Goal: Task Accomplishment & Management: Use online tool/utility

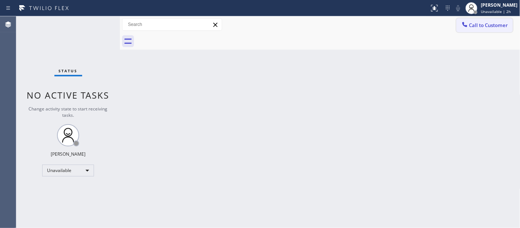
click at [471, 27] on span "Call to Customer" at bounding box center [489, 25] width 39 height 7
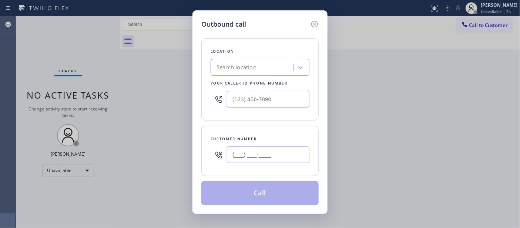
click at [234, 157] on input "(___) ___-____" at bounding box center [268, 154] width 83 height 17
paste input "818) 445-0666"
type input "[PHONE_NUMBER]"
drag, startPoint x: 276, startPoint y: 97, endPoint x: 189, endPoint y: 100, distance: 86.4
click at [195, 99] on div "Outbound call Location Search location Your caller id phone number (___) ___-__…" at bounding box center [260, 111] width 135 height 203
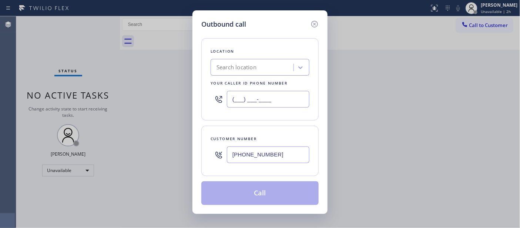
paste input "818) 528-5025"
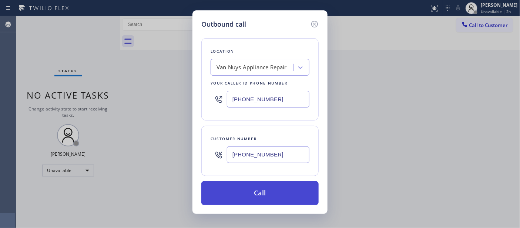
type input "[PHONE_NUMBER]"
click at [259, 191] on button "Call" at bounding box center [259, 193] width 117 height 24
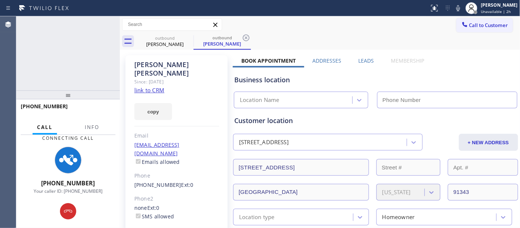
type input "[PHONE_NUMBER]"
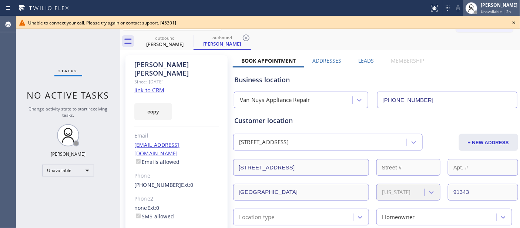
click at [482, 8] on div "[PERSON_NAME]" at bounding box center [499, 5] width 37 height 6
click at [428, 64] on div "Business location Van Nuys Appliance Repair [PHONE_NUMBER]" at bounding box center [376, 86] width 286 height 44
click at [511, 20] on icon at bounding box center [514, 22] width 9 height 9
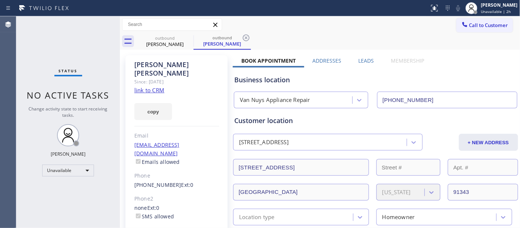
drag, startPoint x: 496, startPoint y: 20, endPoint x: 456, endPoint y: 31, distance: 42.1
click at [495, 21] on button "Call to Customer" at bounding box center [485, 25] width 57 height 14
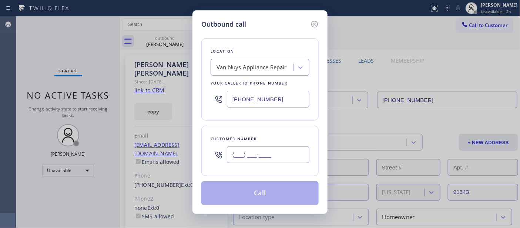
click at [276, 156] on input "(___) ___-____" at bounding box center [268, 154] width 83 height 17
paste input "650) 918-8207"
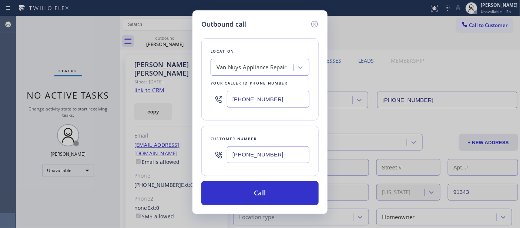
type input "[PHONE_NUMBER]"
drag, startPoint x: 278, startPoint y: 101, endPoint x: 189, endPoint y: 100, distance: 89.6
click at [189, 100] on div "Outbound call Location Van Nuys Appliance Repair Your caller id phone number [P…" at bounding box center [260, 114] width 520 height 228
paste input "55) 731-4952"
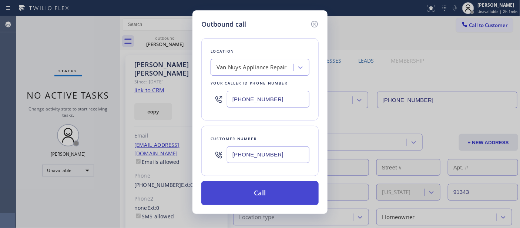
type input "[PHONE_NUMBER]"
click at [283, 186] on button "Call" at bounding box center [259, 193] width 117 height 24
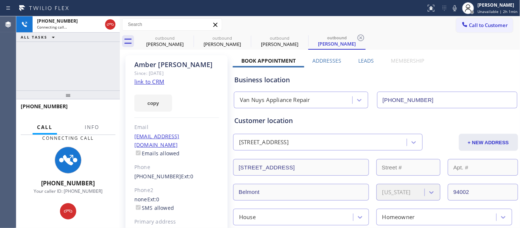
type input "[PHONE_NUMBER]"
click at [94, 47] on div "[PHONE_NUMBER] Connecting call… ALL TASKS ALL TASKS ACTIVE TASKS TASKS IN WRAP …" at bounding box center [68, 121] width 104 height 211
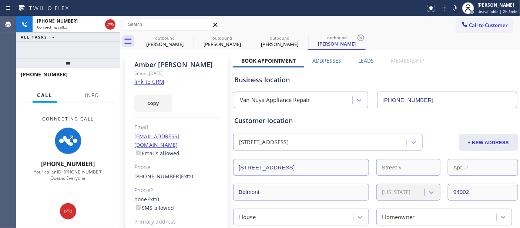
drag, startPoint x: 93, startPoint y: 61, endPoint x: 97, endPoint y: 33, distance: 28.4
click at [97, 33] on div "[PHONE_NUMBER] Connecting call… ALL TASKS ALL TASKS ACTIVE TASKS TASKS IN WRAP …" at bounding box center [68, 121] width 104 height 211
click at [190, 37] on icon at bounding box center [188, 37] width 9 height 9
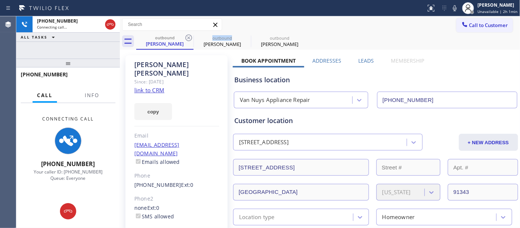
click at [190, 37] on icon at bounding box center [188, 37] width 9 height 9
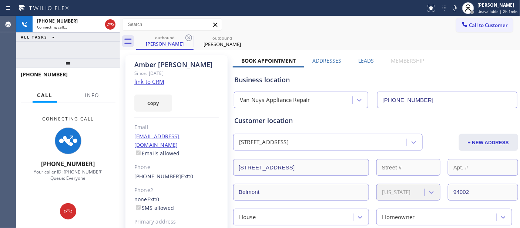
click at [375, 25] on div "Call to Customer Outbound call Location 5 Star Appliance Repair Your caller id …" at bounding box center [320, 24] width 401 height 13
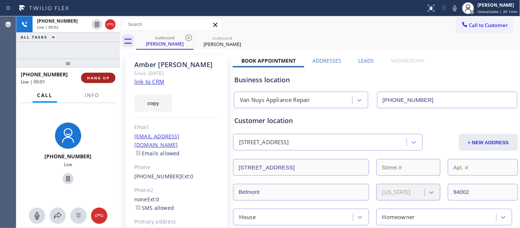
click at [105, 80] on span "HANG UP" at bounding box center [98, 77] width 23 height 5
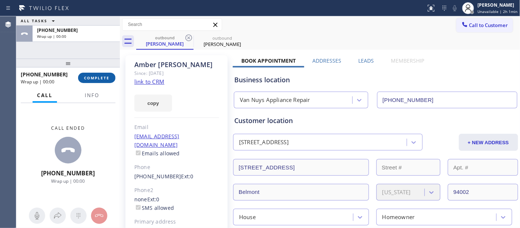
click at [107, 73] on button "COMPLETE" at bounding box center [96, 78] width 37 height 10
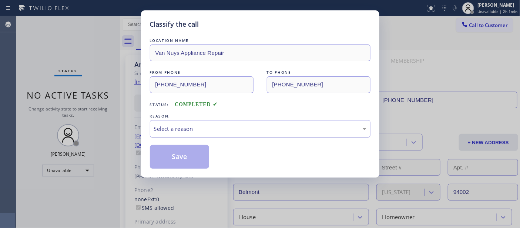
drag, startPoint x: 222, startPoint y: 121, endPoint x: 242, endPoint y: 135, distance: 23.9
click at [251, 138] on div "LOCATION NAME Van Nuys Appliance Repair FROM PHONE [PHONE_NUMBER] TO PHONE [PHO…" at bounding box center [260, 103] width 221 height 132
click at [213, 133] on div "Select a reason" at bounding box center [260, 128] width 213 height 9
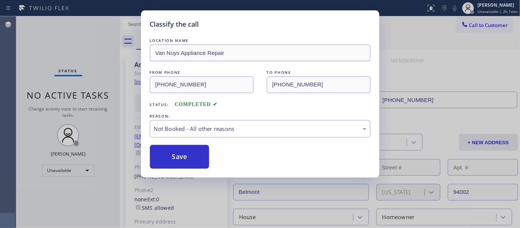
click at [193, 156] on button "Save" at bounding box center [180, 157] width 60 height 24
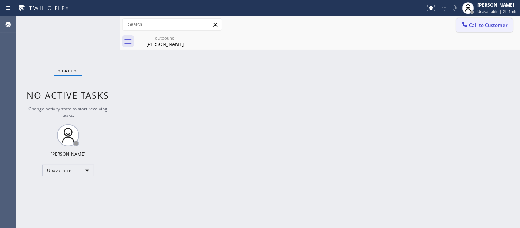
click at [486, 23] on span "Call to Customer" at bounding box center [489, 25] width 39 height 7
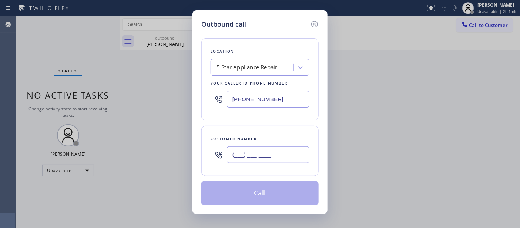
click at [257, 156] on input "(___) ___-____" at bounding box center [268, 154] width 83 height 17
paste input "310) 990-9296"
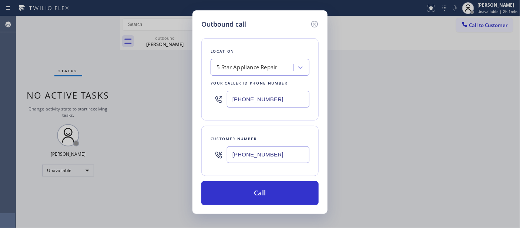
type input "[PHONE_NUMBER]"
drag, startPoint x: 304, startPoint y: 99, endPoint x: 160, endPoint y: 95, distance: 144.5
click at [157, 89] on div "Outbound call Location 5 Star Appliance Repair Your caller id phone number [PHO…" at bounding box center [260, 114] width 520 height 228
click at [278, 101] on input "(___) ___-____" at bounding box center [268, 99] width 83 height 17
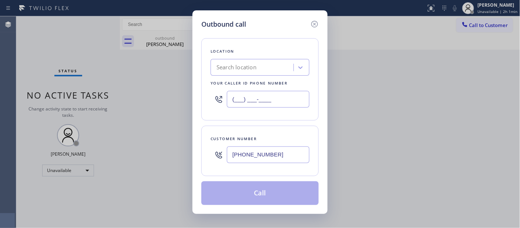
drag, startPoint x: 278, startPoint y: 101, endPoint x: 215, endPoint y: 95, distance: 63.6
click at [220, 95] on div "(___) ___-____" at bounding box center [260, 99] width 99 height 24
paste input "818) 647-1161"
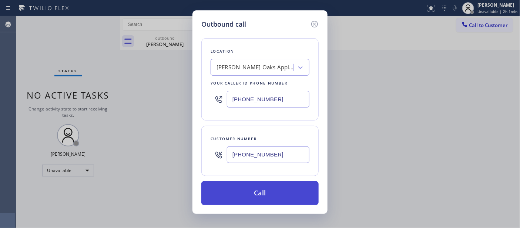
type input "[PHONE_NUMBER]"
click at [269, 194] on button "Call" at bounding box center [259, 193] width 117 height 24
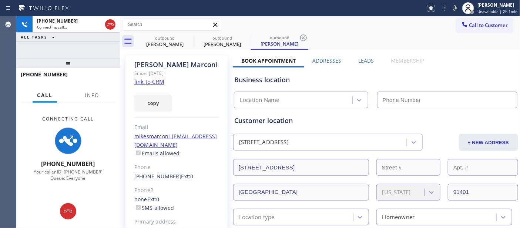
type input "[PHONE_NUMBER]"
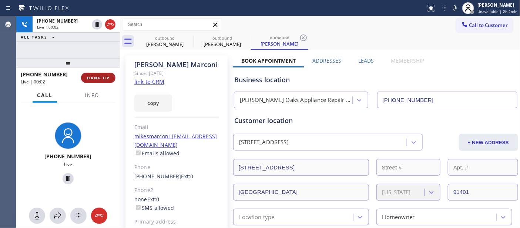
click at [104, 73] on button "HANG UP" at bounding box center [98, 78] width 34 height 10
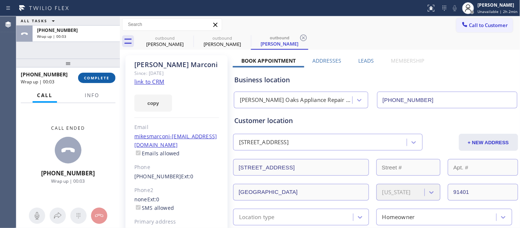
click at [102, 79] on span "COMPLETE" at bounding box center [97, 77] width 26 height 5
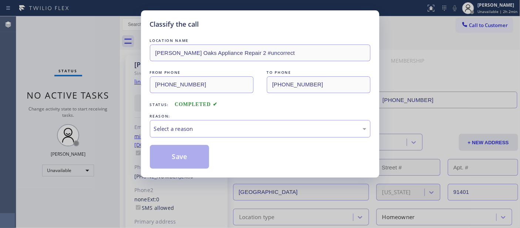
click at [260, 130] on div "Select a reason" at bounding box center [260, 128] width 213 height 9
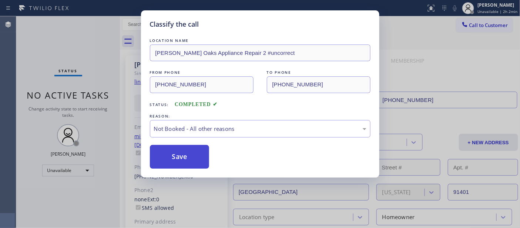
click at [187, 158] on button "Save" at bounding box center [180, 157] width 60 height 24
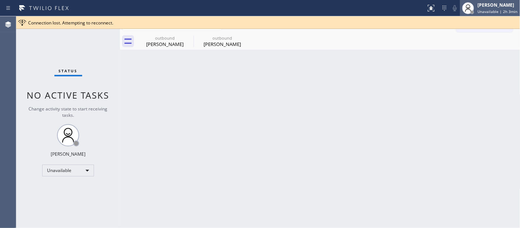
click at [505, 7] on div "[PERSON_NAME]" at bounding box center [498, 5] width 40 height 6
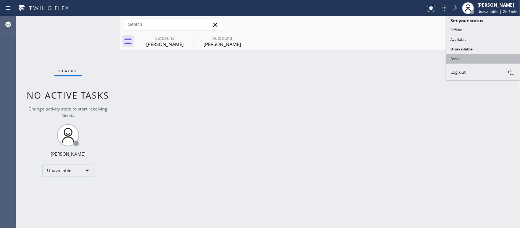
drag, startPoint x: 461, startPoint y: 50, endPoint x: 461, endPoint y: 54, distance: 4.1
click at [461, 54] on ul "Set your status Offline Available Unavailable Break Log out" at bounding box center [484, 48] width 74 height 64
click at [461, 54] on button "Break" at bounding box center [484, 59] width 74 height 10
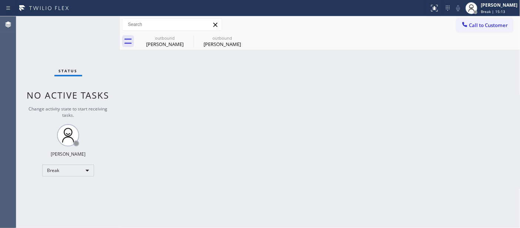
drag, startPoint x: 241, startPoint y: 101, endPoint x: 462, endPoint y: 3, distance: 241.9
click at [242, 100] on div "Back to Dashboard Change Sender ID Customers Technicians Select a contact Outbo…" at bounding box center [320, 121] width 401 height 211
drag, startPoint x: 488, startPoint y: 8, endPoint x: 490, endPoint y: 37, distance: 29.3
click at [490, 7] on div "[PERSON_NAME] Break | 15:14" at bounding box center [500, 7] width 40 height 13
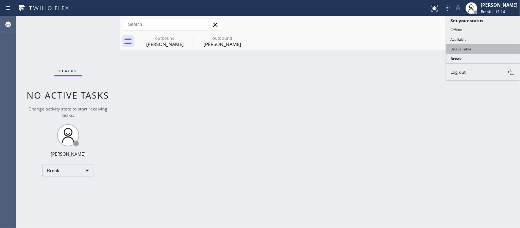
click at [469, 53] on button "Unavailable" at bounding box center [484, 49] width 74 height 10
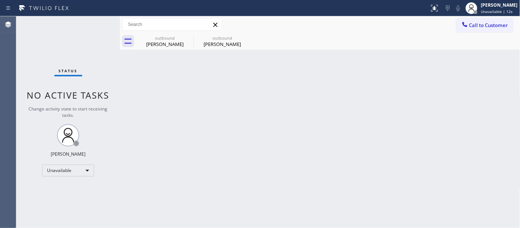
click at [151, 84] on div "Back to Dashboard Change Sender ID Customers Technicians Select a contact Outbo…" at bounding box center [320, 121] width 401 height 211
click at [187, 39] on icon at bounding box center [188, 37] width 9 height 9
click at [0, 0] on icon at bounding box center [0, 0] width 0 height 0
drag, startPoint x: 499, startPoint y: 21, endPoint x: 489, endPoint y: 26, distance: 11.4
click at [499, 22] on span "Call to Customer" at bounding box center [489, 25] width 39 height 7
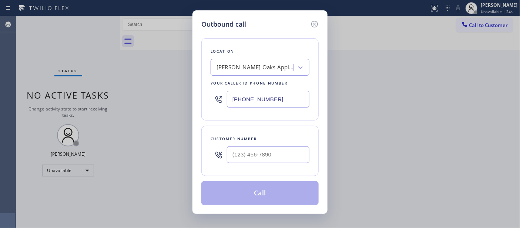
drag, startPoint x: 215, startPoint y: 157, endPoint x: 220, endPoint y: 157, distance: 4.4
click at [216, 157] on icon at bounding box center [218, 154] width 9 height 9
click at [241, 157] on input "(___) ___-____" at bounding box center [268, 154] width 83 height 17
paste input "949) 402-5122"
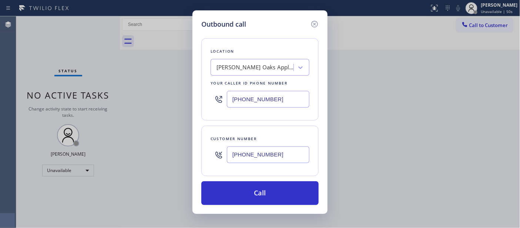
drag, startPoint x: 287, startPoint y: 149, endPoint x: 179, endPoint y: 157, distance: 108.1
click at [179, 157] on div "Outbound call Location [PERSON_NAME][GEOGRAPHIC_DATA] Appliance Repair 2 #uncor…" at bounding box center [260, 114] width 520 height 228
paste input "818) 281-4010"
drag, startPoint x: 278, startPoint y: 160, endPoint x: 227, endPoint y: 157, distance: 51.9
click at [230, 163] on div "[PHONE_NUMBER]" at bounding box center [268, 155] width 83 height 24
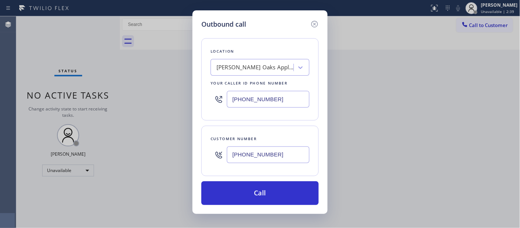
paste input "951) 315-9908"
type input "[PHONE_NUMBER]"
drag, startPoint x: 199, startPoint y: 96, endPoint x: 154, endPoint y: 96, distance: 44.1
click at [164, 96] on div "Outbound call Location [PERSON_NAME][GEOGRAPHIC_DATA] Appliance Repair 2 #uncor…" at bounding box center [260, 114] width 520 height 228
paste input "213) 722-3593"
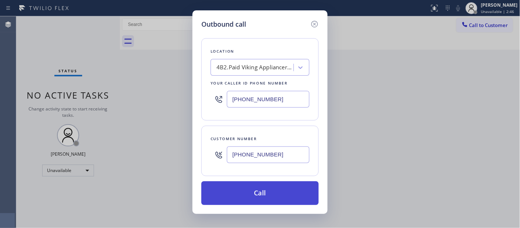
type input "[PHONE_NUMBER]"
click at [276, 185] on button "Call" at bounding box center [259, 193] width 117 height 24
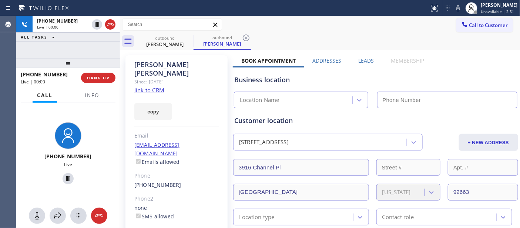
type input "[PHONE_NUMBER]"
click at [99, 79] on span "HANG UP" at bounding box center [98, 77] width 23 height 5
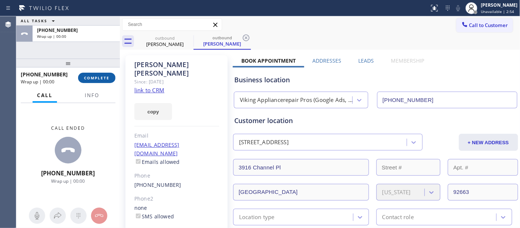
click at [98, 78] on span "COMPLETE" at bounding box center [97, 77] width 26 height 5
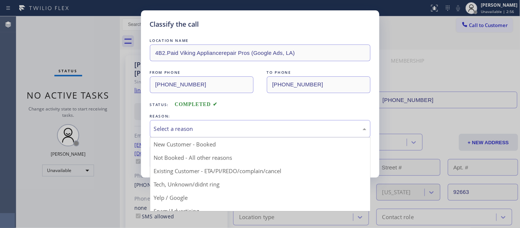
click at [189, 123] on div "Select a reason" at bounding box center [260, 128] width 221 height 17
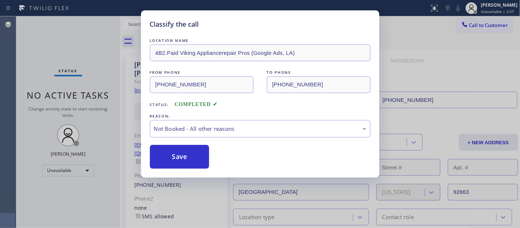
click at [181, 160] on button "Save" at bounding box center [180, 157] width 60 height 24
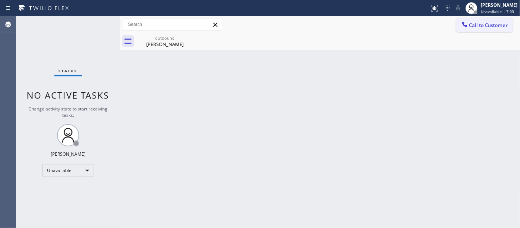
drag, startPoint x: 486, startPoint y: 27, endPoint x: 357, endPoint y: 101, distance: 148.3
click at [486, 27] on span "Call to Customer" at bounding box center [489, 25] width 39 height 7
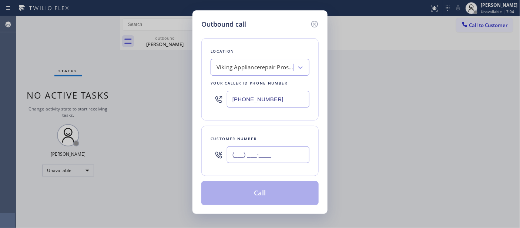
drag, startPoint x: 247, startPoint y: 161, endPoint x: 250, endPoint y: 150, distance: 12.3
click at [246, 161] on input "(___) ___-____" at bounding box center [268, 154] width 83 height 17
paste input "714) 322-3435"
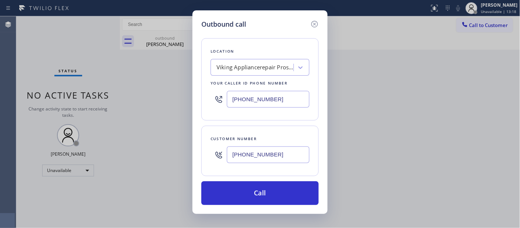
drag, startPoint x: 210, startPoint y: 173, endPoint x: 260, endPoint y: 117, distance: 74.7
click at [189, 181] on div "Outbound call Location Viking Appliancerepair Pros (Google Ads, [GEOGRAPHIC_DAT…" at bounding box center [260, 114] width 520 height 228
paste input "text"
type input "[PHONE_NUMBER]"
click at [249, 69] on div "Viking Appliancerepair Pros (Google Ads, [GEOGRAPHIC_DATA])" at bounding box center [256, 67] width 78 height 9
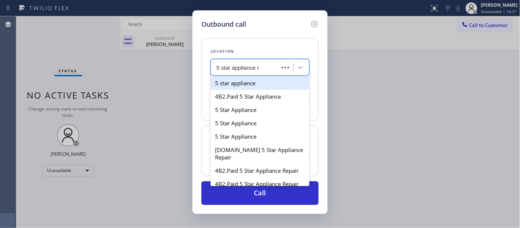
type input "5 star appliance re"
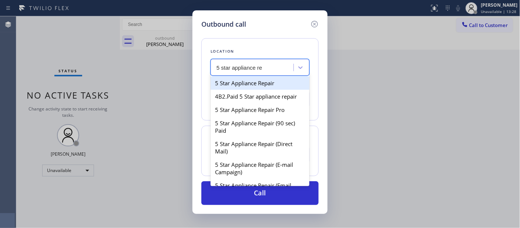
click at [250, 80] on div "5 Star Appliance Repair" at bounding box center [260, 82] width 99 height 13
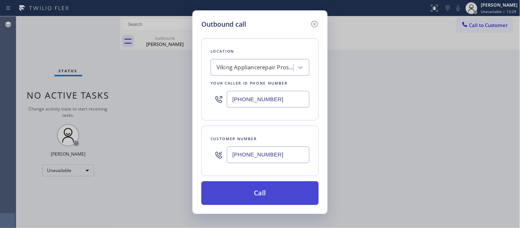
click at [260, 199] on button "Call" at bounding box center [259, 193] width 117 height 24
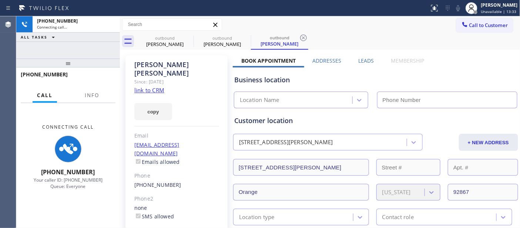
type input "[PHONE_NUMBER]"
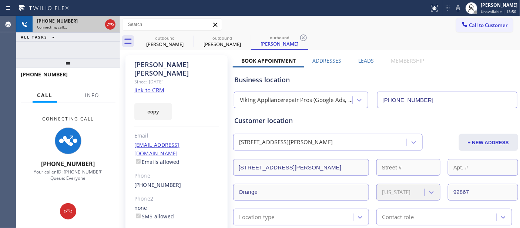
drag, startPoint x: 91, startPoint y: 53, endPoint x: 92, endPoint y: 30, distance: 23.0
click at [90, 51] on div "[PHONE_NUMBER] Connecting call… ALL TASKS ALL TASKS ACTIVE TASKS TASKS IN WRAP …" at bounding box center [68, 37] width 104 height 42
drag, startPoint x: 104, startPoint y: 57, endPoint x: 102, endPoint y: 51, distance: 6.6
click at [103, 59] on div at bounding box center [68, 63] width 104 height 9
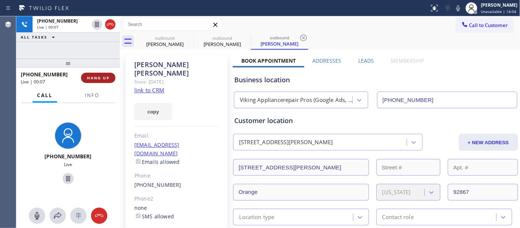
click at [106, 79] on span "HANG UP" at bounding box center [98, 77] width 23 height 5
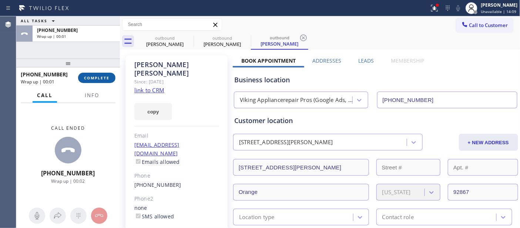
click at [92, 77] on span "COMPLETE" at bounding box center [97, 77] width 26 height 5
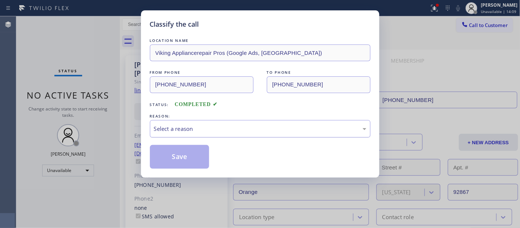
click at [230, 133] on div "Select a reason" at bounding box center [260, 128] width 221 height 17
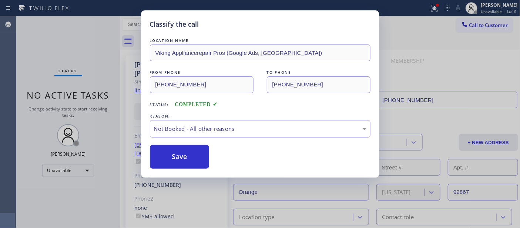
click at [184, 156] on button "Save" at bounding box center [180, 157] width 60 height 24
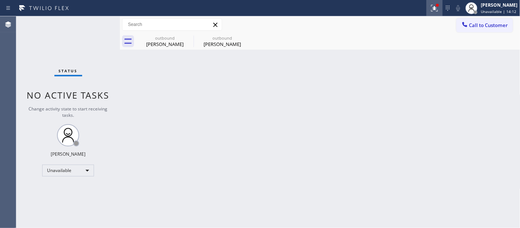
click at [431, 10] on icon at bounding box center [434, 8] width 7 height 7
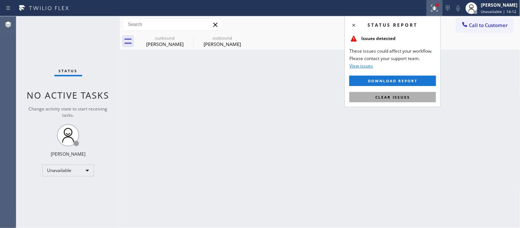
click at [358, 101] on button "Clear issues" at bounding box center [393, 97] width 87 height 10
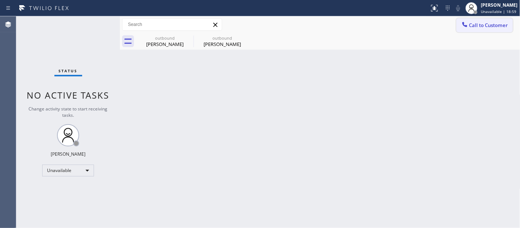
click at [487, 23] on span "Call to Customer" at bounding box center [489, 25] width 39 height 7
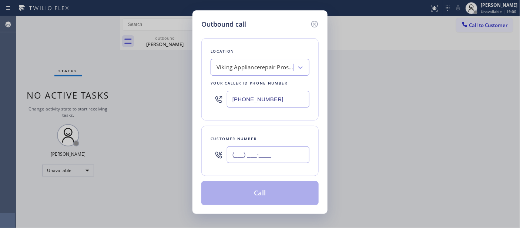
click at [269, 156] on input "(___) ___-____" at bounding box center [268, 154] width 83 height 17
paste input "619) 673-6441"
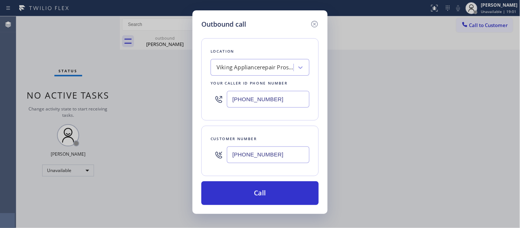
type input "[PHONE_NUMBER]"
drag, startPoint x: 277, startPoint y: 94, endPoint x: 194, endPoint y: 89, distance: 83.5
click at [193, 89] on div "Outbound call Location Viking Appliancerepair Pros (Google Ads, [GEOGRAPHIC_DAT…" at bounding box center [260, 111] width 135 height 203
paste input "760) 429-1362"
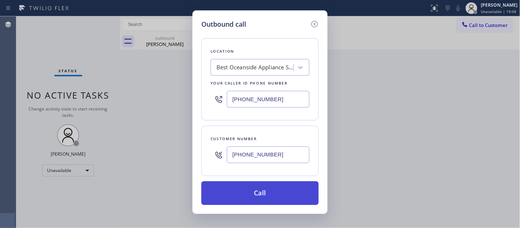
type input "[PHONE_NUMBER]"
click at [284, 194] on button "Call" at bounding box center [259, 193] width 117 height 24
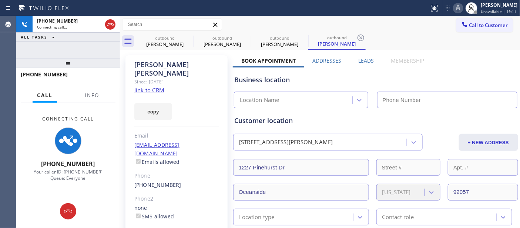
click at [457, 8] on icon at bounding box center [459, 8] width 4 height 6
type input "[PHONE_NUMBER]"
click at [187, 36] on icon at bounding box center [188, 37] width 9 height 9
type input "[PHONE_NUMBER]"
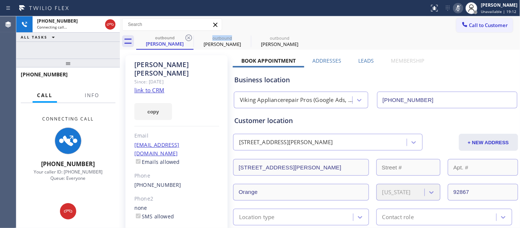
click at [187, 36] on icon at bounding box center [188, 37] width 9 height 9
type input "[PHONE_NUMBER]"
click at [387, 36] on div "outbound [PERSON_NAME] outbound [PERSON_NAME]" at bounding box center [328, 41] width 384 height 17
drag, startPoint x: 93, startPoint y: 66, endPoint x: 196, endPoint y: 2, distance: 120.9
click at [90, 54] on div "[PHONE_NUMBER] Connecting call… ALL TASKS ALL TASKS ACTIVE TASKS TASKS IN WRAP …" at bounding box center [68, 121] width 104 height 211
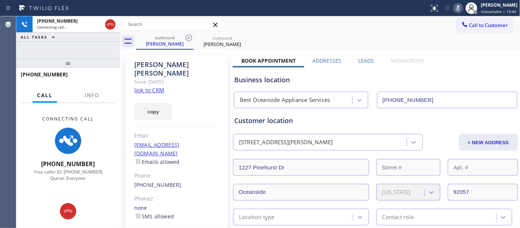
drag, startPoint x: 94, startPoint y: 58, endPoint x: 156, endPoint y: 5, distance: 80.9
click at [93, 49] on div "[PHONE_NUMBER] Connecting call… ALL TASKS ALL TASKS ACTIVE TASKS TASKS IN WRAP …" at bounding box center [68, 121] width 104 height 211
drag, startPoint x: 77, startPoint y: 56, endPoint x: 112, endPoint y: 6, distance: 61.4
click at [84, 42] on div "[PHONE_NUMBER] Connecting call… ALL TASKS ALL TASKS ACTIVE TASKS TASKS IN WRAP …" at bounding box center [68, 121] width 104 height 211
drag, startPoint x: 94, startPoint y: 53, endPoint x: 103, endPoint y: 27, distance: 27.5
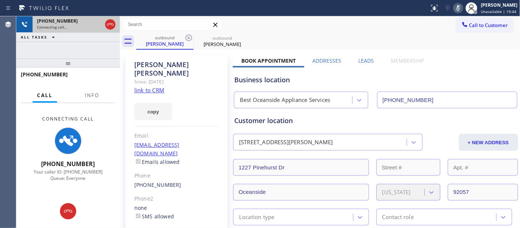
click at [98, 36] on div "[PHONE_NUMBER] Connecting call… ALL TASKS ALL TASKS ACTIVE TASKS TASKS IN WRAP …" at bounding box center [68, 37] width 104 height 42
drag, startPoint x: 103, startPoint y: 61, endPoint x: 123, endPoint y: 34, distance: 34.4
click at [102, 56] on div "[PHONE_NUMBER] Connecting call… ALL TASKS ALL TASKS ACTIVE TASKS TASKS IN WRAP …" at bounding box center [68, 121] width 104 height 211
drag, startPoint x: 113, startPoint y: 61, endPoint x: 113, endPoint y: 39, distance: 22.2
click at [113, 48] on div "[PHONE_NUMBER] Connecting call… ALL TASKS ALL TASKS ACTIVE TASKS TASKS IN WRAP …" at bounding box center [68, 121] width 104 height 211
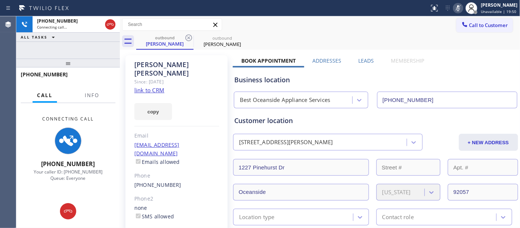
drag, startPoint x: 109, startPoint y: 62, endPoint x: 268, endPoint y: 0, distance: 170.7
click at [110, 50] on div "[PHONE_NUMBER] Connecting call… ALL TASKS ALL TASKS ACTIVE TASKS TASKS IN WRAP …" at bounding box center [68, 121] width 104 height 211
drag, startPoint x: 106, startPoint y: 62, endPoint x: 121, endPoint y: 16, distance: 48.0
click at [100, 46] on div "[PHONE_NUMBER] Connecting call… ALL TASKS ALL TASKS ACTIVE TASKS TASKS IN WRAP …" at bounding box center [68, 121] width 104 height 211
drag, startPoint x: 107, startPoint y: 71, endPoint x: 229, endPoint y: 6, distance: 137.8
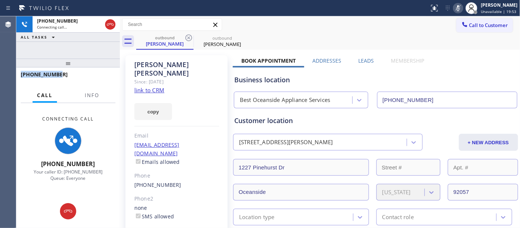
click at [110, 47] on div "[PHONE_NUMBER] Connecting call… ALL TASKS ALL TASKS ACTIVE TASKS TASKS IN WRAP …" at bounding box center [68, 121] width 104 height 211
click at [111, 59] on div at bounding box center [68, 63] width 104 height 9
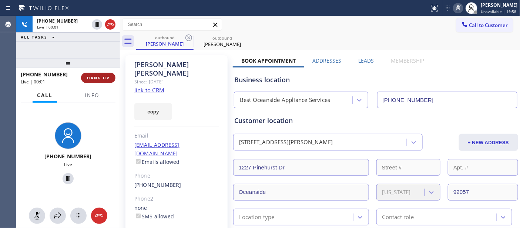
click at [86, 79] on button "HANG UP" at bounding box center [98, 78] width 34 height 10
click at [94, 80] on span "HANG UP" at bounding box center [98, 77] width 23 height 5
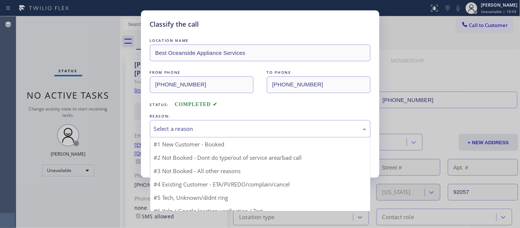
click at [158, 127] on div "Select a reason" at bounding box center [260, 128] width 213 height 9
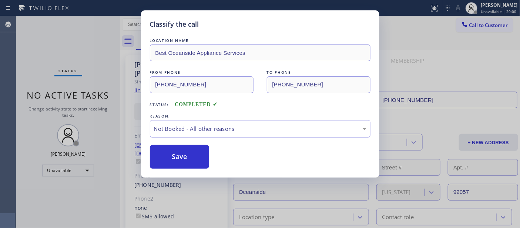
click at [178, 160] on button "Save" at bounding box center [180, 157] width 60 height 24
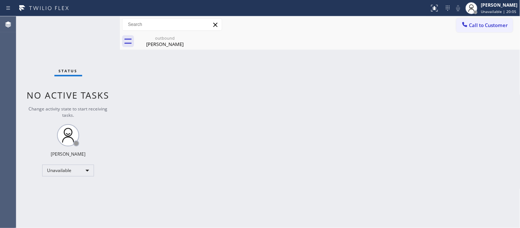
click at [470, 16] on div "Call to Customer Outbound call Location Best Oceanside Appliance Services Your …" at bounding box center [320, 24] width 401 height 17
click at [471, 34] on div "outbound [PERSON_NAME]" at bounding box center [328, 41] width 384 height 17
click at [483, 19] on button "Call to Customer" at bounding box center [485, 25] width 57 height 14
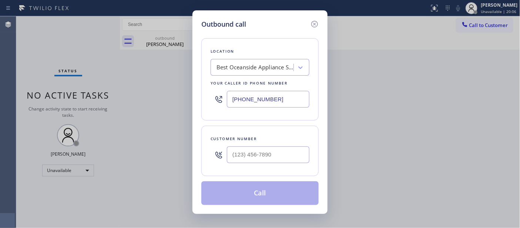
click at [236, 167] on div "Customer number" at bounding box center [259, 151] width 117 height 50
click at [248, 151] on input "(___) ___-____" at bounding box center [268, 154] width 83 height 17
paste input "714) 345-9726"
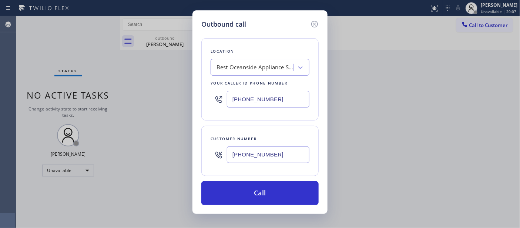
type input "[PHONE_NUMBER]"
drag, startPoint x: 216, startPoint y: 94, endPoint x: 167, endPoint y: 94, distance: 48.5
click at [168, 94] on div "Outbound call Location Best Oceanside Appliance Services Your caller id phone n…" at bounding box center [260, 114] width 520 height 228
paste input "562) 653-4083"
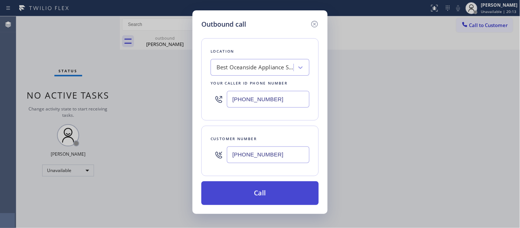
type input "[PHONE_NUMBER]"
click at [291, 183] on button "Call" at bounding box center [259, 193] width 117 height 24
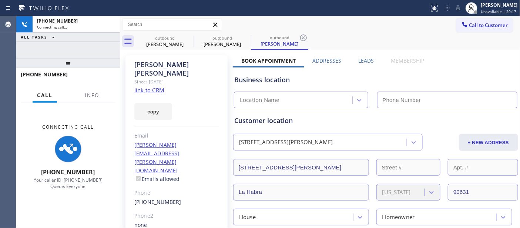
type input "[PHONE_NUMBER]"
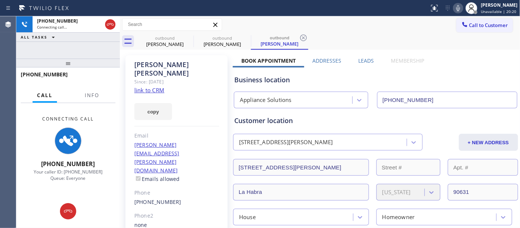
click at [460, 11] on icon at bounding box center [458, 8] width 9 height 9
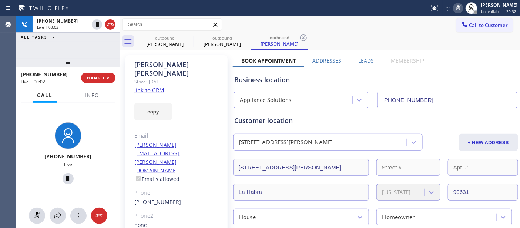
click at [456, 9] on rect at bounding box center [458, 7] width 5 height 5
click at [100, 77] on span "HANG UP" at bounding box center [98, 77] width 23 height 5
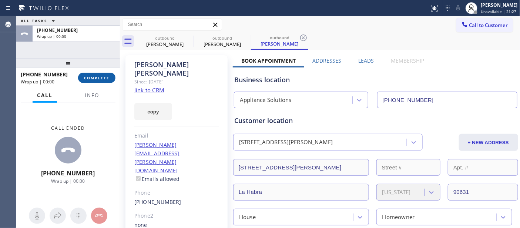
click at [100, 77] on span "COMPLETE" at bounding box center [97, 77] width 26 height 5
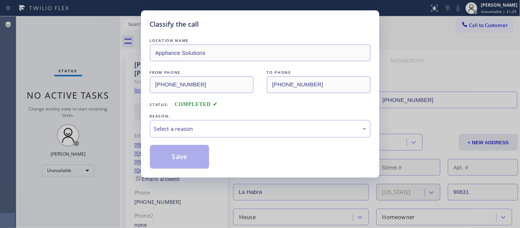
click at [100, 77] on div "Classify the call LOCATION NAME Appliance Solutions FROM PHONE [PHONE_NUMBER] T…" at bounding box center [260, 114] width 520 height 228
click at [227, 122] on div "Select a reason" at bounding box center [260, 128] width 221 height 17
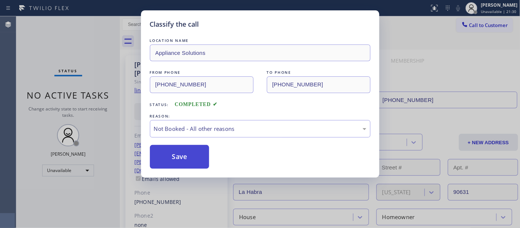
click at [197, 155] on button "Save" at bounding box center [180, 157] width 60 height 24
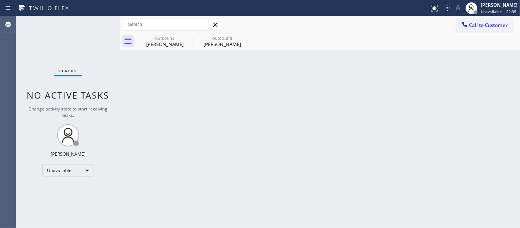
click at [471, 25] on span "Call to Customer" at bounding box center [489, 25] width 39 height 7
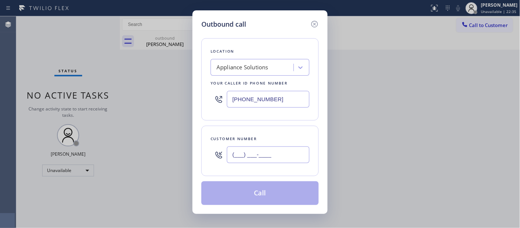
click at [268, 151] on input "(___) ___-____" at bounding box center [268, 154] width 83 height 17
paste input "760) 519-4289"
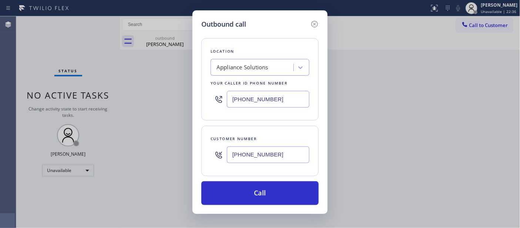
type input "[PHONE_NUMBER]"
drag, startPoint x: 293, startPoint y: 102, endPoint x: 149, endPoint y: 96, distance: 144.2
click at [159, 97] on div "Outbound call Location Appliance Solutions Your caller id phone number [PHONE_N…" at bounding box center [260, 114] width 520 height 228
paste input "844) 899-7462"
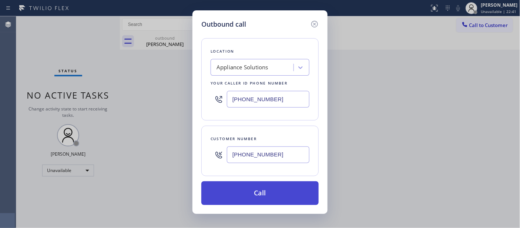
type input "[PHONE_NUMBER]"
click at [271, 191] on button "Call" at bounding box center [259, 193] width 117 height 24
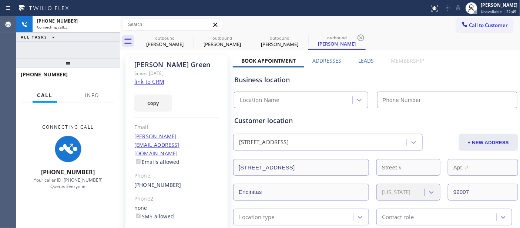
type input "[PHONE_NUMBER]"
drag, startPoint x: 90, startPoint y: 60, endPoint x: 84, endPoint y: 36, distance: 25.0
click at [84, 37] on div "[PHONE_NUMBER] Connecting call… ALL TASKS ALL TASKS ACTIVE TASKS TASKS IN WRAP …" at bounding box center [68, 121] width 104 height 211
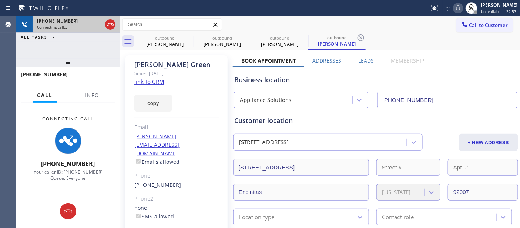
drag, startPoint x: 77, startPoint y: 63, endPoint x: 87, endPoint y: 27, distance: 38.0
click at [82, 35] on div "[PHONE_NUMBER] Connecting call… ALL TASKS ALL TASKS ACTIVE TASKS TASKS IN WRAP …" at bounding box center [68, 121] width 104 height 211
drag, startPoint x: 87, startPoint y: 59, endPoint x: 175, endPoint y: 49, distance: 88.3
click at [87, 59] on div at bounding box center [68, 63] width 104 height 9
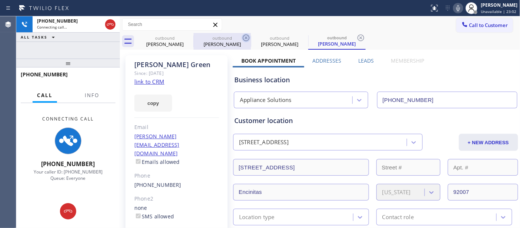
drag, startPoint x: 184, startPoint y: 36, endPoint x: 191, endPoint y: 38, distance: 7.3
click at [0, 0] on icon at bounding box center [0, 0] width 0 height 0
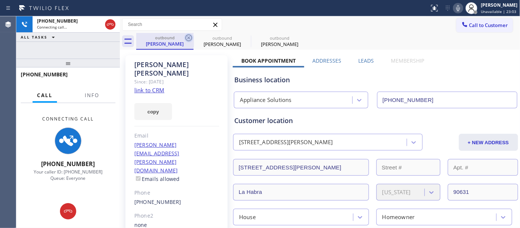
click at [191, 38] on icon at bounding box center [188, 37] width 9 height 9
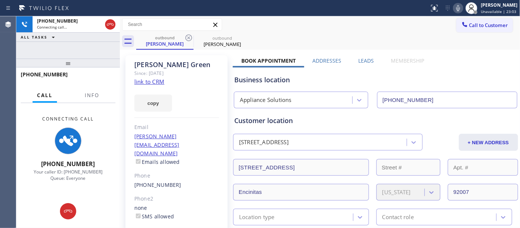
click at [278, 37] on div "outbound [PERSON_NAME] outbound [PERSON_NAME]" at bounding box center [328, 41] width 384 height 17
drag, startPoint x: 105, startPoint y: 63, endPoint x: 127, endPoint y: 21, distance: 47.7
click at [106, 49] on div "[PHONE_NUMBER] Connecting call… ALL TASKS ALL TASKS ACTIVE TASKS TASKS IN WRAP …" at bounding box center [68, 121] width 104 height 211
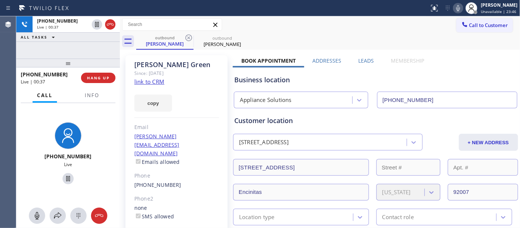
drag, startPoint x: 79, startPoint y: 60, endPoint x: 121, endPoint y: 1, distance: 72.2
click at [82, 30] on div "[PHONE_NUMBER] Live | 00:37 ALL TASKS ALL TASKS ACTIVE TASKS TASKS IN WRAP UP […" at bounding box center [68, 121] width 104 height 211
click at [93, 77] on span "HANG UP" at bounding box center [98, 77] width 23 height 5
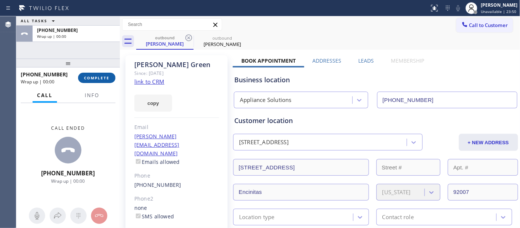
click at [93, 77] on span "COMPLETE" at bounding box center [97, 77] width 26 height 5
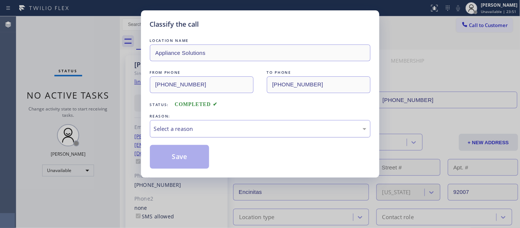
click at [184, 134] on div "Select a reason" at bounding box center [260, 128] width 221 height 17
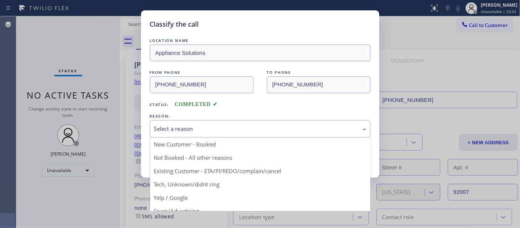
click at [180, 154] on button "Save" at bounding box center [180, 157] width 60 height 24
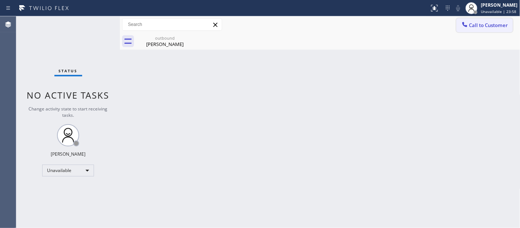
click at [486, 22] on span "Call to Customer" at bounding box center [489, 25] width 39 height 7
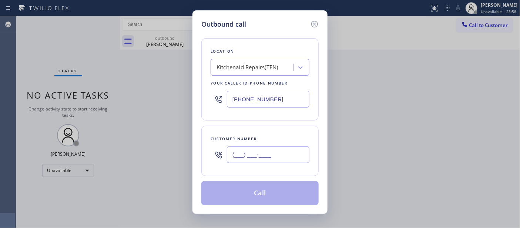
click at [283, 153] on input "(___) ___-____" at bounding box center [268, 154] width 83 height 17
paste input "818) 836-4386"
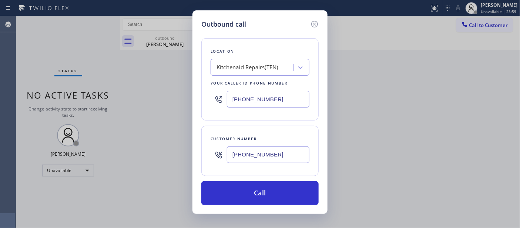
type input "[PHONE_NUMBER]"
drag, startPoint x: 280, startPoint y: 95, endPoint x: 200, endPoint y: 94, distance: 80.4
click at [204, 95] on div "Location Kitchenaid Repairs(TFN) Your caller id phone number [PHONE_NUMBER]" at bounding box center [259, 79] width 117 height 82
paste input "714) 855-4254"
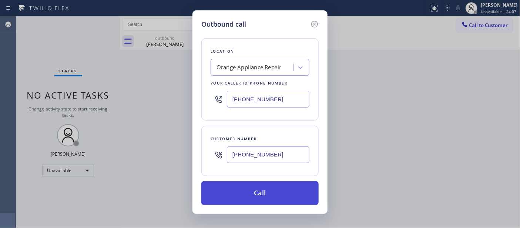
type input "[PHONE_NUMBER]"
click at [286, 191] on button "Call" at bounding box center [259, 193] width 117 height 24
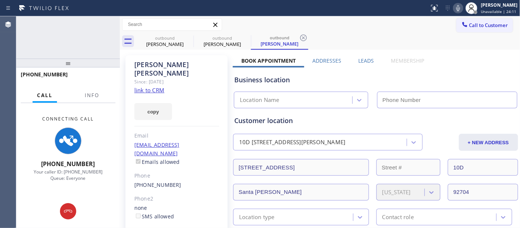
type input "[PHONE_NUMBER]"
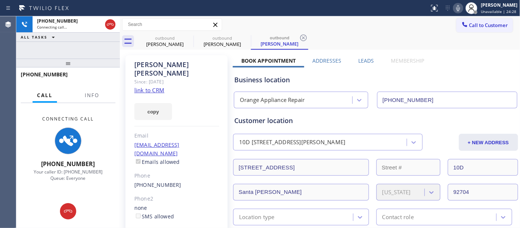
drag, startPoint x: 95, startPoint y: 59, endPoint x: 118, endPoint y: 27, distance: 39.7
click at [103, 32] on div "[PHONE_NUMBER] Connecting call… ALL TASKS ALL TASKS ACTIVE TASKS TASKS IN WRAP …" at bounding box center [68, 121] width 104 height 211
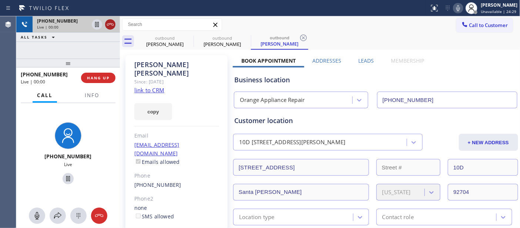
click at [109, 24] on icon at bounding box center [110, 24] width 9 height 9
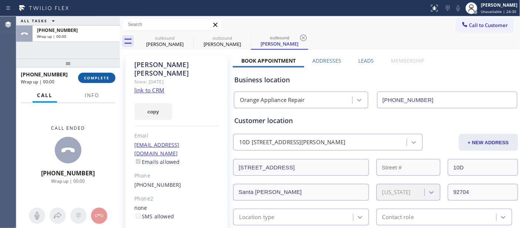
click at [104, 76] on span "COMPLETE" at bounding box center [97, 77] width 26 height 5
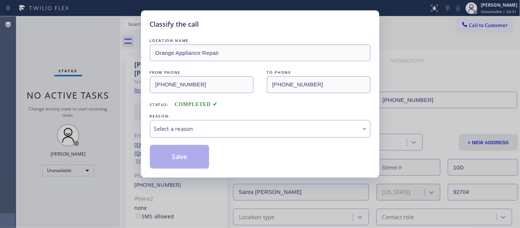
click at [186, 131] on div "Select a reason" at bounding box center [260, 128] width 213 height 9
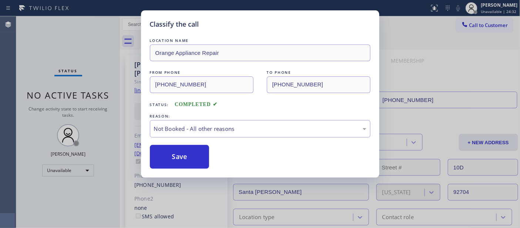
click at [178, 157] on button "Save" at bounding box center [180, 157] width 60 height 24
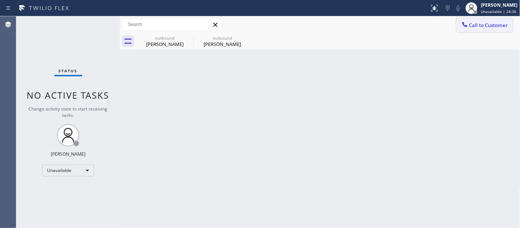
click at [487, 24] on span "Call to Customer" at bounding box center [489, 25] width 39 height 7
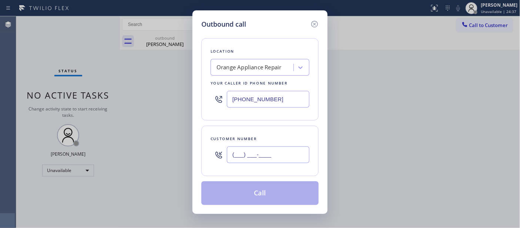
click at [281, 147] on input "(___) ___-____" at bounding box center [268, 154] width 83 height 17
paste input "954) 764-0567"
type input "[PHONE_NUMBER]"
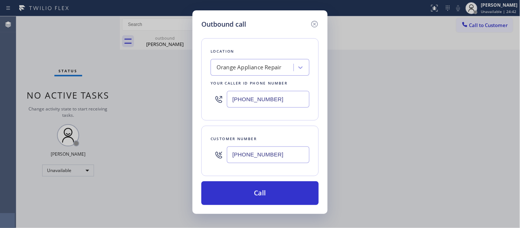
drag, startPoint x: 243, startPoint y: 98, endPoint x: 206, endPoint y: 97, distance: 36.7
click at [206, 97] on div "Location Orange Appliance Repair Your caller id phone number [PHONE_NUMBER]" at bounding box center [259, 79] width 117 height 82
paste input "855) 441-8057"
paste input "text"
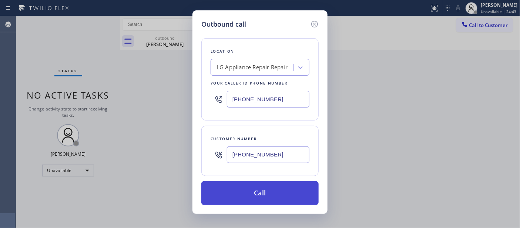
type input "[PHONE_NUMBER]"
click at [291, 191] on button "Call" at bounding box center [259, 193] width 117 height 24
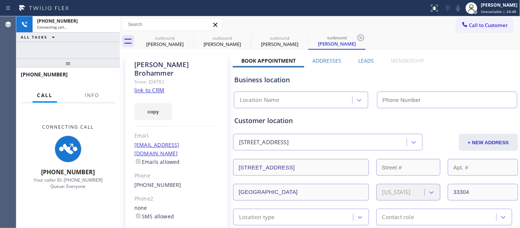
type input "[PHONE_NUMBER]"
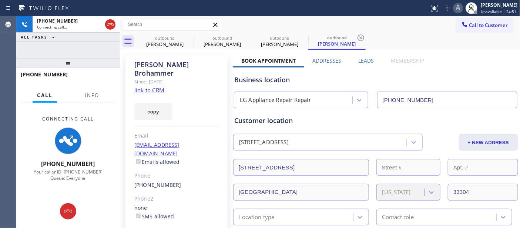
click at [458, 11] on icon at bounding box center [458, 8] width 9 height 9
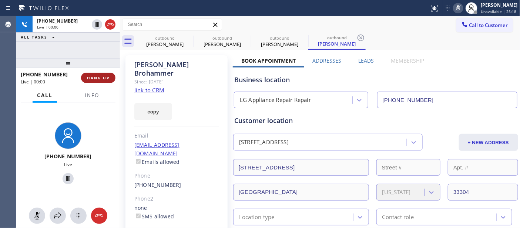
click at [102, 74] on button "HANG UP" at bounding box center [98, 78] width 34 height 10
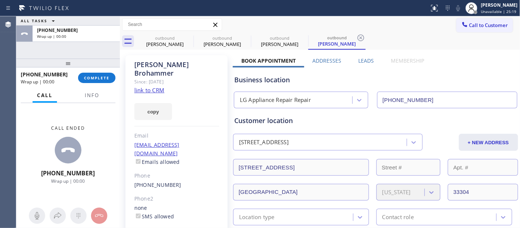
drag, startPoint x: 101, startPoint y: 67, endPoint x: 100, endPoint y: 54, distance: 13.0
click at [100, 54] on div "ALL TASKS ALL TASKS ACTIVE TASKS TASKS IN WRAP UP [PHONE_NUMBER] Wrap up | 00:0…" at bounding box center [68, 121] width 104 height 211
click at [101, 80] on button "COMPLETE" at bounding box center [96, 78] width 37 height 10
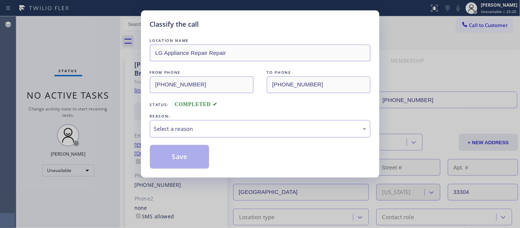
click at [237, 131] on div "Select a reason" at bounding box center [260, 128] width 213 height 9
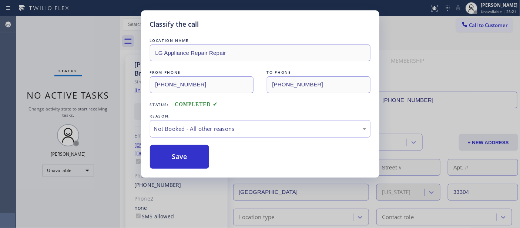
click at [190, 160] on button "Save" at bounding box center [180, 157] width 60 height 24
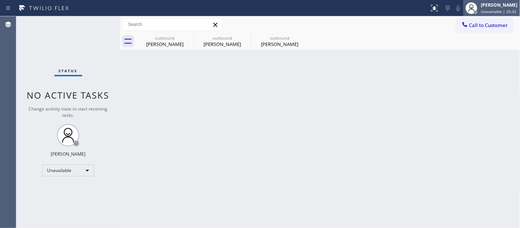
click at [495, 15] on div "[PERSON_NAME] Unavailable | 25:32" at bounding box center [492, 8] width 57 height 16
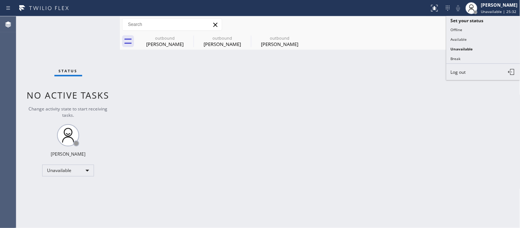
click at [406, 39] on div "outbound [PERSON_NAME] outbound [PERSON_NAME] outbound [PERSON_NAME]" at bounding box center [328, 41] width 384 height 17
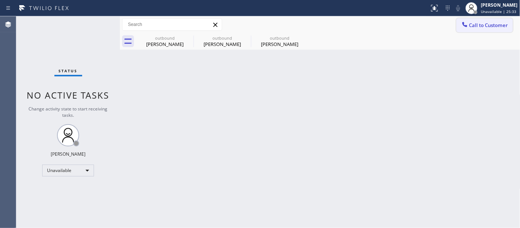
click at [486, 26] on span "Call to Customer" at bounding box center [489, 25] width 39 height 7
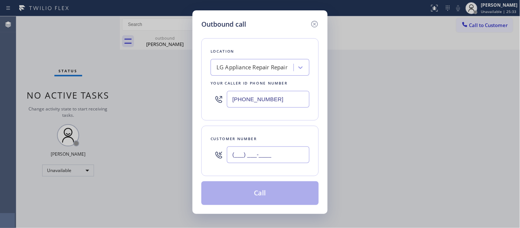
click at [257, 159] on input "(___) ___-____" at bounding box center [268, 154] width 83 height 17
paste input "310) 663-4213"
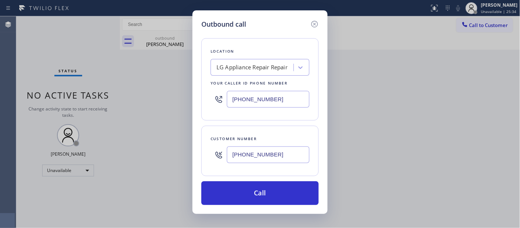
type input "[PHONE_NUMBER]"
drag, startPoint x: 230, startPoint y: 100, endPoint x: 241, endPoint y: 144, distance: 44.6
click at [154, 97] on div "Outbound call Location LG Appliance Repair Repair Your caller id phone number […" at bounding box center [260, 114] width 520 height 228
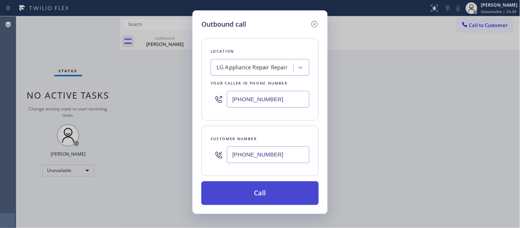
paste input "77) 777-0796"
type input "[PHONE_NUMBER]"
drag, startPoint x: 285, startPoint y: 193, endPoint x: 282, endPoint y: 197, distance: 5.3
click at [284, 193] on button "Call" at bounding box center [259, 193] width 117 height 24
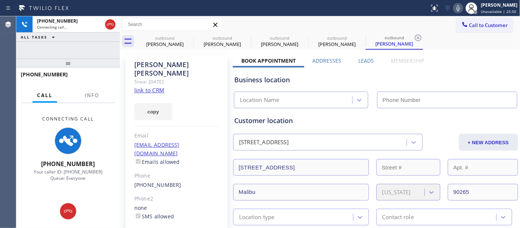
type input "[PHONE_NUMBER]"
drag, startPoint x: 457, startPoint y: 11, endPoint x: 449, endPoint y: 76, distance: 65.2
click at [457, 10] on icon at bounding box center [458, 8] width 9 height 9
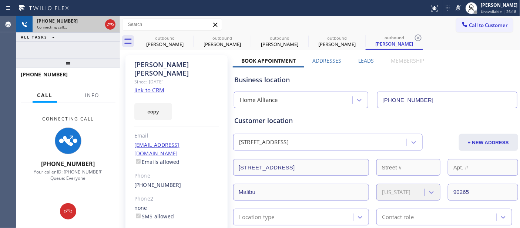
click at [108, 27] on icon at bounding box center [110, 24] width 9 height 9
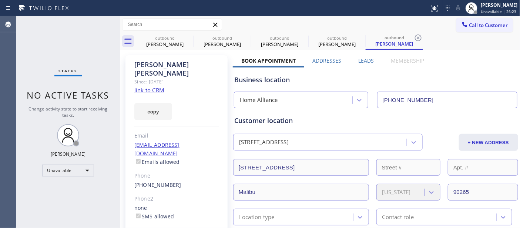
click at [500, 27] on span "Call to Customer" at bounding box center [489, 25] width 39 height 7
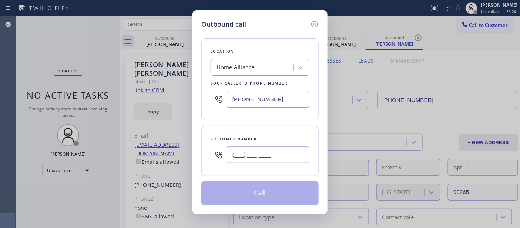
click at [291, 153] on input "(___) ___-____" at bounding box center [268, 154] width 83 height 17
paste input "303) 905-3166"
type input "[PHONE_NUMBER]"
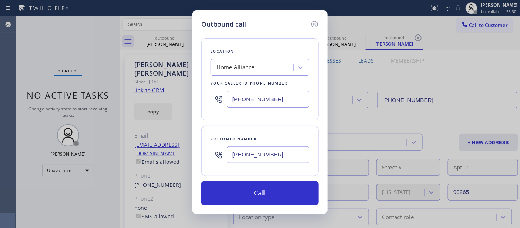
drag, startPoint x: 272, startPoint y: 114, endPoint x: 269, endPoint y: 101, distance: 12.9
click at [267, 109] on div "Location Home Alliance Your caller id phone number [PHONE_NUMBER]" at bounding box center [259, 79] width 117 height 82
drag, startPoint x: 211, startPoint y: 94, endPoint x: 196, endPoint y: 93, distance: 14.9
click at [187, 94] on div "Outbound call Location Home Alliance Your caller id phone number [PHONE_NUMBER]…" at bounding box center [260, 114] width 520 height 228
paste input "720) 669-6541"
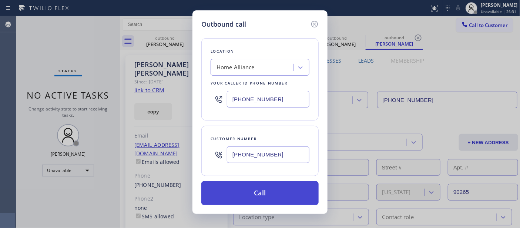
type input "[PHONE_NUMBER]"
click at [295, 186] on button "Call" at bounding box center [259, 193] width 117 height 24
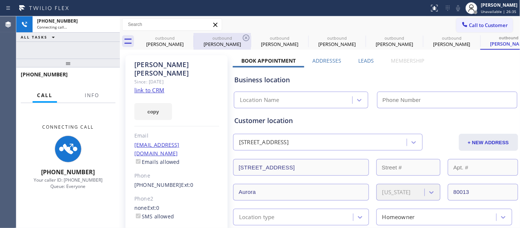
type input "[PHONE_NUMBER]"
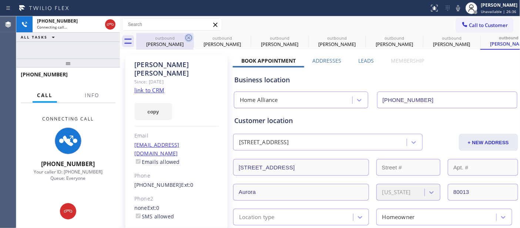
click at [187, 36] on icon at bounding box center [188, 37] width 9 height 9
click at [0, 0] on icon at bounding box center [0, 0] width 0 height 0
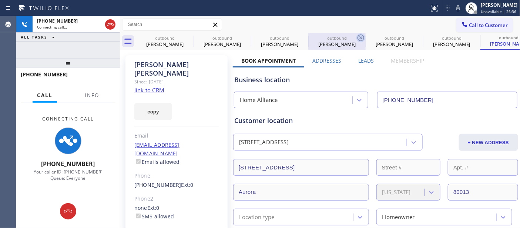
type input "[PHONE_NUMBER]"
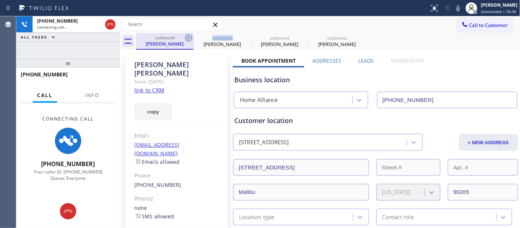
click at [187, 36] on icon at bounding box center [189, 37] width 7 height 7
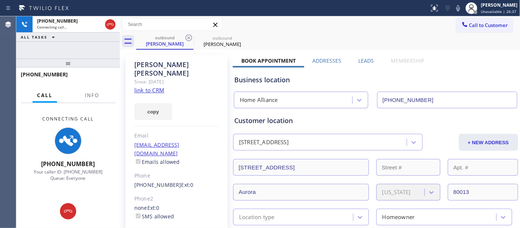
click at [269, 34] on div "outbound [PERSON_NAME] outbound [PERSON_NAME]" at bounding box center [328, 41] width 384 height 17
drag, startPoint x: 99, startPoint y: 60, endPoint x: 140, endPoint y: 1, distance: 71.8
click at [104, 32] on div "[PHONE_NUMBER] Connecting call… ALL TASKS ALL TASKS ACTIVE TASKS TASKS IN WRAP …" at bounding box center [68, 121] width 104 height 211
click at [454, 7] on icon at bounding box center [458, 8] width 9 height 9
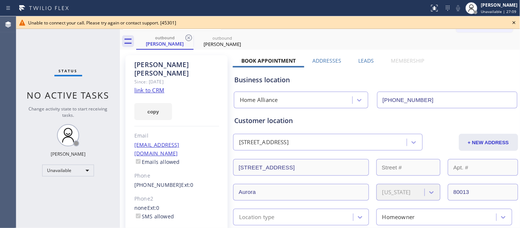
click at [511, 20] on icon at bounding box center [514, 22] width 9 height 9
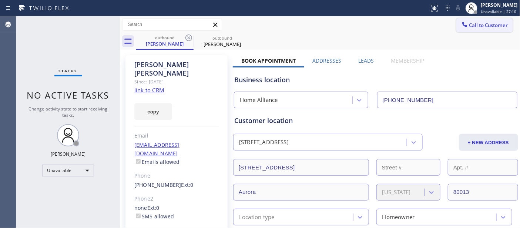
click at [491, 23] on span "Call to Customer" at bounding box center [489, 25] width 39 height 7
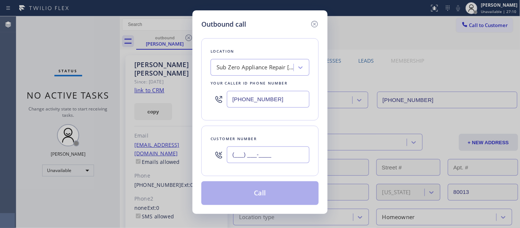
click at [263, 149] on input "(___) ___-____" at bounding box center [268, 154] width 83 height 17
paste input "714) 801-0930"
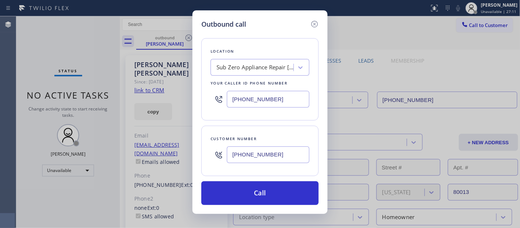
type input "[PHONE_NUMBER]"
click at [256, 99] on input "[PHONE_NUMBER]" at bounding box center [268, 99] width 83 height 17
type input "[PHONE_NUMBER]"
click at [238, 74] on div "Search location" at bounding box center [260, 67] width 99 height 17
click at [237, 66] on input "5 STAR PPLIANCE REP" at bounding box center [248, 67] width 62 height 6
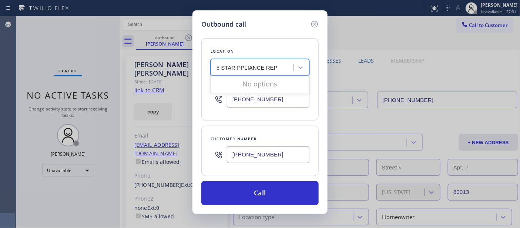
type input "5 STAR APPLIANCE REP"
click at [261, 71] on div "Search location" at bounding box center [253, 67] width 81 height 13
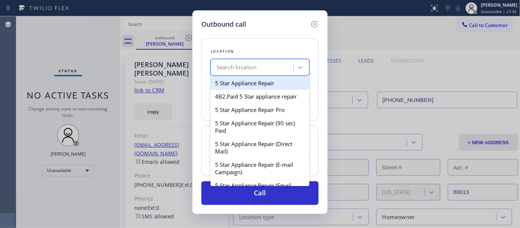
click at [262, 84] on div "5 Star Appliance Repair" at bounding box center [260, 82] width 99 height 13
type input "[PHONE_NUMBER]"
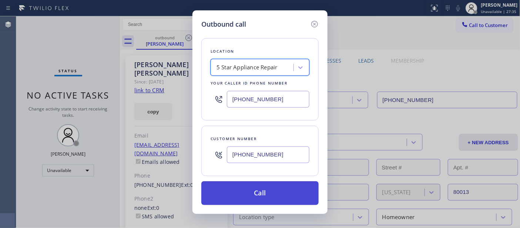
click at [272, 193] on button "Call" at bounding box center [259, 193] width 117 height 24
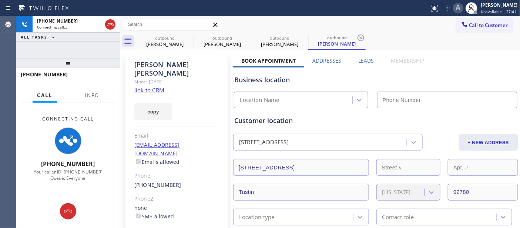
type input "[PHONE_NUMBER]"
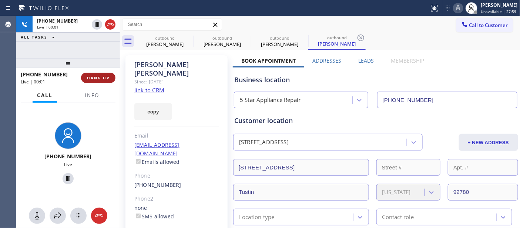
click at [87, 78] on span "HANG UP" at bounding box center [98, 77] width 23 height 5
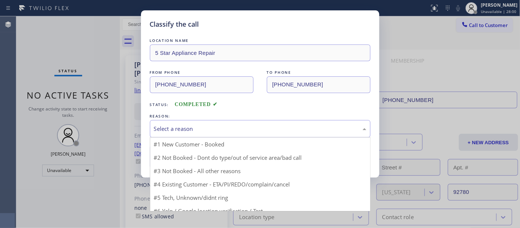
click at [250, 122] on div "Select a reason" at bounding box center [260, 128] width 221 height 17
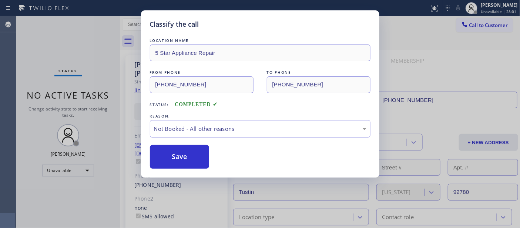
click at [199, 159] on button "Save" at bounding box center [180, 157] width 60 height 24
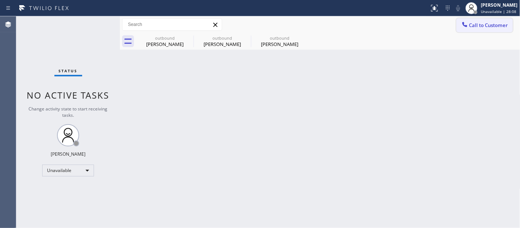
click at [481, 27] on span "Call to Customer" at bounding box center [489, 25] width 39 height 7
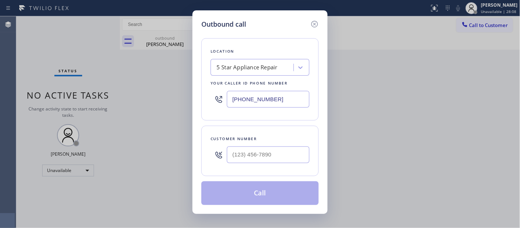
click at [287, 146] on div at bounding box center [268, 155] width 83 height 24
click at [263, 155] on input "(___) ___-____" at bounding box center [268, 154] width 83 height 17
paste input "310) 777-6200"
type input "[PHONE_NUMBER]"
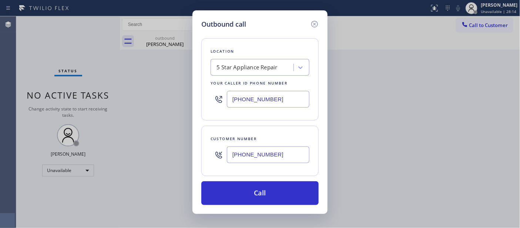
drag, startPoint x: 279, startPoint y: 97, endPoint x: 131, endPoint y: 106, distance: 148.0
click at [132, 106] on div "Outbound call Location 5 Star Appliance Repair Your caller id phone number [PHO…" at bounding box center [260, 114] width 520 height 228
paste input "310) 295-1927"
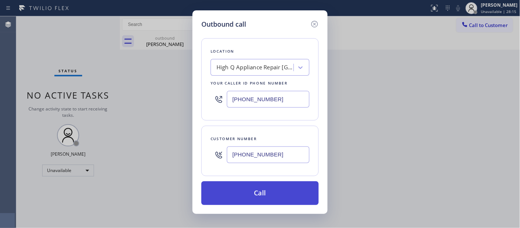
type input "[PHONE_NUMBER]"
click at [297, 191] on button "Call" at bounding box center [259, 193] width 117 height 24
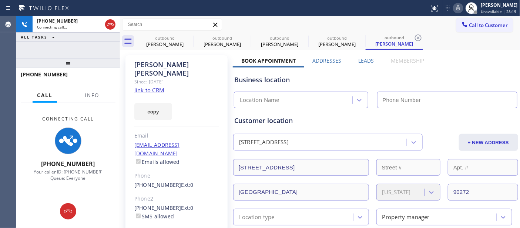
type input "[PHONE_NUMBER]"
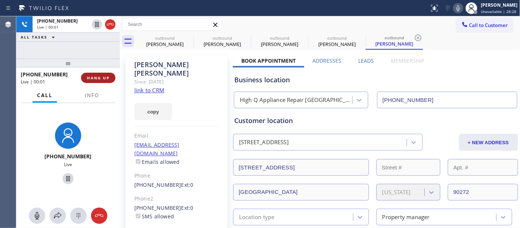
click at [98, 77] on span "HANG UP" at bounding box center [98, 77] width 23 height 5
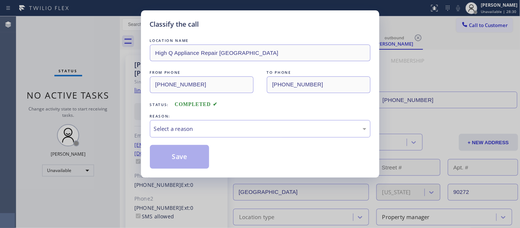
click at [229, 139] on div "LOCATION NAME High Q Appliance Repair [GEOGRAPHIC_DATA] FROM PHONE [PHONE_NUMBE…" at bounding box center [260, 103] width 221 height 132
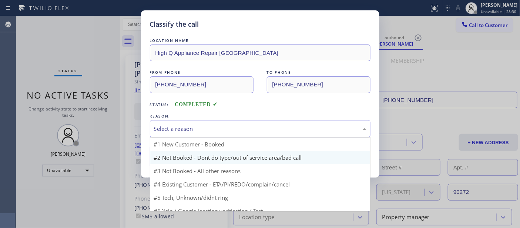
drag, startPoint x: 230, startPoint y: 126, endPoint x: 187, endPoint y: 159, distance: 53.9
click at [230, 126] on div "Select a reason" at bounding box center [260, 128] width 213 height 9
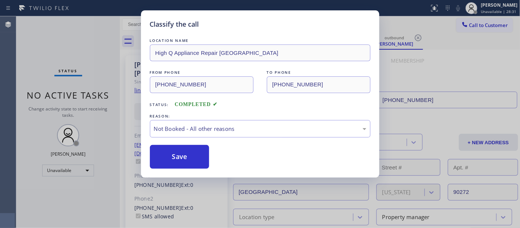
click at [184, 161] on button "Save" at bounding box center [180, 157] width 60 height 24
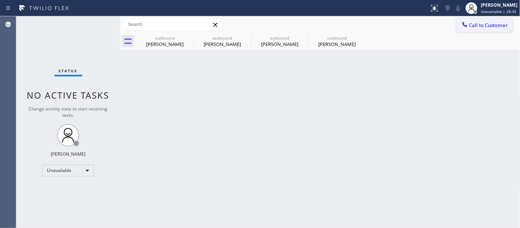
click at [482, 23] on span "Call to Customer" at bounding box center [489, 25] width 39 height 7
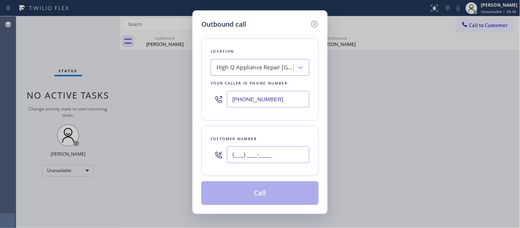
click at [278, 153] on input "(___) ___-____" at bounding box center [268, 154] width 83 height 17
paste input "949) 372-9690"
type input "[PHONE_NUMBER]"
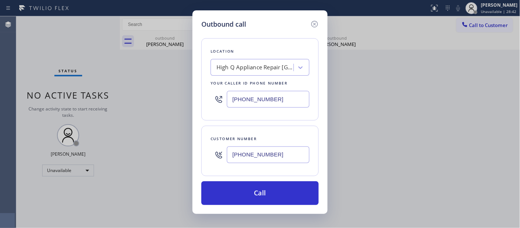
drag, startPoint x: 290, startPoint y: 98, endPoint x: 177, endPoint y: 97, distance: 112.6
click at [170, 98] on div "Outbound call Location High Q Appliance Repair [GEOGRAPHIC_DATA] Your caller id…" at bounding box center [260, 114] width 520 height 228
paste input "213) 583-3133"
type input "[PHONE_NUMBER]"
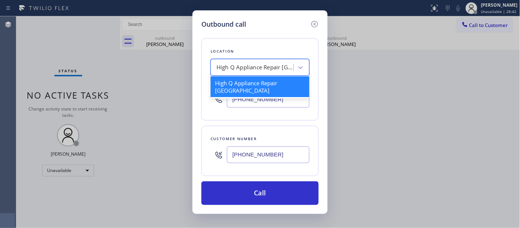
click at [267, 70] on div "High Q Appliance Repair [GEOGRAPHIC_DATA]" at bounding box center [256, 67] width 78 height 9
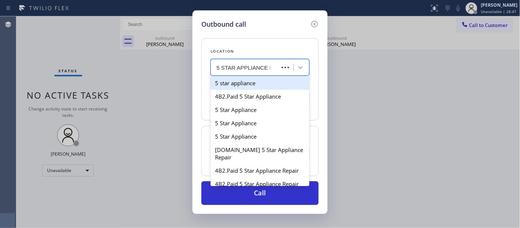
type input "5 STAR APPLIANCE RE"
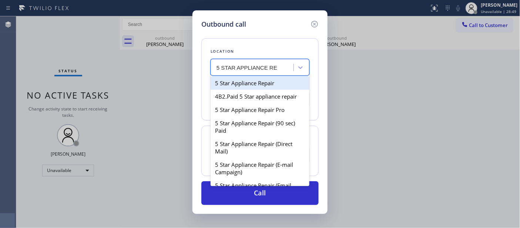
click at [267, 85] on div "5 Star Appliance Repair" at bounding box center [260, 82] width 99 height 13
type input "[PHONE_NUMBER]"
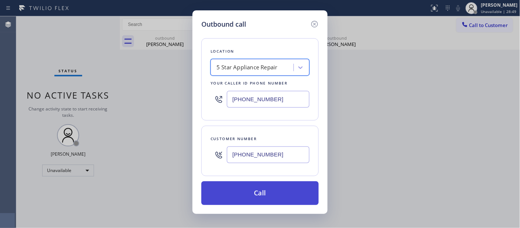
click at [283, 193] on button "Call" at bounding box center [259, 193] width 117 height 24
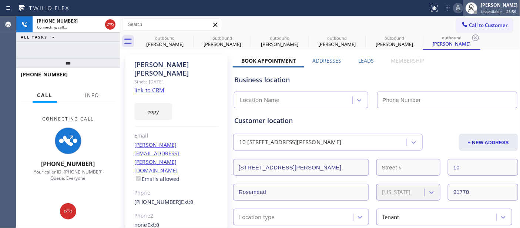
type input "[PHONE_NUMBER]"
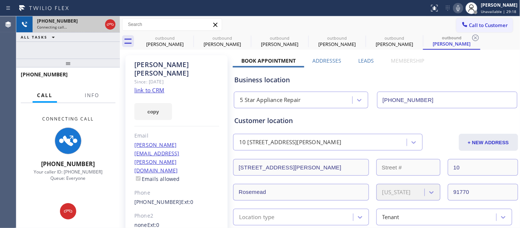
click at [103, 21] on div "[PHONE_NUMBER] Connecting call…" at bounding box center [68, 24] width 71 height 16
click at [109, 23] on icon at bounding box center [110, 24] width 9 height 9
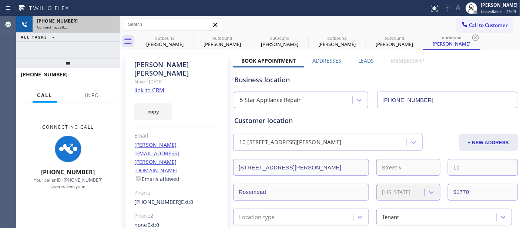
drag, startPoint x: 108, startPoint y: 63, endPoint x: 96, endPoint y: 36, distance: 29.5
click at [98, 39] on div "[PHONE_NUMBER] Connecting call… ALL TASKS ALL TASKS ACTIVE TASKS TASKS IN WRAP …" at bounding box center [68, 121] width 104 height 211
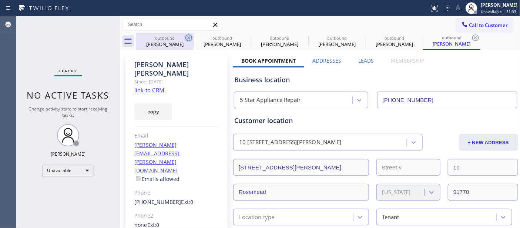
click at [189, 38] on icon at bounding box center [189, 37] width 7 height 7
type input "[PHONE_NUMBER]"
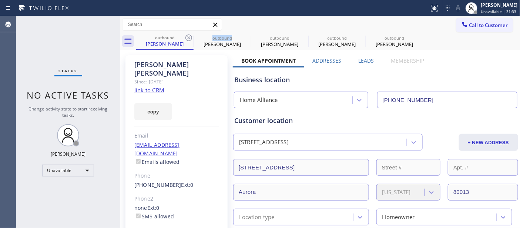
click at [189, 38] on icon at bounding box center [189, 37] width 7 height 7
click at [0, 0] on icon at bounding box center [0, 0] width 0 height 0
type input "[PHONE_NUMBER]"
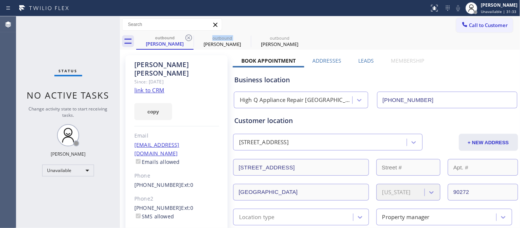
click at [189, 38] on icon at bounding box center [189, 37] width 7 height 7
type input "[PHONE_NUMBER]"
click at [0, 0] on icon at bounding box center [0, 0] width 0 height 0
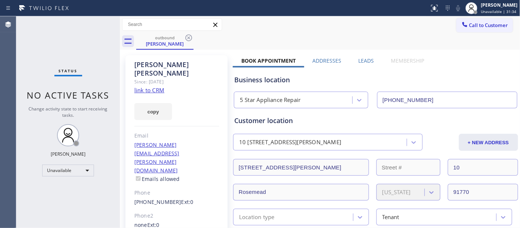
click at [386, 71] on div "Business location 5 Star Appliance Repair [PHONE_NUMBER]" at bounding box center [376, 87] width 286 height 41
click at [185, 39] on icon at bounding box center [188, 37] width 9 height 9
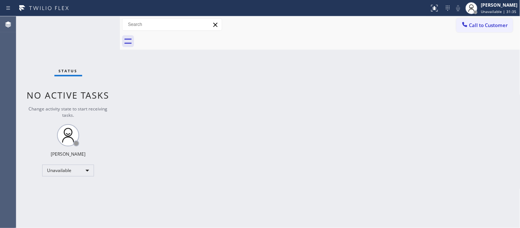
click at [306, 44] on div at bounding box center [328, 41] width 384 height 17
click at [230, 131] on div "Back to Dashboard Change Sender ID Customers Technicians Select a contact Outbo…" at bounding box center [320, 121] width 401 height 211
click at [493, 25] on span "Call to Customer" at bounding box center [489, 25] width 39 height 7
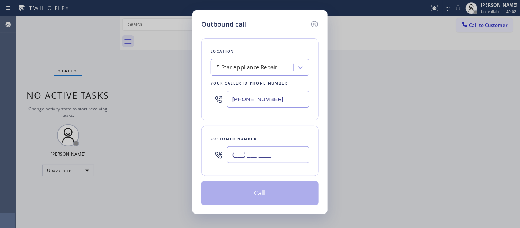
drag, startPoint x: 174, startPoint y: 147, endPoint x: 264, endPoint y: 90, distance: 106.7
click at [150, 147] on div "Outbound call Location 5 Star Appliance Repair Your caller id phone number [PHO…" at bounding box center [260, 114] width 520 height 228
paste input "262) 894-4240"
type input "[PHONE_NUMBER]"
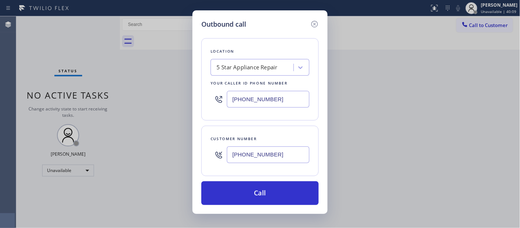
drag, startPoint x: 221, startPoint y: 99, endPoint x: 182, endPoint y: 103, distance: 38.8
click at [182, 100] on div "Outbound call Location 5 Star Appliance Repair Your caller id phone number [PHO…" at bounding box center [260, 114] width 520 height 228
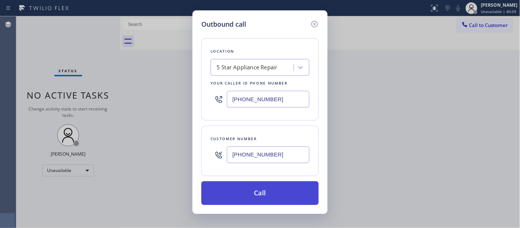
paste input "714) 699-9003"
type input "[PHONE_NUMBER]"
click at [267, 193] on button "Call" at bounding box center [259, 193] width 117 height 24
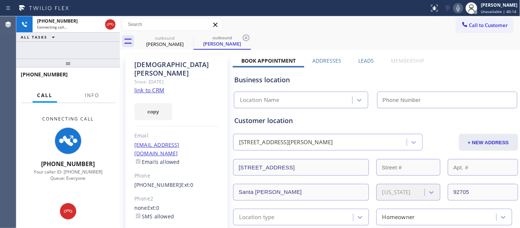
type input "[PHONE_NUMBER]"
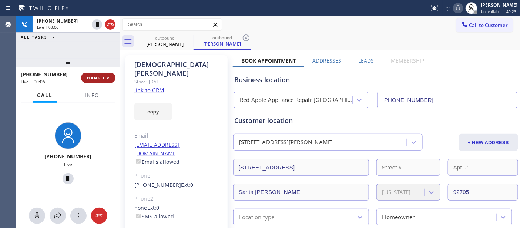
click at [107, 75] on span "HANG UP" at bounding box center [98, 77] width 23 height 5
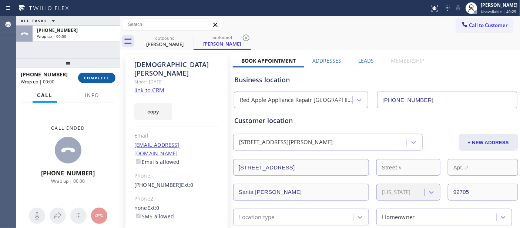
click at [101, 76] on span "COMPLETE" at bounding box center [97, 77] width 26 height 5
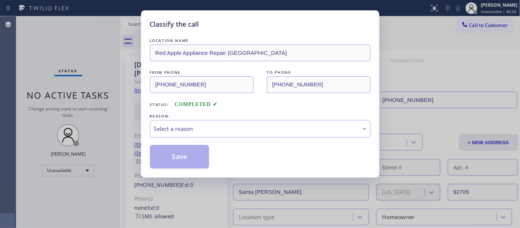
click at [268, 143] on div "LOCATION NAME Red Apple Appliance Repair [GEOGRAPHIC_DATA] FROM PHONE [PHONE_NU…" at bounding box center [260, 103] width 221 height 132
click at [259, 136] on div "Select a reason" at bounding box center [260, 128] width 221 height 17
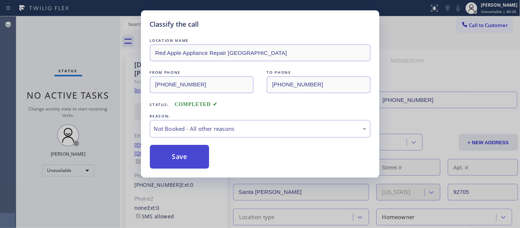
click at [190, 157] on button "Save" at bounding box center [180, 157] width 60 height 24
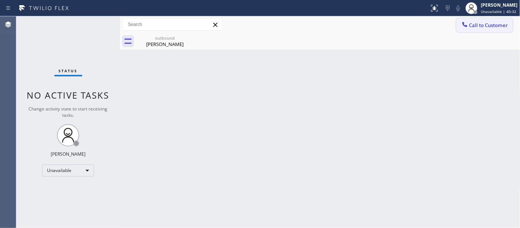
click at [488, 24] on span "Call to Customer" at bounding box center [489, 25] width 39 height 7
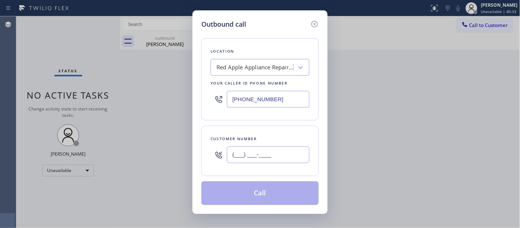
click at [268, 160] on input "(___) ___-____" at bounding box center [268, 154] width 83 height 17
paste input "951) 295-8117"
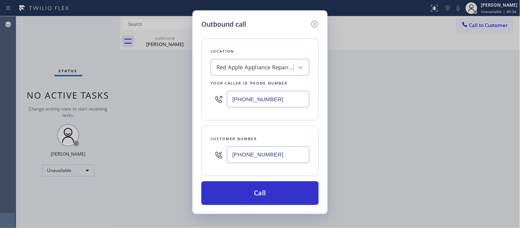
type input "[PHONE_NUMBER]"
drag, startPoint x: 237, startPoint y: 103, endPoint x: 208, endPoint y: 104, distance: 29.3
click at [219, 103] on div "[PHONE_NUMBER]" at bounding box center [260, 99] width 99 height 24
paste input "844) 462-8198"
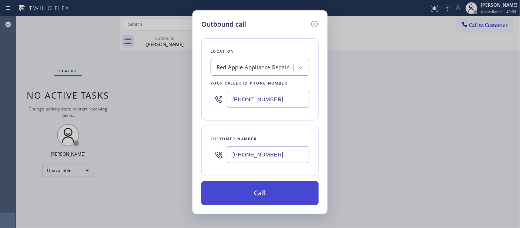
type input "[PHONE_NUMBER]"
click at [286, 191] on button "Call" at bounding box center [259, 193] width 117 height 24
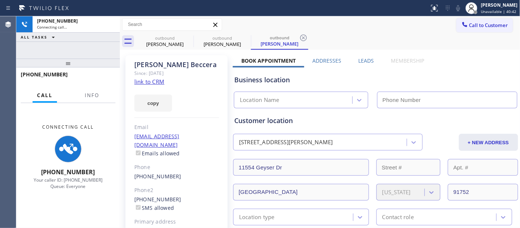
type input "[PHONE_NUMBER]"
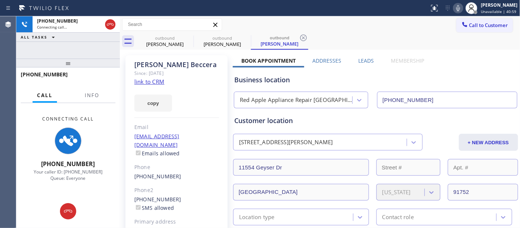
click at [461, 11] on icon at bounding box center [458, 8] width 9 height 9
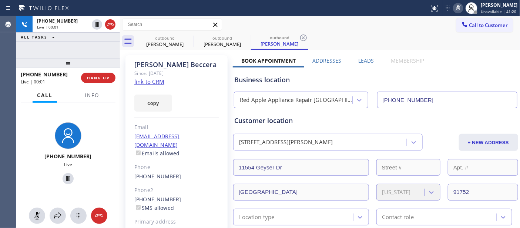
click at [456, 7] on icon at bounding box center [458, 8] width 9 height 9
click at [470, 3] on div "Status report No issues detected If you experience an issue, please download th…" at bounding box center [474, 8] width 94 height 16
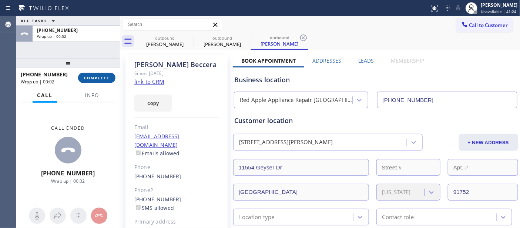
click at [104, 82] on button "COMPLETE" at bounding box center [96, 78] width 37 height 10
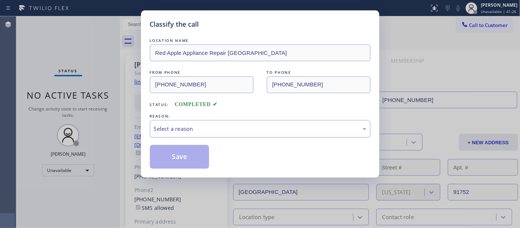
click at [193, 130] on div "Select a reason" at bounding box center [260, 128] width 213 height 9
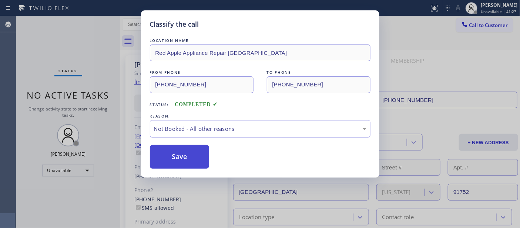
click at [184, 158] on button "Save" at bounding box center [180, 157] width 60 height 24
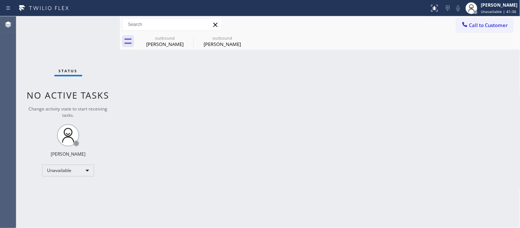
click at [471, 28] on span "Call to Customer" at bounding box center [489, 25] width 39 height 7
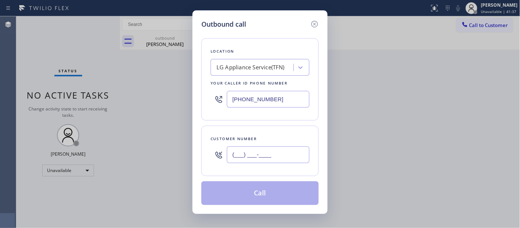
click at [289, 149] on input "(___) ___-____" at bounding box center [268, 154] width 83 height 17
paste input "818) 863-2838"
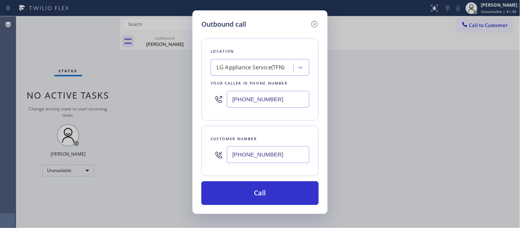
type input "[PHONE_NUMBER]"
click at [220, 97] on div "[PHONE_NUMBER]" at bounding box center [260, 99] width 99 height 24
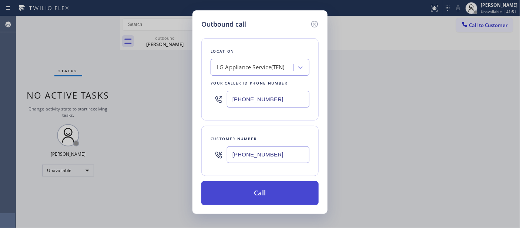
paste input "55) 731-4952"
type input "[PHONE_NUMBER]"
click at [283, 196] on button "Call" at bounding box center [259, 193] width 117 height 24
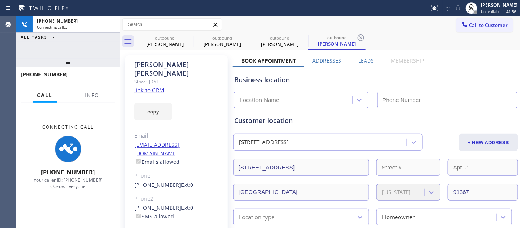
type input "[PHONE_NUMBER]"
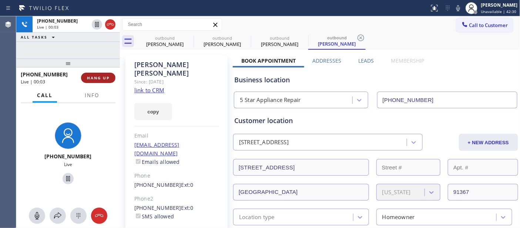
click at [110, 79] on button "HANG UP" at bounding box center [98, 78] width 34 height 10
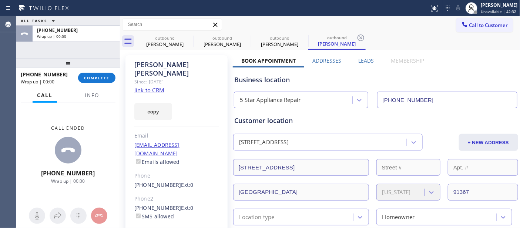
click at [112, 81] on button "COMPLETE" at bounding box center [96, 78] width 37 height 10
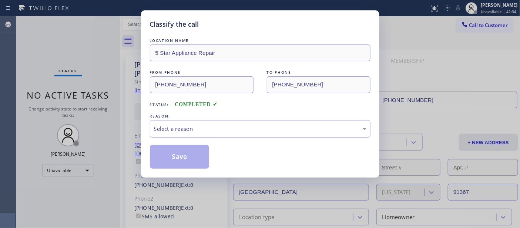
click at [212, 127] on div "Select a reason" at bounding box center [260, 128] width 213 height 9
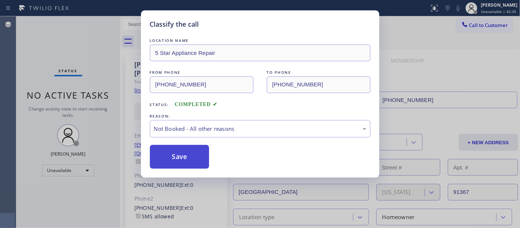
click at [183, 153] on button "Save" at bounding box center [180, 157] width 60 height 24
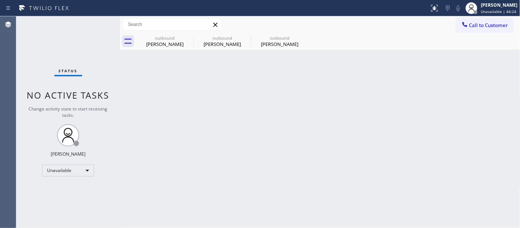
click at [478, 34] on div "outbound [PERSON_NAME] outbound [PERSON_NAME] outbound [PERSON_NAME]" at bounding box center [328, 41] width 384 height 17
click at [458, 46] on div "outbound [PERSON_NAME] outbound [PERSON_NAME] outbound [PERSON_NAME]" at bounding box center [328, 41] width 384 height 17
click at [473, 25] on span "Call to Customer" at bounding box center [489, 25] width 39 height 7
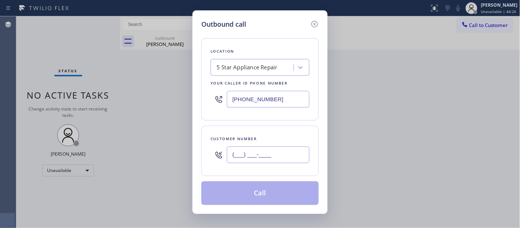
click at [280, 158] on input "(___) ___-____" at bounding box center [268, 154] width 83 height 17
paste input "818) 863-2838"
type input "[PHONE_NUMBER]"
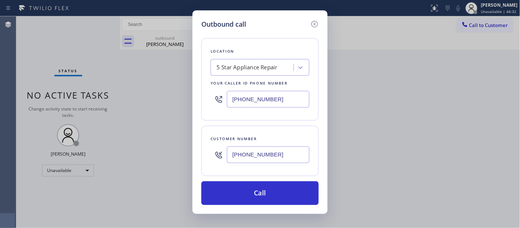
drag, startPoint x: 241, startPoint y: 99, endPoint x: 190, endPoint y: 105, distance: 51.1
click at [204, 99] on div "Location 5 Star Appliance Repair Your caller id phone number [PHONE_NUMBER]" at bounding box center [259, 79] width 117 height 82
paste input "77) 748-5179"
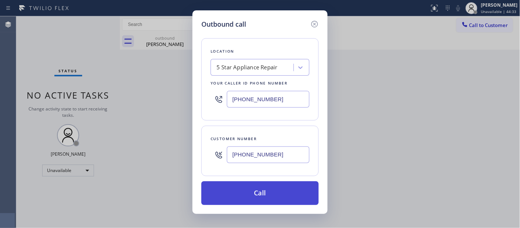
type input "[PHONE_NUMBER]"
click at [290, 190] on button "Call" at bounding box center [259, 193] width 117 height 24
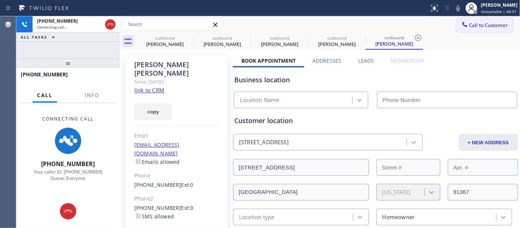
drag, startPoint x: 457, startPoint y: 10, endPoint x: 454, endPoint y: 23, distance: 13.0
click at [457, 10] on icon at bounding box center [459, 8] width 4 height 6
type input "[PHONE_NUMBER]"
click at [186, 38] on icon at bounding box center [189, 37] width 7 height 7
type input "[PHONE_NUMBER]"
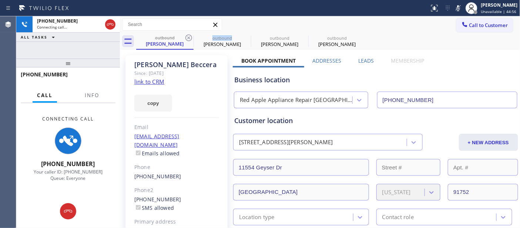
click at [186, 38] on icon at bounding box center [189, 37] width 7 height 7
type input "[PHONE_NUMBER]"
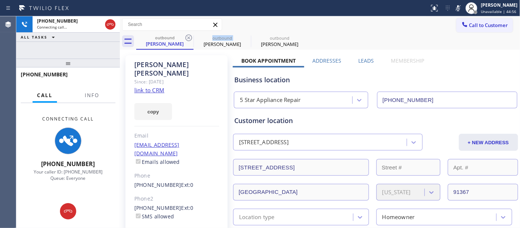
click at [186, 38] on icon at bounding box center [189, 37] width 7 height 7
type input "[PHONE_NUMBER]"
click at [186, 38] on icon at bounding box center [189, 37] width 7 height 7
click at [306, 40] on div "outbound [PERSON_NAME]" at bounding box center [328, 41] width 384 height 17
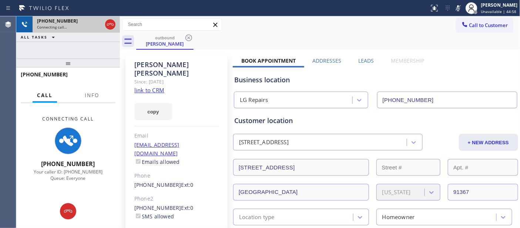
drag, startPoint x: 108, startPoint y: 66, endPoint x: 107, endPoint y: 29, distance: 36.7
click at [107, 43] on div "[PHONE_NUMBER] Connecting call… ALL TASKS ALL TASKS ACTIVE TASKS TASKS IN WRAP …" at bounding box center [68, 121] width 104 height 211
drag, startPoint x: 110, startPoint y: 23, endPoint x: 220, endPoint y: 8, distance: 111.4
click at [110, 23] on icon at bounding box center [110, 24] width 9 height 9
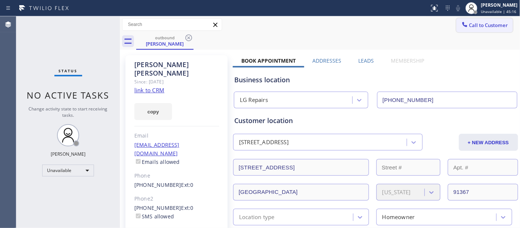
click at [472, 27] on span "Call to Customer" at bounding box center [489, 25] width 39 height 7
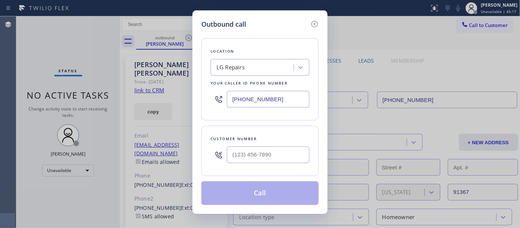
click at [266, 145] on div at bounding box center [268, 155] width 83 height 24
drag, startPoint x: 266, startPoint y: 163, endPoint x: 267, endPoint y: 159, distance: 4.1
click at [267, 163] on div at bounding box center [268, 155] width 83 height 24
click at [273, 159] on input "(___) ___-____" at bounding box center [268, 154] width 83 height 17
click at [272, 160] on input "(___) ___-____" at bounding box center [268, 154] width 83 height 17
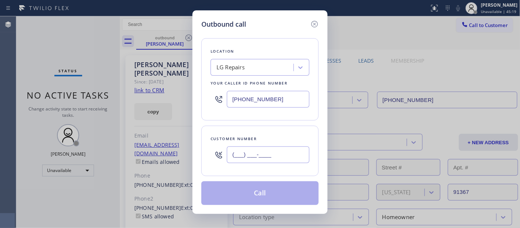
paste input "text"
click at [236, 154] on input "(___) ___-____" at bounding box center [268, 154] width 83 height 17
paste input "98) 971-4674"
drag, startPoint x: 273, startPoint y: 149, endPoint x: 206, endPoint y: 133, distance: 68.5
click at [181, 148] on div "Outbound call Location LG Repairs Your caller id phone number [PHONE_NUMBER] Cu…" at bounding box center [260, 114] width 520 height 228
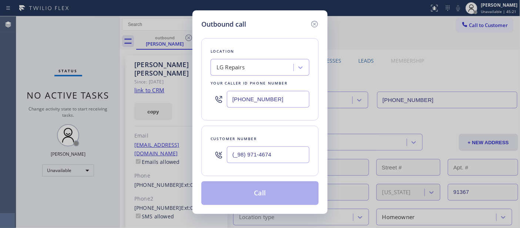
paste input "989) 714-6748"
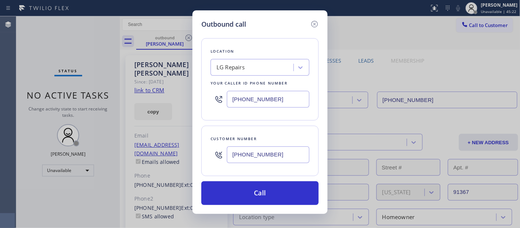
type input "[PHONE_NUMBER]"
drag, startPoint x: 280, startPoint y: 90, endPoint x: 212, endPoint y: 90, distance: 67.8
click at [215, 90] on div "[PHONE_NUMBER]" at bounding box center [260, 99] width 99 height 24
drag, startPoint x: 278, startPoint y: 93, endPoint x: 242, endPoint y: 126, distance: 49.0
click at [226, 93] on div "[PHONE_NUMBER]" at bounding box center [260, 99] width 99 height 24
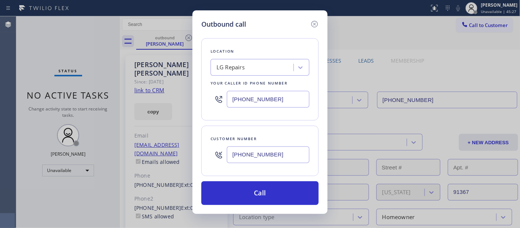
paste input "text"
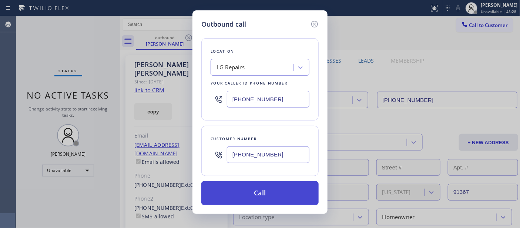
type input "[PHONE_NUMBER]"
click at [277, 188] on button "Call" at bounding box center [259, 193] width 117 height 24
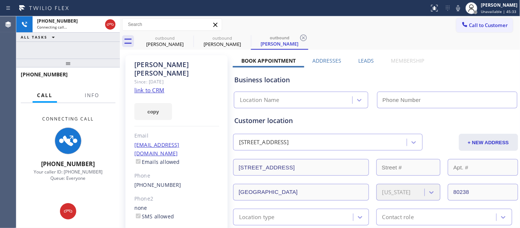
type input "[PHONE_NUMBER]"
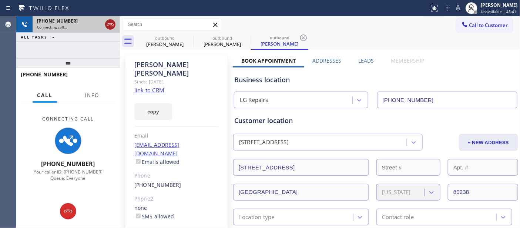
click at [111, 21] on icon at bounding box center [110, 24] width 9 height 9
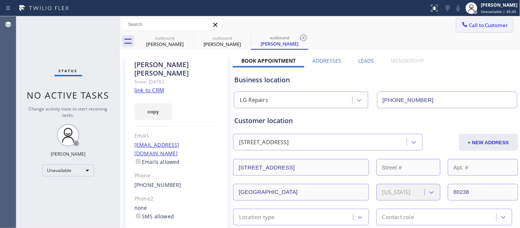
click at [457, 30] on button "Call to Customer" at bounding box center [485, 25] width 57 height 14
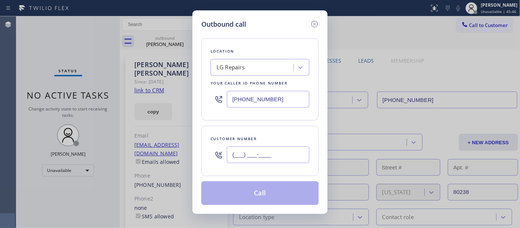
click at [260, 160] on input "(___) ___-____" at bounding box center [268, 154] width 83 height 17
paste input "805) 276-3637"
type input "[PHONE_NUMBER]"
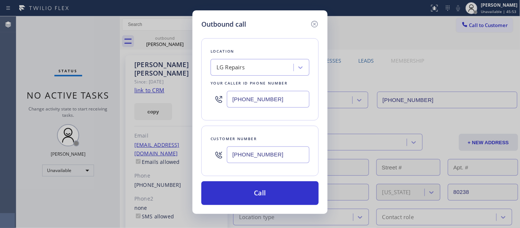
drag, startPoint x: 239, startPoint y: 98, endPoint x: 214, endPoint y: 98, distance: 24.8
click at [216, 98] on div "[PHONE_NUMBER]" at bounding box center [260, 99] width 99 height 24
paste input "18) 960-6378"
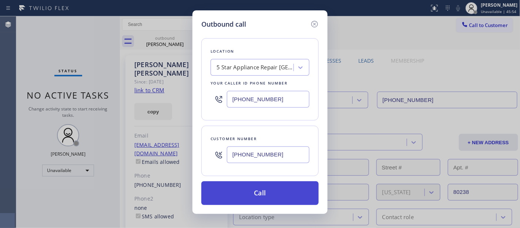
type input "[PHONE_NUMBER]"
click at [280, 186] on button "Call" at bounding box center [259, 193] width 117 height 24
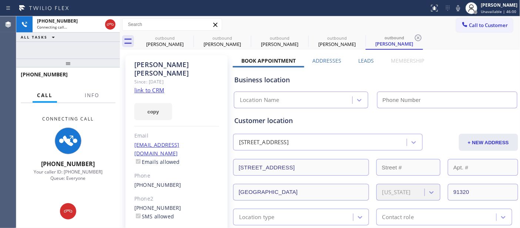
type input "[PHONE_NUMBER]"
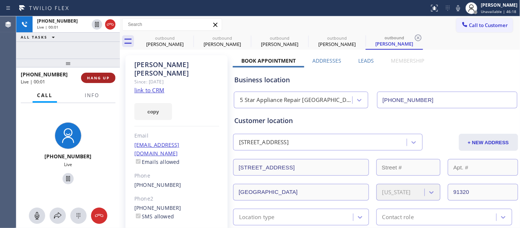
click at [98, 82] on button "HANG UP" at bounding box center [98, 78] width 34 height 10
click at [98, 81] on button "HANG UP" at bounding box center [98, 78] width 34 height 10
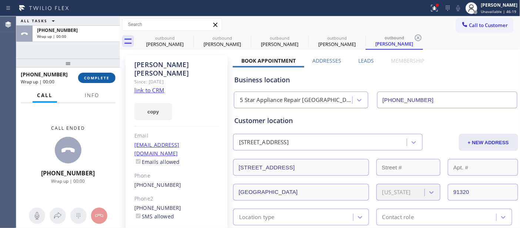
click at [98, 81] on button "COMPLETE" at bounding box center [96, 78] width 37 height 10
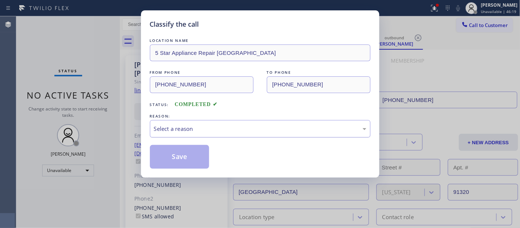
click at [244, 121] on div "REASON: Select a reason" at bounding box center [260, 124] width 221 height 25
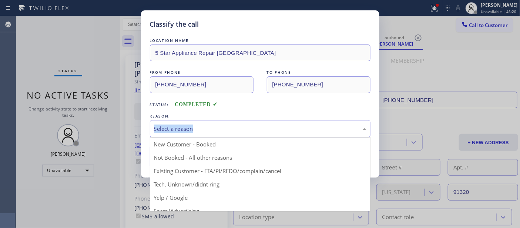
click at [211, 131] on div "Select a reason" at bounding box center [260, 128] width 213 height 9
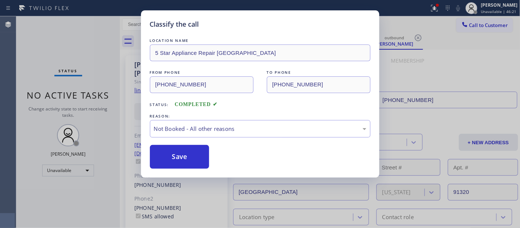
click at [184, 160] on button "Save" at bounding box center [180, 157] width 60 height 24
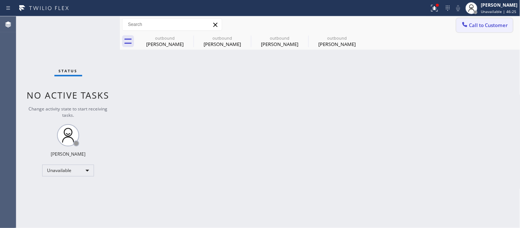
click at [496, 24] on span "Call to Customer" at bounding box center [489, 25] width 39 height 7
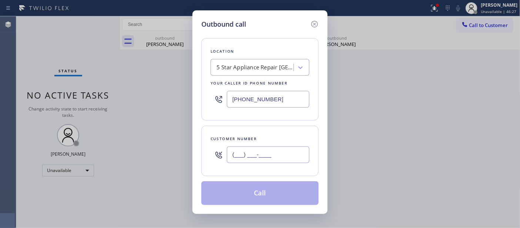
drag, startPoint x: 282, startPoint y: 154, endPoint x: 190, endPoint y: 127, distance: 95.6
click at [186, 142] on div "Outbound call Location 5 Star Appliance Repair [GEOGRAPHIC_DATA] Your caller id…" at bounding box center [260, 114] width 520 height 228
paste input "435) 459-9084"
type input "[PHONE_NUMBER]"
click at [259, 68] on div "5 Star Appliance Repair [GEOGRAPHIC_DATA]" at bounding box center [256, 67] width 78 height 9
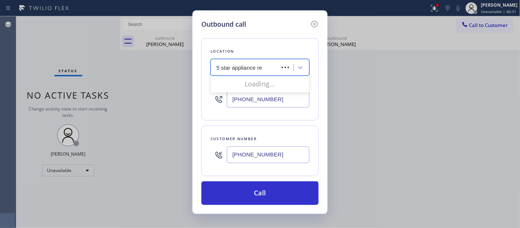
type input "5 star appliance rep"
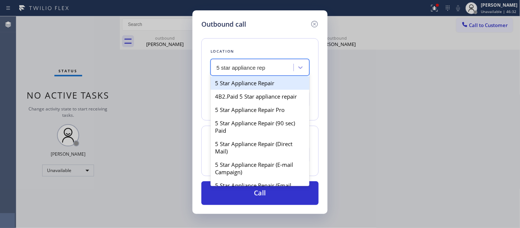
click at [291, 80] on div "5 Star Appliance Repair" at bounding box center [260, 82] width 99 height 13
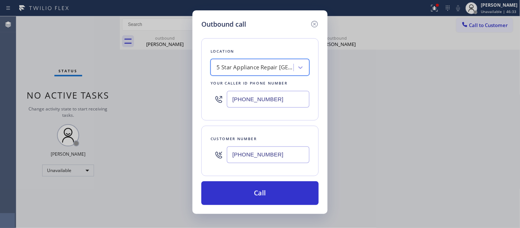
click at [274, 178] on div "Location option 5 Star Appliance Repair, selected. 1 result available. Select i…" at bounding box center [259, 117] width 117 height 176
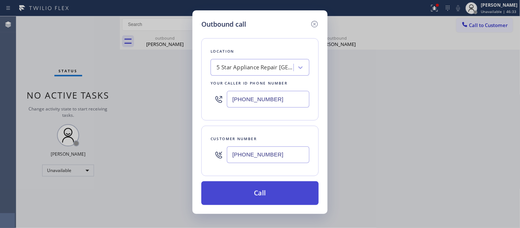
click at [273, 194] on button "Call" at bounding box center [259, 193] width 117 height 24
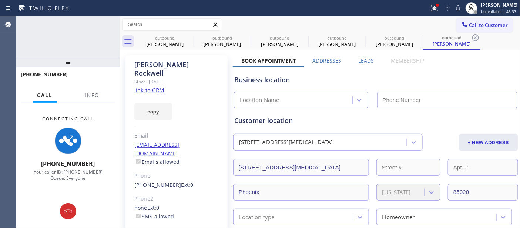
type input "[PHONE_NUMBER]"
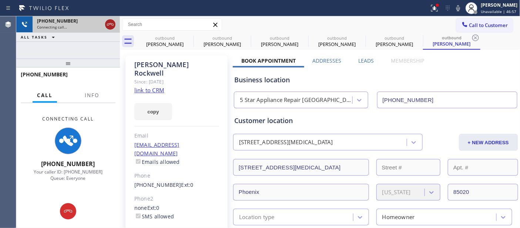
click at [108, 23] on icon at bounding box center [110, 24] width 7 height 2
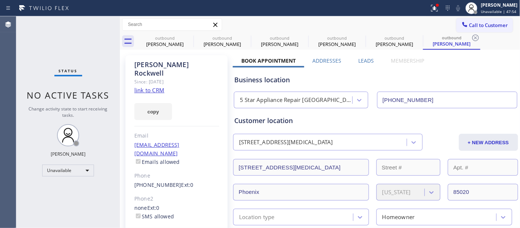
click at [490, 16] on div "[PERSON_NAME] Unavailable | 47:54" at bounding box center [492, 8] width 57 height 16
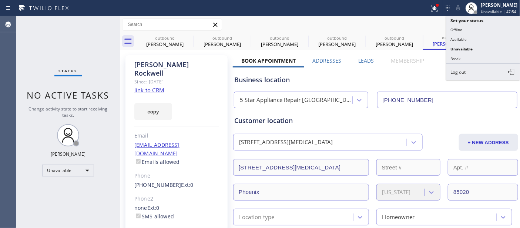
click at [425, 23] on div "Call to Customer Outbound call Location 5 Star Appliance Repair [GEOGRAPHIC_DAT…" at bounding box center [320, 24] width 401 height 13
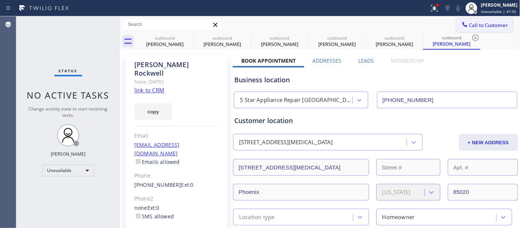
click at [485, 22] on span "Call to Customer" at bounding box center [489, 25] width 39 height 7
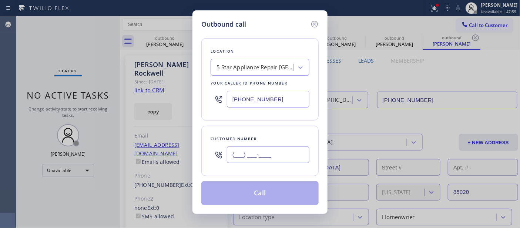
click at [257, 156] on input "(___) ___-____" at bounding box center [268, 154] width 83 height 17
paste input "909) 282-6868"
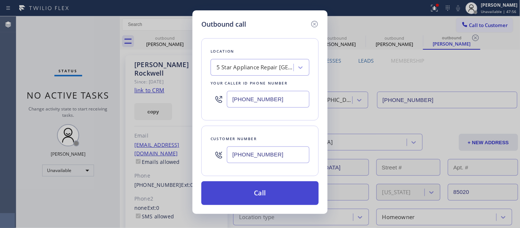
type input "[PHONE_NUMBER]"
click at [267, 186] on button "Call" at bounding box center [259, 193] width 117 height 24
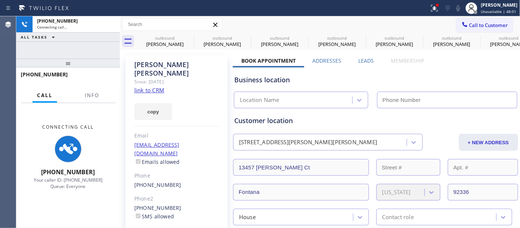
type input "[PHONE_NUMBER]"
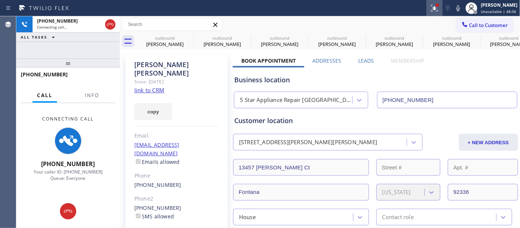
click at [430, 9] on icon at bounding box center [434, 8] width 9 height 9
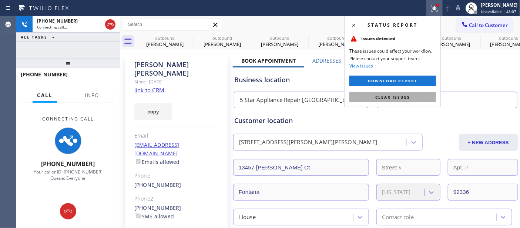
click at [368, 99] on button "Clear issues" at bounding box center [393, 97] width 87 height 10
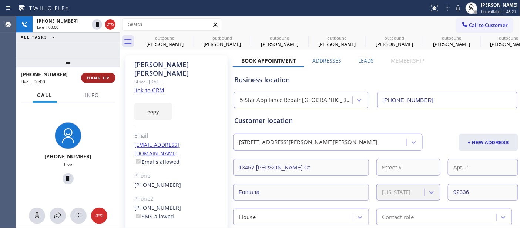
drag, startPoint x: 104, startPoint y: 73, endPoint x: 100, endPoint y: 79, distance: 7.3
click at [103, 73] on button "HANG UP" at bounding box center [98, 78] width 34 height 10
click at [100, 79] on span "HANG UP" at bounding box center [98, 77] width 23 height 5
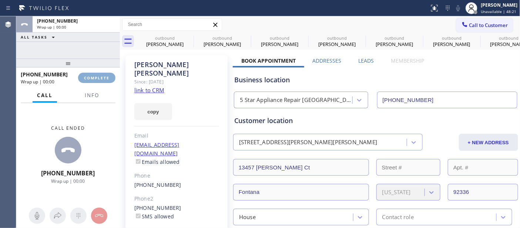
click at [100, 79] on span "COMPLETE" at bounding box center [97, 77] width 26 height 5
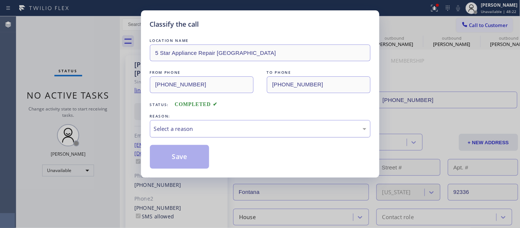
drag, startPoint x: 259, startPoint y: 121, endPoint x: 250, endPoint y: 130, distance: 11.8
click at [259, 121] on div "Select a reason" at bounding box center [260, 128] width 221 height 17
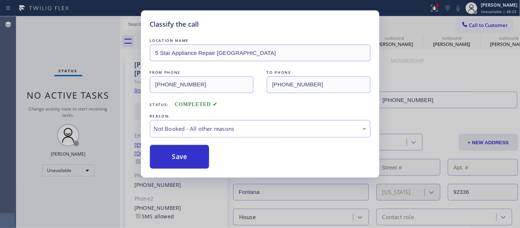
click at [197, 157] on button "Save" at bounding box center [180, 157] width 60 height 24
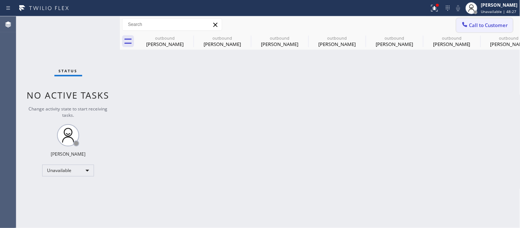
click at [490, 28] on span "Call to Customer" at bounding box center [489, 25] width 39 height 7
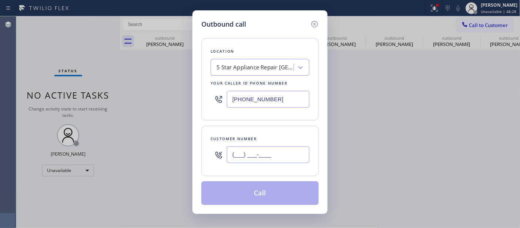
click at [280, 154] on input "(___) ___-____" at bounding box center [268, 154] width 83 height 17
paste input "602) 469-3799"
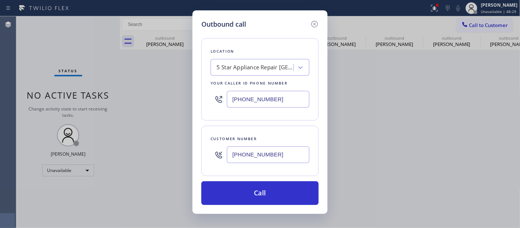
type input "[PHONE_NUMBER]"
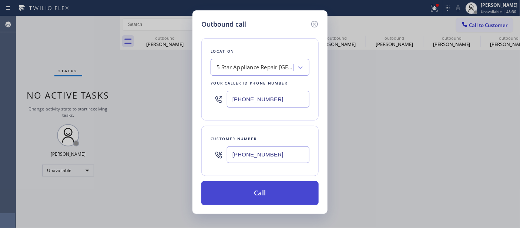
click at [283, 189] on button "Call" at bounding box center [259, 193] width 117 height 24
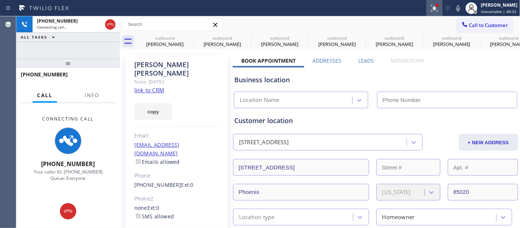
click at [430, 5] on icon at bounding box center [434, 8] width 9 height 9
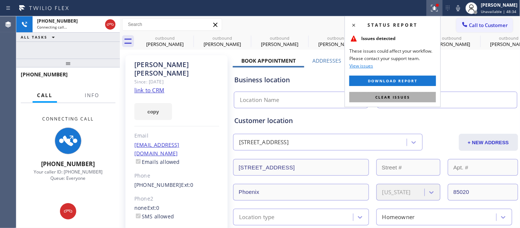
click at [373, 97] on button "Clear issues" at bounding box center [393, 97] width 87 height 10
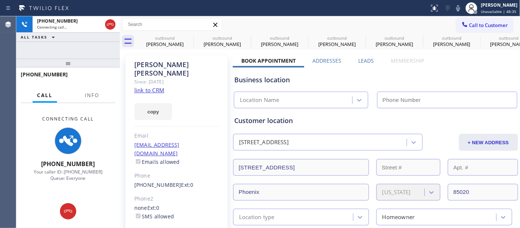
type input "[PHONE_NUMBER]"
click at [186, 39] on icon at bounding box center [189, 37] width 7 height 7
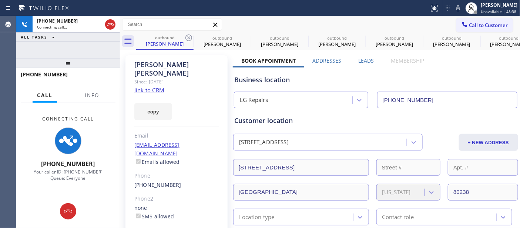
click at [186, 39] on icon at bounding box center [189, 37] width 7 height 7
click at [0, 0] on icon at bounding box center [0, 0] width 0 height 0
type input "[PHONE_NUMBER]"
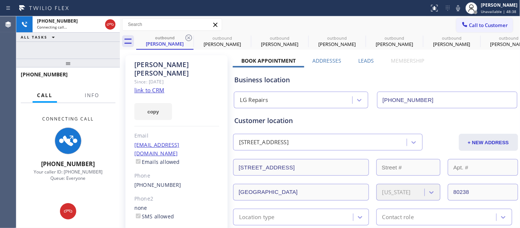
type input "[PHONE_NUMBER]"
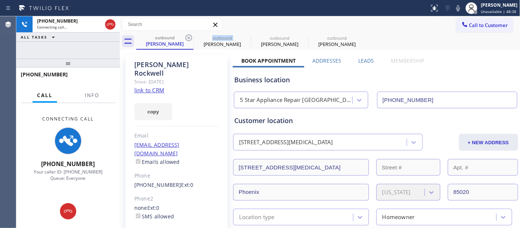
click at [186, 39] on icon at bounding box center [189, 37] width 7 height 7
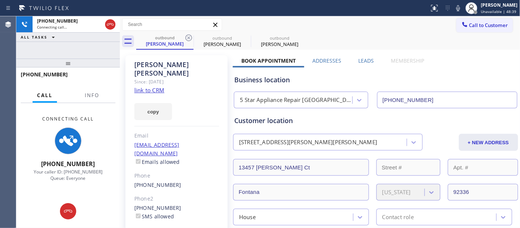
click at [186, 39] on icon at bounding box center [189, 37] width 7 height 7
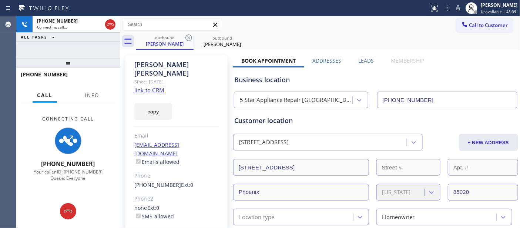
click at [308, 32] on div "Call to Customer Outbound call Location 5 Star Appliance Repair [GEOGRAPHIC_DAT…" at bounding box center [320, 24] width 401 height 17
click at [107, 27] on icon at bounding box center [110, 24] width 9 height 9
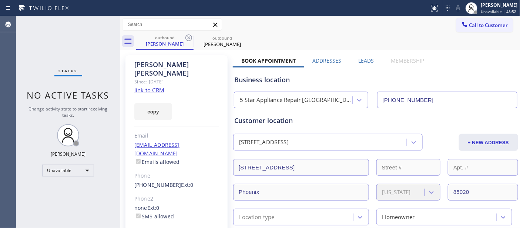
click at [502, 29] on button "Call to Customer" at bounding box center [485, 25] width 57 height 14
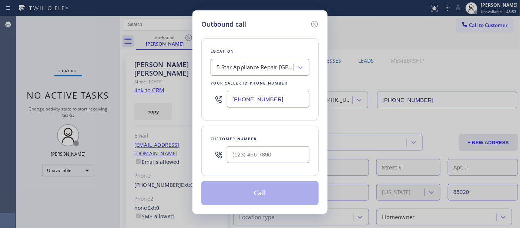
click at [272, 144] on div "Customer number" at bounding box center [259, 151] width 117 height 50
paste input "303) 517-1103"
click at [278, 150] on input "(___) ___-____" at bounding box center [268, 154] width 83 height 17
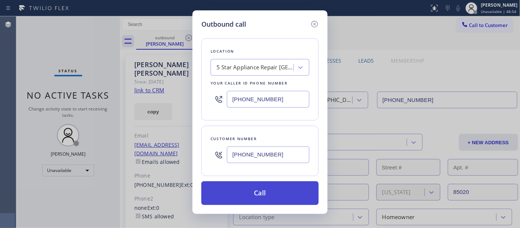
type input "[PHONE_NUMBER]"
click at [297, 198] on button "Call" at bounding box center [259, 193] width 117 height 24
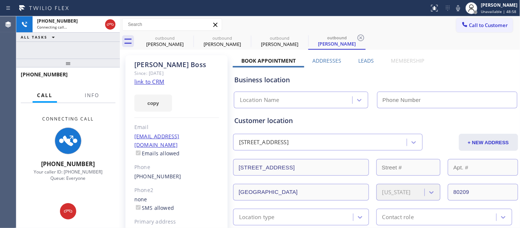
type input "[PHONE_NUMBER]"
drag, startPoint x: 454, startPoint y: 6, endPoint x: 416, endPoint y: 19, distance: 40.4
click at [454, 6] on icon at bounding box center [458, 8] width 9 height 9
click at [189, 35] on icon at bounding box center [188, 37] width 9 height 9
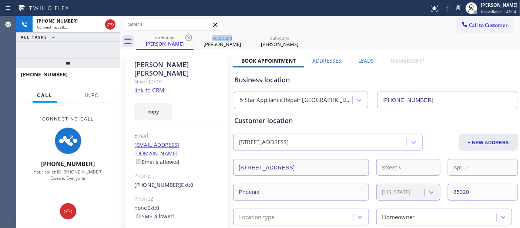
click at [189, 35] on icon at bounding box center [188, 37] width 9 height 9
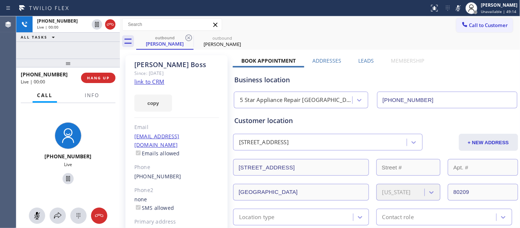
click at [362, 39] on div "outbound [PERSON_NAME] outbound [PERSON_NAME]" at bounding box center [328, 41] width 384 height 17
click at [104, 82] on button "HANG UP" at bounding box center [98, 78] width 34 height 10
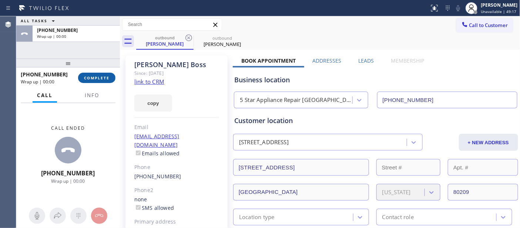
click at [104, 80] on button "COMPLETE" at bounding box center [96, 78] width 37 height 10
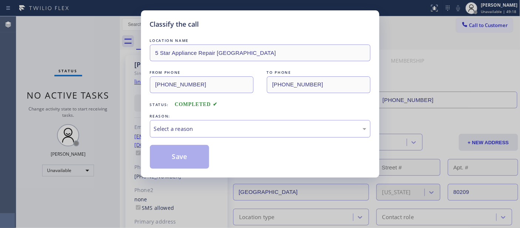
drag, startPoint x: 232, startPoint y: 97, endPoint x: 193, endPoint y: 134, distance: 52.9
click at [205, 120] on div "REASON: Select a reason" at bounding box center [260, 124] width 221 height 25
click at [185, 123] on div "Select a reason" at bounding box center [260, 128] width 221 height 17
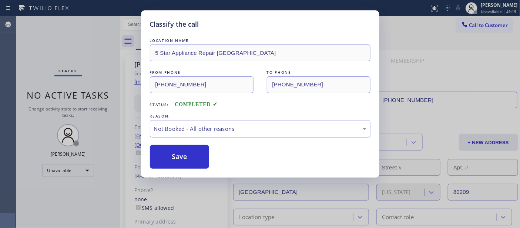
click at [199, 161] on button "Save" at bounding box center [180, 157] width 60 height 24
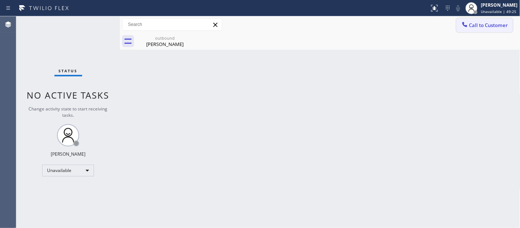
click at [477, 26] on span "Call to Customer" at bounding box center [489, 25] width 39 height 7
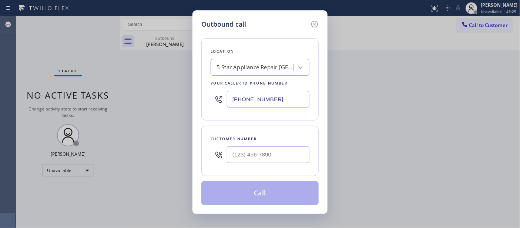
click at [276, 143] on div "Customer number" at bounding box center [259, 151] width 117 height 50
click at [269, 153] on input "(___) ___-____" at bounding box center [268, 154] width 83 height 17
paste input "714) 813-7223"
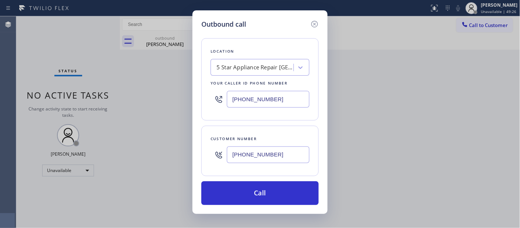
type input "[PHONE_NUMBER]"
click at [251, 179] on div "Location 5 Star Appliance Repair [GEOGRAPHIC_DATA] Your caller id phone number …" at bounding box center [259, 117] width 117 height 176
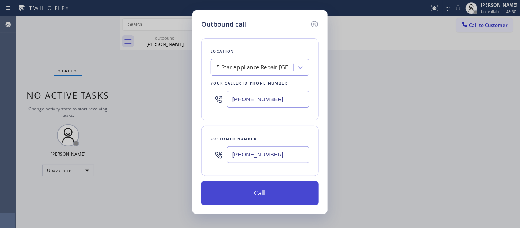
click at [260, 197] on button "Call" at bounding box center [259, 193] width 117 height 24
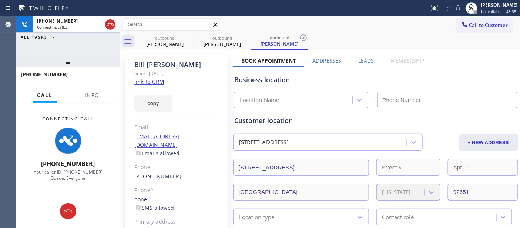
type input "[PHONE_NUMBER]"
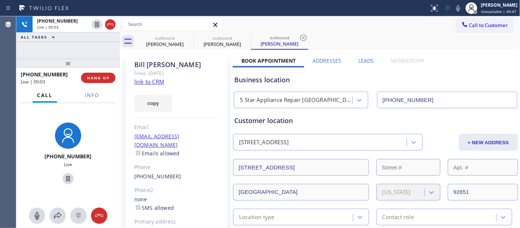
click at [103, 85] on div "[PHONE_NUMBER] Live | 00:03 HANG UP" at bounding box center [68, 77] width 95 height 19
click at [103, 84] on div "[PHONE_NUMBER] Live | 00:03 HANG UP" at bounding box center [68, 77] width 95 height 19
click at [103, 76] on span "HANG UP" at bounding box center [98, 77] width 23 height 5
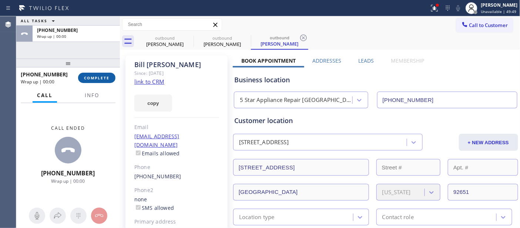
click at [97, 80] on span "COMPLETE" at bounding box center [97, 77] width 26 height 5
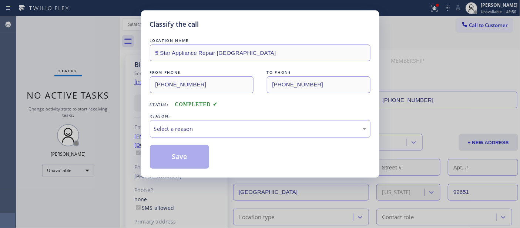
click at [251, 129] on div "Select a reason" at bounding box center [260, 128] width 213 height 9
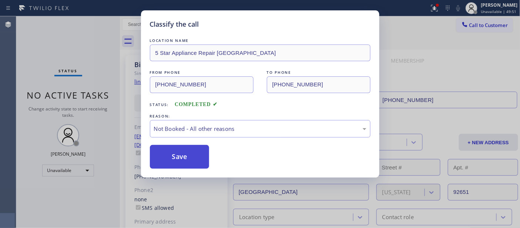
click at [189, 156] on button "Save" at bounding box center [180, 157] width 60 height 24
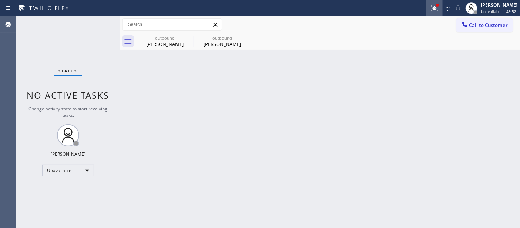
click at [433, 6] on icon at bounding box center [435, 7] width 4 height 3
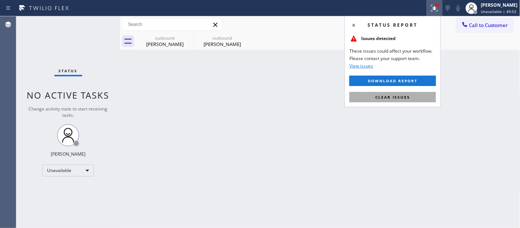
click at [373, 96] on button "Clear issues" at bounding box center [393, 97] width 87 height 10
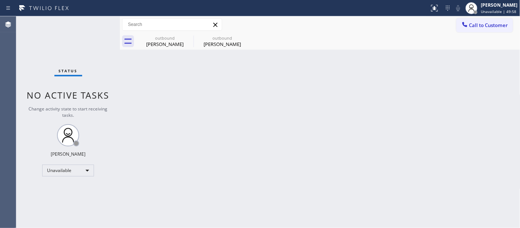
click at [474, 30] on button "Call to Customer" at bounding box center [485, 25] width 57 height 14
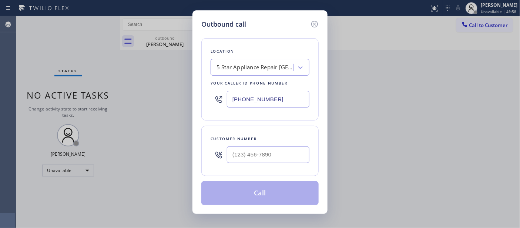
drag, startPoint x: 268, startPoint y: 144, endPoint x: 267, endPoint y: 147, distance: 3.7
click at [267, 146] on div at bounding box center [268, 155] width 83 height 24
paste input "310) 375-7906"
click at [267, 150] on input "[PHONE_NUMBER]" at bounding box center [268, 154] width 83 height 17
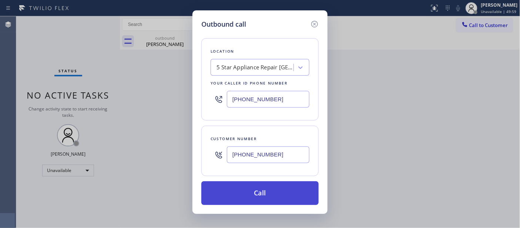
type input "[PHONE_NUMBER]"
click at [278, 195] on button "Call" at bounding box center [259, 193] width 117 height 24
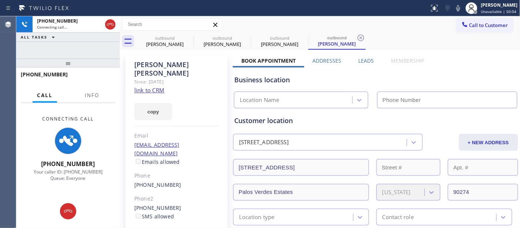
type input "[PHONE_NUMBER]"
click at [109, 25] on icon at bounding box center [110, 24] width 9 height 9
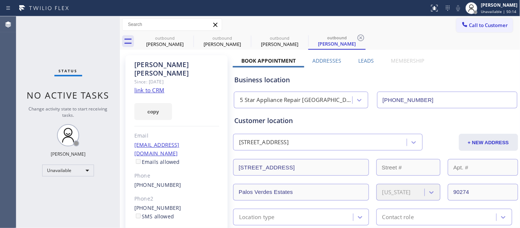
click at [480, 23] on span "Call to Customer" at bounding box center [489, 25] width 39 height 7
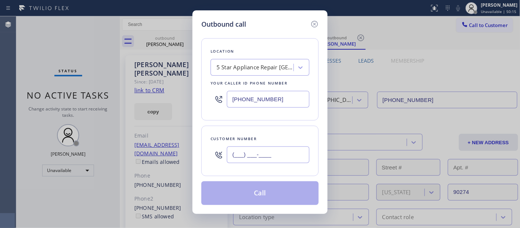
click at [245, 158] on input "(___) ___-____" at bounding box center [268, 154] width 83 height 17
paste input "408) 888-7797"
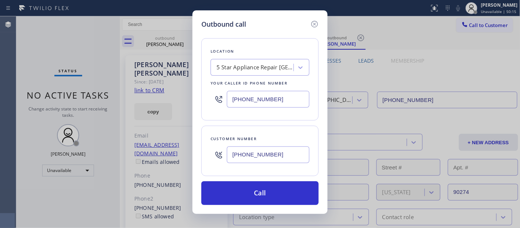
type input "[PHONE_NUMBER]"
drag, startPoint x: 233, startPoint y: 97, endPoint x: 219, endPoint y: 101, distance: 15.4
click at [218, 97] on div "[PHONE_NUMBER]" at bounding box center [260, 99] width 99 height 24
paste input "55) 213-931"
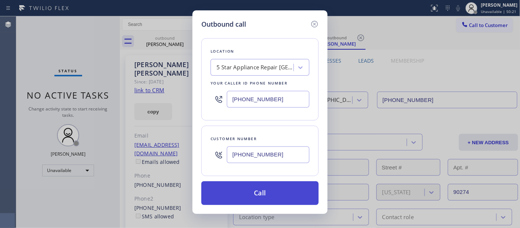
type input "[PHONE_NUMBER]"
click at [287, 190] on button "Call" at bounding box center [259, 193] width 117 height 24
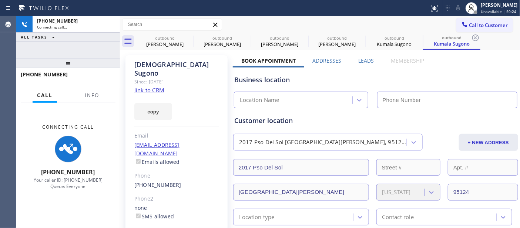
type input "[PHONE_NUMBER]"
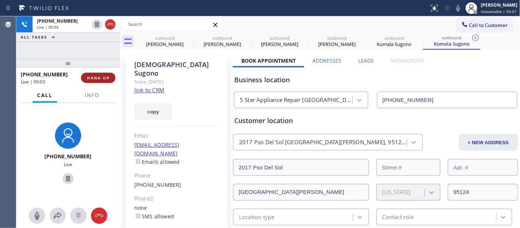
click at [109, 79] on span "HANG UP" at bounding box center [98, 77] width 23 height 5
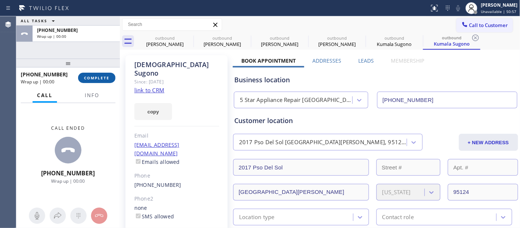
click at [109, 79] on span "COMPLETE" at bounding box center [97, 77] width 26 height 5
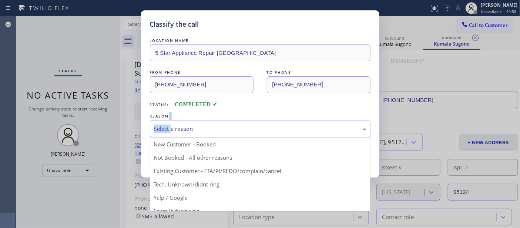
click at [171, 130] on div "Select a reason" at bounding box center [260, 128] width 213 height 9
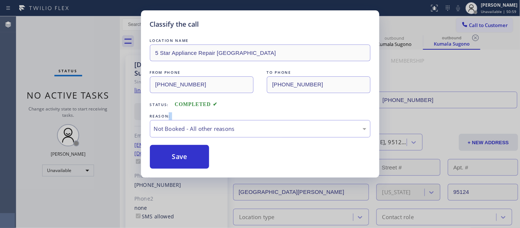
click at [180, 160] on button "Save" at bounding box center [180, 157] width 60 height 24
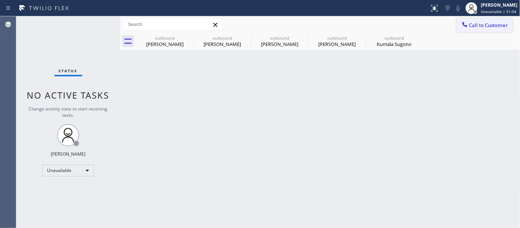
drag, startPoint x: 478, startPoint y: 28, endPoint x: 301, endPoint y: 131, distance: 204.5
click at [478, 29] on button "Call to Customer" at bounding box center [485, 25] width 57 height 14
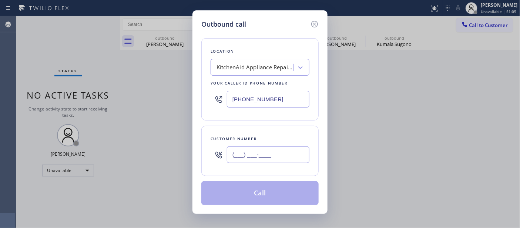
click at [274, 154] on input "(___) ___-____" at bounding box center [268, 154] width 83 height 17
paste input "303) 519-7444"
type input "[PHONE_NUMBER]"
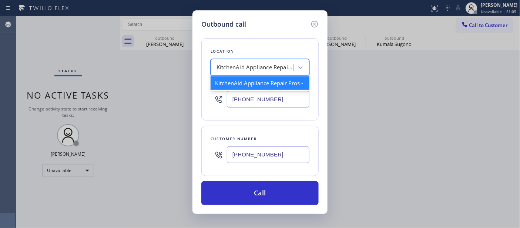
click at [264, 67] on div "KitchenAid Appliance Repair Pros -" at bounding box center [256, 67] width 78 height 9
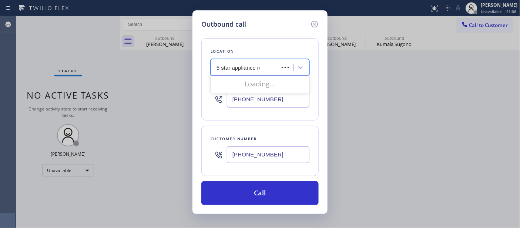
type input "5 star appliance rep"
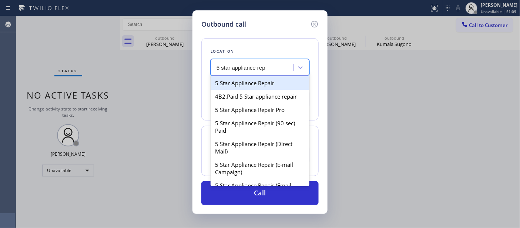
click at [260, 80] on div "5 Star Appliance Repair" at bounding box center [260, 82] width 99 height 13
type input "[PHONE_NUMBER]"
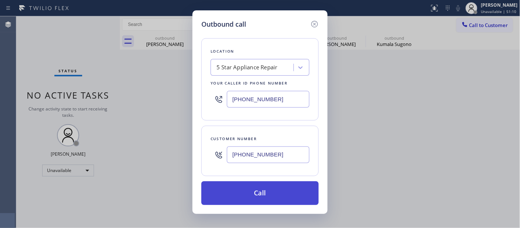
click at [261, 189] on button "Call" at bounding box center [259, 193] width 117 height 24
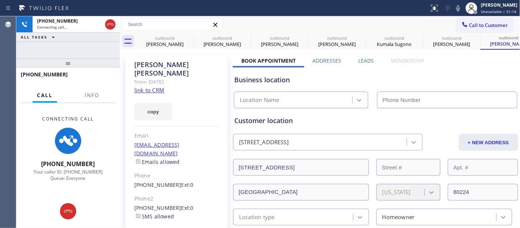
type input "[PHONE_NUMBER]"
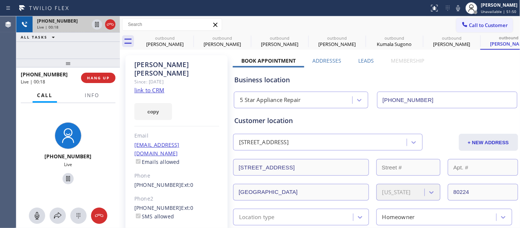
drag, startPoint x: 107, startPoint y: 61, endPoint x: 116, endPoint y: 19, distance: 43.4
click at [101, 45] on div "[PHONE_NUMBER] Live | 00:18 ALL TASKS ALL TASKS ACTIVE TASKS TASKS IN WRAP UP […" at bounding box center [68, 121] width 104 height 211
drag, startPoint x: 73, startPoint y: 56, endPoint x: 77, endPoint y: 50, distance: 6.9
click at [76, 53] on div "[PHONE_NUMBER] Live | 00:55 ALL TASKS ALL TASKS ACTIVE TASKS TASKS IN WRAP UP" at bounding box center [68, 37] width 104 height 42
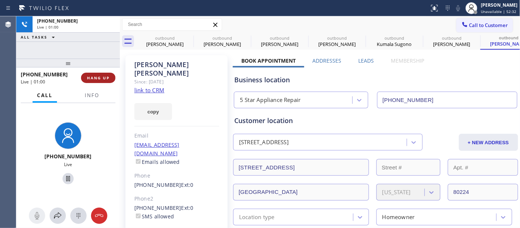
click at [87, 77] on span "HANG UP" at bounding box center [98, 77] width 23 height 5
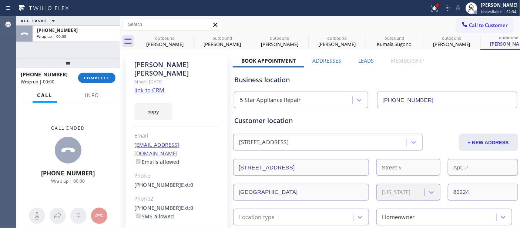
drag, startPoint x: 101, startPoint y: 78, endPoint x: 181, endPoint y: 124, distance: 92.2
click at [101, 78] on span "COMPLETE" at bounding box center [97, 77] width 26 height 5
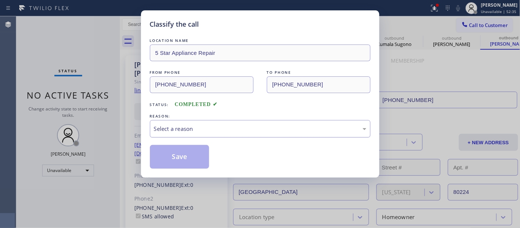
click at [184, 130] on div "Select a reason" at bounding box center [260, 128] width 213 height 9
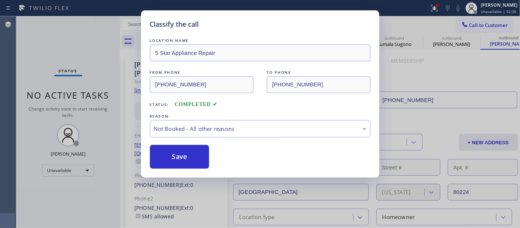
click at [191, 157] on button "Save" at bounding box center [180, 157] width 60 height 24
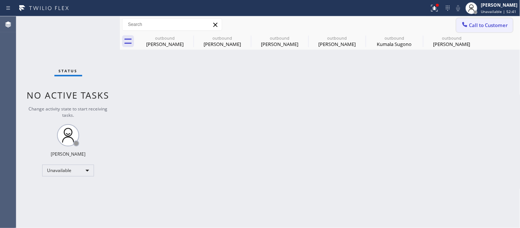
click at [475, 26] on span "Call to Customer" at bounding box center [489, 25] width 39 height 7
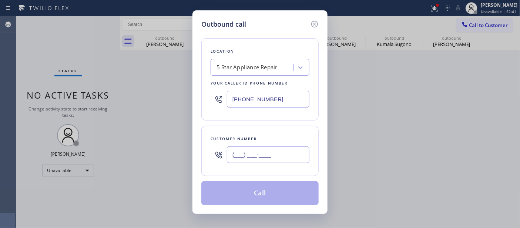
click at [269, 152] on input "(___) ___-____" at bounding box center [268, 154] width 83 height 17
paste input "714) 501-4195"
type input "[PHONE_NUMBER]"
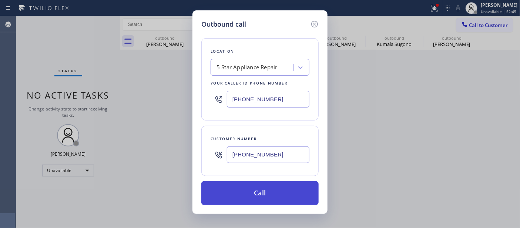
click at [286, 184] on button "Call" at bounding box center [259, 193] width 117 height 24
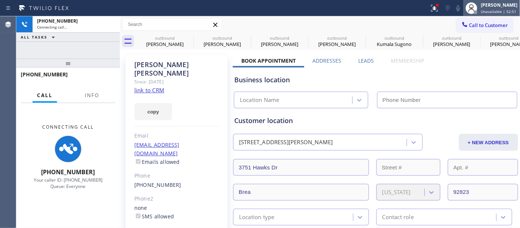
type input "[PHONE_NUMBER]"
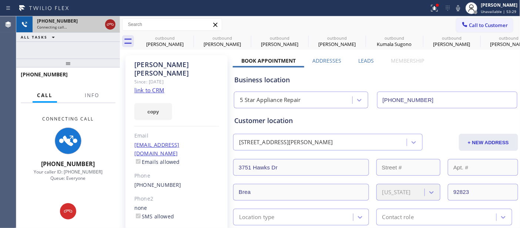
click at [107, 24] on icon at bounding box center [110, 24] width 7 height 2
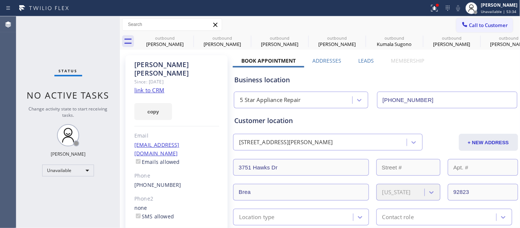
click at [488, 17] on div "Call to Customer Outbound call Location 5 Star Appliance Repair Your caller id …" at bounding box center [320, 24] width 401 height 17
click at [487, 26] on span "Call to Customer" at bounding box center [489, 25] width 39 height 7
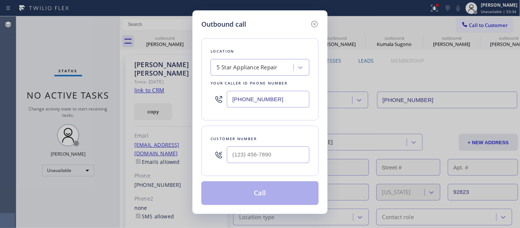
click at [233, 165] on div at bounding box center [268, 155] width 83 height 24
click at [243, 160] on input "(___) ___-____" at bounding box center [268, 154] width 83 height 17
paste input "650) 430-5044"
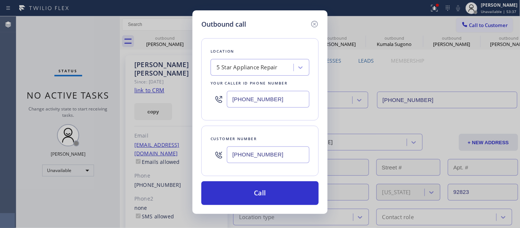
type input "[PHONE_NUMBER]"
drag, startPoint x: 284, startPoint y: 90, endPoint x: 203, endPoint y: 95, distance: 82.0
click at [201, 92] on div "Outbound call Location 5 Star Appliance Repair Your caller id phone number [PHO…" at bounding box center [260, 111] width 135 height 203
paste input "77) 748-5179"
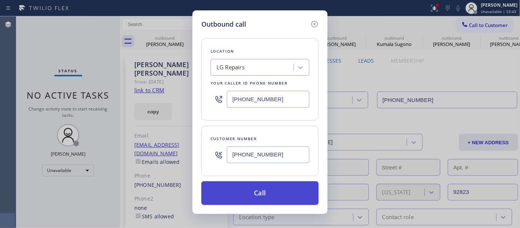
type input "[PHONE_NUMBER]"
click at [270, 199] on button "Call" at bounding box center [259, 193] width 117 height 24
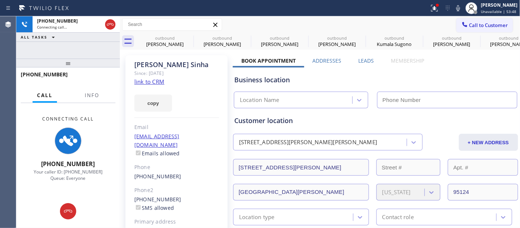
type input "[PHONE_NUMBER]"
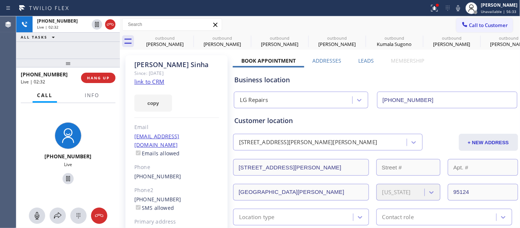
drag, startPoint x: 71, startPoint y: 60, endPoint x: 71, endPoint y: 46, distance: 13.7
click at [71, 52] on div "[PHONE_NUMBER] Live | 02:32 ALL TASKS ALL TASKS ACTIVE TASKS TASKS IN WRAP UP […" at bounding box center [68, 121] width 104 height 211
drag, startPoint x: 457, startPoint y: 7, endPoint x: 428, endPoint y: 33, distance: 38.8
click at [457, 7] on icon at bounding box center [459, 8] width 4 height 6
click at [64, 176] on icon at bounding box center [68, 178] width 9 height 9
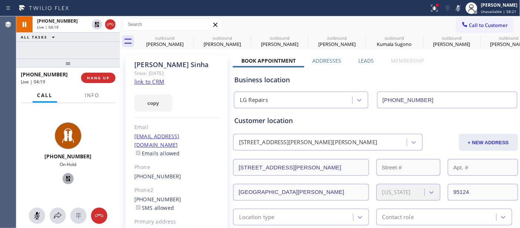
click at [69, 176] on icon at bounding box center [68, 178] width 9 height 9
drag, startPoint x: 456, startPoint y: 11, endPoint x: 452, endPoint y: 11, distance: 4.1
click at [456, 11] on icon at bounding box center [458, 8] width 9 height 9
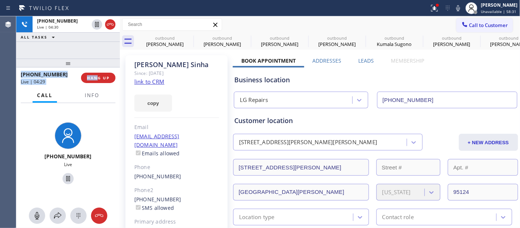
drag, startPoint x: 97, startPoint y: 69, endPoint x: 98, endPoint y: 48, distance: 21.1
click at [98, 48] on div "[PHONE_NUMBER] Live | 04:30 ALL TASKS ALL TASKS ACTIVE TASKS TASKS IN WRAP UP […" at bounding box center [68, 121] width 104 height 211
drag, startPoint x: 98, startPoint y: 58, endPoint x: 96, endPoint y: 46, distance: 12.4
click at [96, 47] on div "[PHONE_NUMBER] Live | 04:30 ALL TASKS ALL TASKS ACTIVE TASKS TASKS IN WRAP UP […" at bounding box center [68, 121] width 104 height 211
click at [87, 53] on div "[PHONE_NUMBER] Live | 04:30 ALL TASKS ALL TASKS ACTIVE TASKS TASKS IN WRAP UP" at bounding box center [68, 37] width 104 height 42
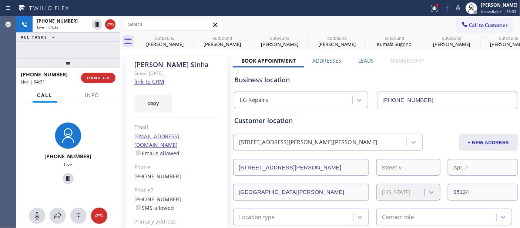
click at [78, 96] on div "Call Info" at bounding box center [68, 95] width 95 height 15
drag, startPoint x: 67, startPoint y: 63, endPoint x: 67, endPoint y: 36, distance: 27.0
click at [66, 47] on div "[PHONE_NUMBER] Live | 04:38 ALL TASKS ALL TASKS ACTIVE TASKS TASKS IN WRAP UP […" at bounding box center [68, 121] width 104 height 211
click at [190, 36] on icon at bounding box center [188, 37] width 9 height 9
type input "[PHONE_NUMBER]"
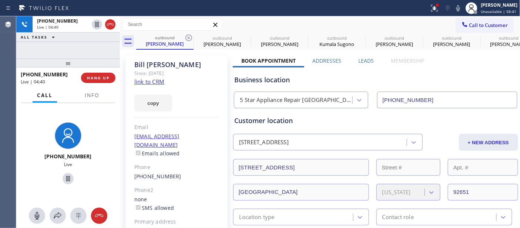
click at [190, 36] on icon at bounding box center [188, 37] width 9 height 9
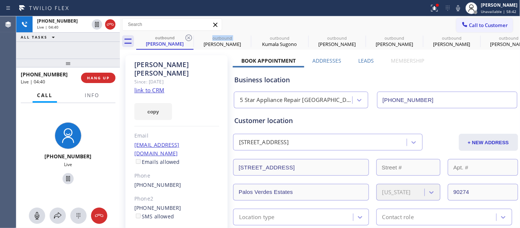
click at [190, 36] on icon at bounding box center [188, 37] width 9 height 9
click at [0, 0] on icon at bounding box center [0, 0] width 0 height 0
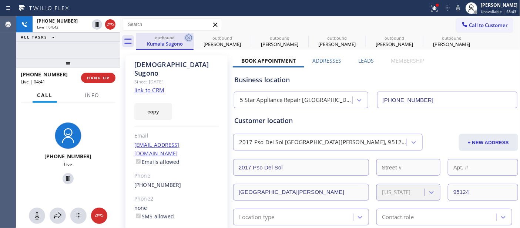
click at [186, 39] on icon at bounding box center [189, 37] width 7 height 7
click at [0, 0] on icon at bounding box center [0, 0] width 0 height 0
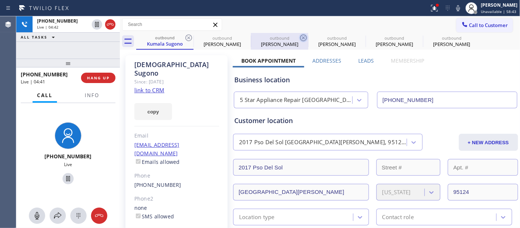
type input "[PHONE_NUMBER]"
click at [300, 39] on icon at bounding box center [303, 37] width 7 height 7
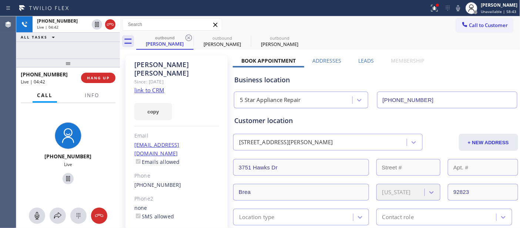
click at [301, 20] on div "Call to Customer Outbound call Location LG Repairs Your caller id phone number …" at bounding box center [320, 24] width 401 height 13
drag, startPoint x: 393, startPoint y: 28, endPoint x: 462, endPoint y: 18, distance: 69.6
click at [393, 28] on div "Call to Customer Outbound call Location LG Repairs Your caller id phone number …" at bounding box center [320, 24] width 401 height 13
drag, startPoint x: 456, startPoint y: 9, endPoint x: 510, endPoint y: 35, distance: 59.5
click at [456, 9] on icon at bounding box center [458, 8] width 9 height 9
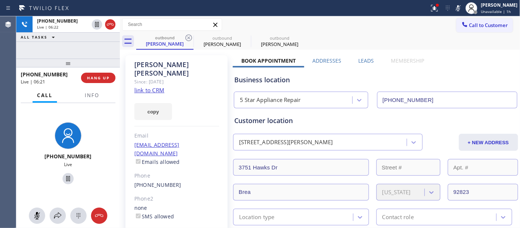
drag, startPoint x: 393, startPoint y: 41, endPoint x: 397, endPoint y: 41, distance: 3.7
click at [393, 41] on div "outbound [PERSON_NAME] outbound [PERSON_NAME] outbound [PERSON_NAME]" at bounding box center [328, 41] width 384 height 17
click at [386, 23] on div "Call to Customer Outbound call Location LG Repairs Your caller id phone number …" at bounding box center [320, 24] width 401 height 13
click at [458, 7] on icon at bounding box center [458, 8] width 9 height 9
drag, startPoint x: 83, startPoint y: 57, endPoint x: 79, endPoint y: 43, distance: 15.2
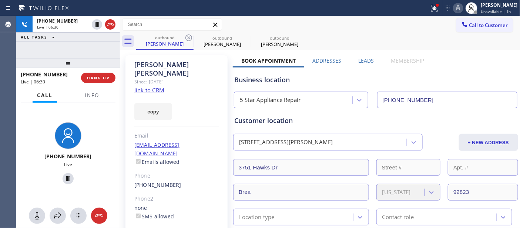
click at [79, 43] on div "[PHONE_NUMBER] Live | 06:30 ALL TASKS ALL TASKS ACTIVE TASKS TASKS IN WRAP UP […" at bounding box center [68, 121] width 104 height 211
click at [189, 36] on icon at bounding box center [188, 37] width 9 height 9
type input "[PHONE_NUMBER]"
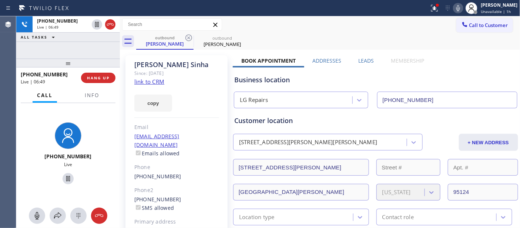
click at [323, 26] on div "Call to Customer Outbound call Location LG Repairs Your caller id phone number …" at bounding box center [320, 24] width 401 height 13
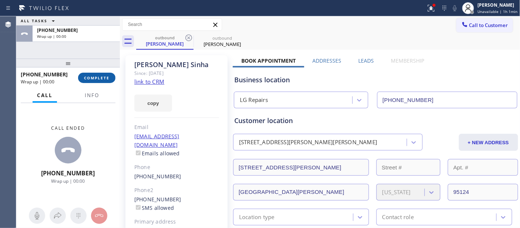
click at [92, 76] on span "COMPLETE" at bounding box center [97, 77] width 26 height 5
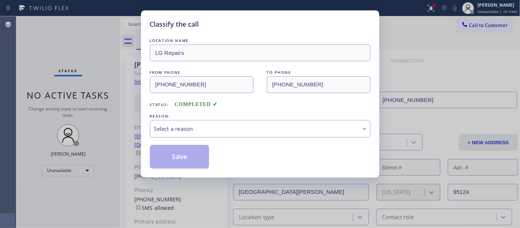
click at [253, 131] on div "Select a reason" at bounding box center [260, 128] width 213 height 9
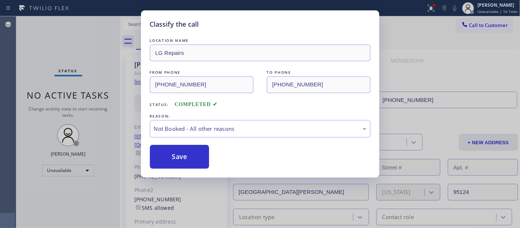
click at [187, 157] on button "Save" at bounding box center [180, 157] width 60 height 24
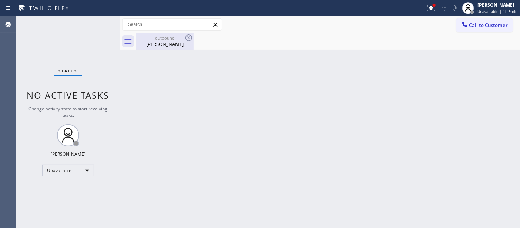
click at [179, 42] on div "[PERSON_NAME]" at bounding box center [165, 44] width 56 height 7
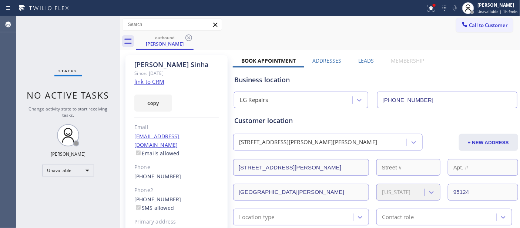
scroll to position [82, 0]
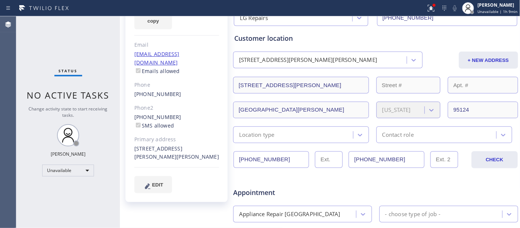
click at [265, 159] on input "[PHONE_NUMBER]" at bounding box center [272, 159] width 76 height 17
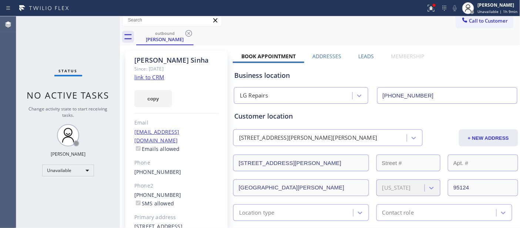
scroll to position [0, 0]
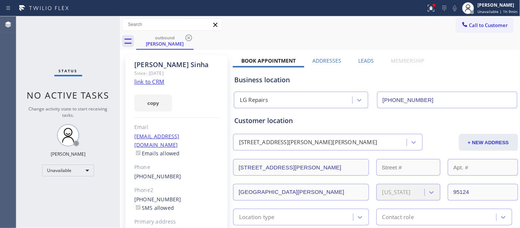
drag, startPoint x: 482, startPoint y: 27, endPoint x: 354, endPoint y: 99, distance: 147.1
click at [481, 27] on span "Call to Customer" at bounding box center [489, 25] width 39 height 7
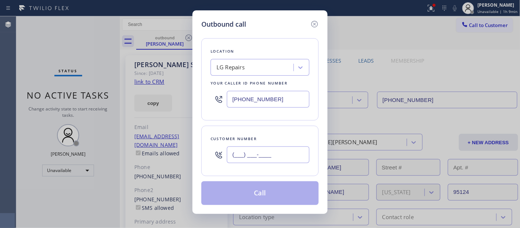
click at [267, 157] on input "(___) ___-____" at bounding box center [268, 154] width 83 height 17
paste input "650) 430-5044"
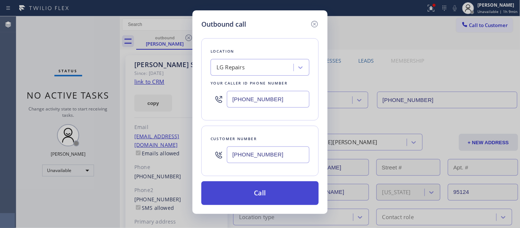
type input "[PHONE_NUMBER]"
click at [272, 186] on button "Call" at bounding box center [259, 193] width 117 height 24
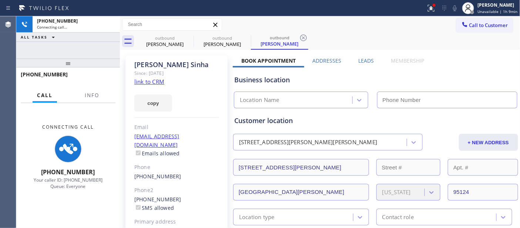
type input "[PHONE_NUMBER]"
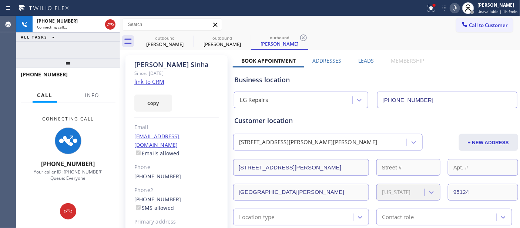
drag, startPoint x: 77, startPoint y: 63, endPoint x: 73, endPoint y: 38, distance: 25.1
click at [73, 38] on div "[PHONE_NUMBER] Connecting call… ALL TASKS ALL TASKS ACTIVE TASKS TASKS IN WRAP …" at bounding box center [68, 121] width 104 height 211
click at [174, 79] on div "[PERSON_NAME] Since: [DATE] link to CRM copy Email [EMAIL_ADDRESS][DOMAIN_NAME]…" at bounding box center [177, 169] width 102 height 229
drag, startPoint x: 451, startPoint y: 9, endPoint x: 442, endPoint y: 9, distance: 8.9
click at [451, 9] on icon at bounding box center [452, 8] width 9 height 9
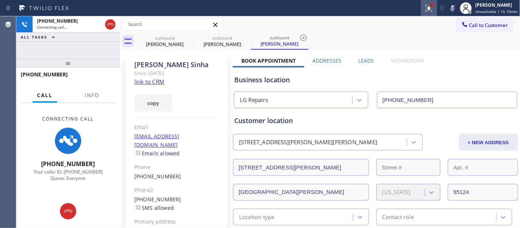
click at [433, 9] on icon at bounding box center [429, 8] width 7 height 7
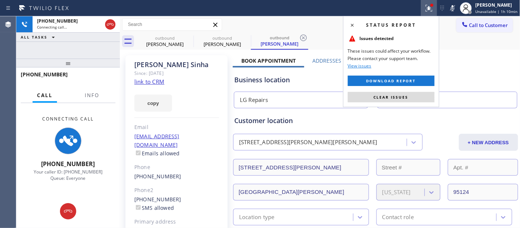
click at [388, 99] on span "Clear issues" at bounding box center [391, 96] width 35 height 5
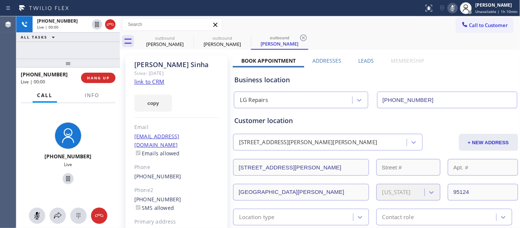
click at [453, 4] on icon at bounding box center [452, 8] width 9 height 9
drag, startPoint x: 349, startPoint y: 38, endPoint x: 247, endPoint y: 36, distance: 101.9
click at [349, 38] on div "outbound [PERSON_NAME] outbound [PERSON_NAME] outbound [PERSON_NAME]" at bounding box center [328, 41] width 384 height 17
drag, startPoint x: 387, startPoint y: 33, endPoint x: 379, endPoint y: 51, distance: 19.6
click at [387, 33] on div "outbound [PERSON_NAME] outbound [PERSON_NAME] outbound [PERSON_NAME]" at bounding box center [328, 41] width 384 height 17
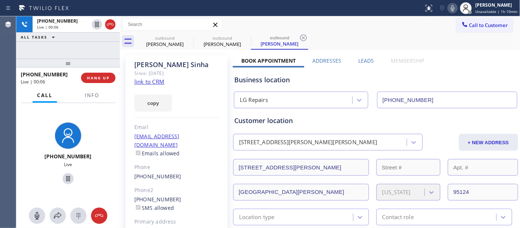
drag, startPoint x: 358, startPoint y: 42, endPoint x: 408, endPoint y: 79, distance: 62.0
click at [358, 42] on div "outbound [PERSON_NAME] outbound [PERSON_NAME] outbound [PERSON_NAME]" at bounding box center [328, 41] width 384 height 17
drag, startPoint x: 188, startPoint y: 36, endPoint x: 224, endPoint y: 36, distance: 36.7
click at [0, 0] on icon at bounding box center [0, 0] width 0 height 0
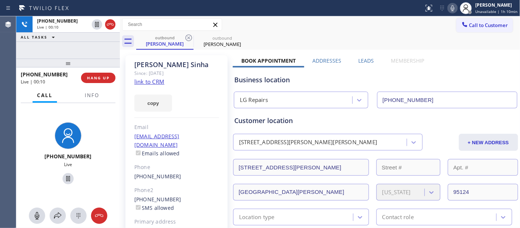
click at [316, 27] on div "Call to Customer Outbound call Location LG Repairs Your caller id phone number …" at bounding box center [320, 24] width 401 height 13
click at [339, 37] on div "outbound [PERSON_NAME] outbound [PERSON_NAME]" at bounding box center [328, 41] width 384 height 17
click at [63, 53] on div "[PHONE_NUMBER] Live | 00:16 ALL TASKS ALL TASKS ACTIVE TASKS TASKS IN WRAP UP" at bounding box center [68, 37] width 104 height 42
drag, startPoint x: 64, startPoint y: 65, endPoint x: 90, endPoint y: 33, distance: 41.1
click at [67, 41] on div "[PHONE_NUMBER] Live | 00:16 ALL TASKS ALL TASKS ACTIVE TASKS TASKS IN WRAP UP […" at bounding box center [68, 121] width 104 height 211
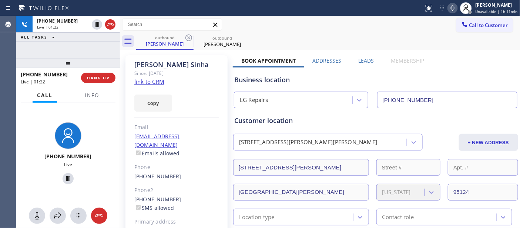
drag, startPoint x: 80, startPoint y: 65, endPoint x: 100, endPoint y: 39, distance: 33.3
click at [81, 59] on div at bounding box center [68, 63] width 104 height 9
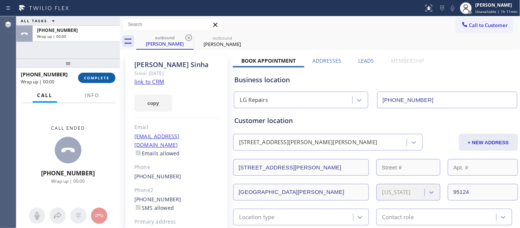
click at [109, 75] on span "COMPLETE" at bounding box center [97, 77] width 26 height 5
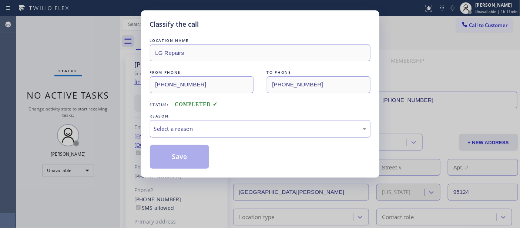
click at [219, 121] on div "Select a reason" at bounding box center [260, 128] width 221 height 17
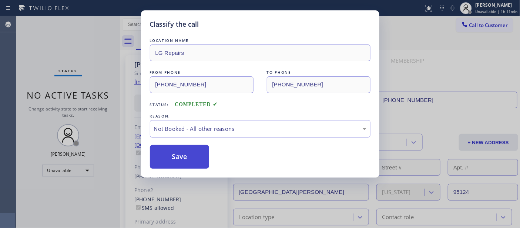
click at [193, 157] on button "Save" at bounding box center [180, 157] width 60 height 24
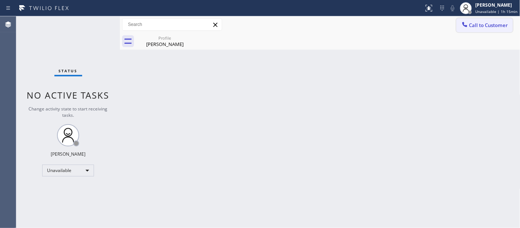
click at [478, 27] on span "Call to Customer" at bounding box center [489, 25] width 39 height 7
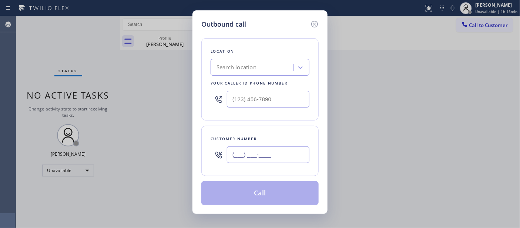
click at [284, 152] on input "(___) ___-____" at bounding box center [268, 154] width 83 height 17
paste input "310) 808-3050"
drag, startPoint x: 291, startPoint y: 157, endPoint x: 237, endPoint y: 119, distance: 66.3
click at [187, 149] on div "Outbound call Location Search location Your caller id phone number Customer num…" at bounding box center [260, 114] width 520 height 228
paste input "text"
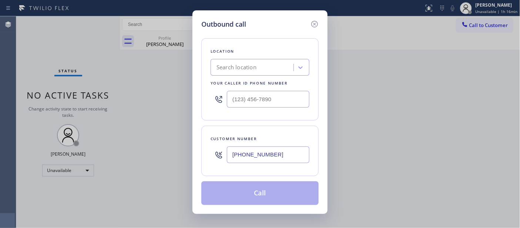
type input "(310) 808-3050"
click at [262, 70] on div "Search location" at bounding box center [253, 67] width 81 height 13
type input "5 star appliance"
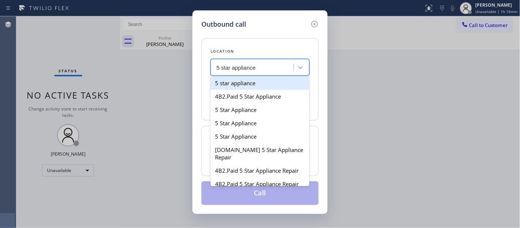
click at [261, 82] on div "5 star appliance" at bounding box center [260, 82] width 99 height 13
type input "(213) 687-2604"
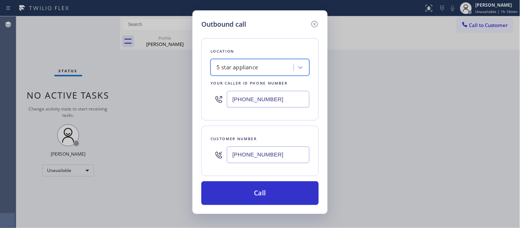
click at [265, 66] on div "5 star appliance" at bounding box center [253, 67] width 81 height 13
type input "5 star appliance rep"
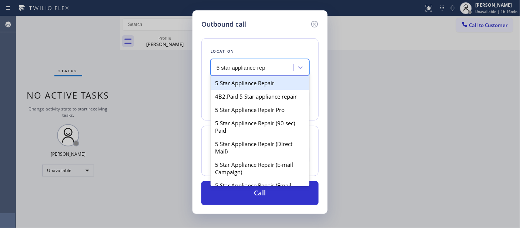
click at [254, 85] on div "5 Star Appliance Repair" at bounding box center [260, 82] width 99 height 13
type input "[PHONE_NUMBER]"
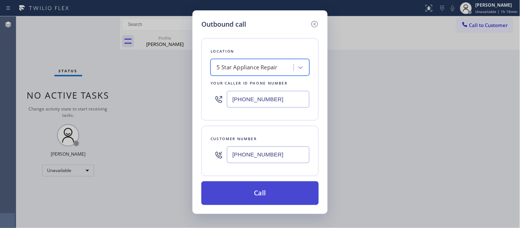
click at [290, 194] on button "Call" at bounding box center [259, 193] width 117 height 24
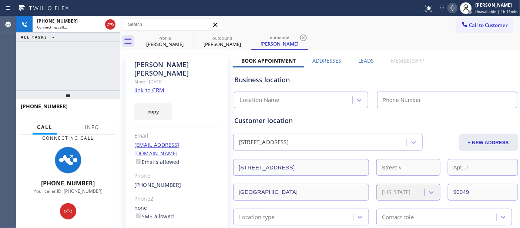
type input "[PHONE_NUMBER]"
drag, startPoint x: 458, startPoint y: 6, endPoint x: 446, endPoint y: 23, distance: 20.9
click at [457, 6] on icon at bounding box center [452, 8] width 9 height 9
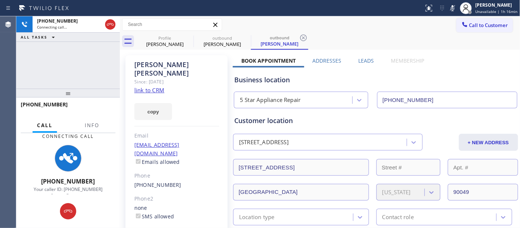
drag, startPoint x: 90, startPoint y: 93, endPoint x: 101, endPoint y: 10, distance: 83.8
click at [87, 39] on div "+13108083050 Connecting call… ALL TASKS ALL TASKS ACTIVE TASKS TASKS IN WRAP UP…" at bounding box center [68, 121] width 104 height 211
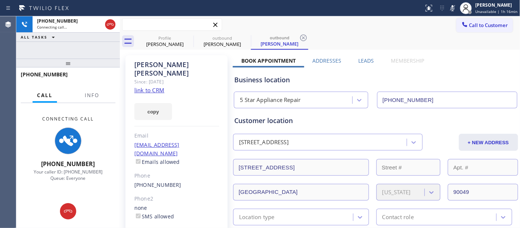
click at [178, 20] on input "text" at bounding box center [172, 25] width 99 height 12
click at [168, 19] on input "text" at bounding box center [172, 25] width 99 height 12
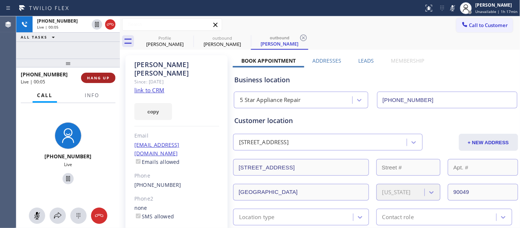
drag, startPoint x: 88, startPoint y: 73, endPoint x: 94, endPoint y: 78, distance: 7.6
click at [88, 73] on button "HANG UP" at bounding box center [98, 78] width 34 height 10
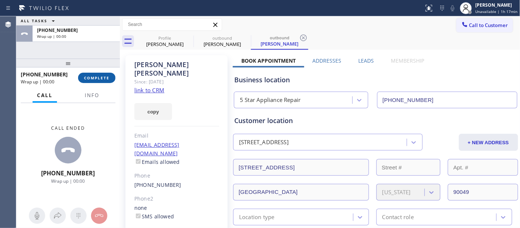
click at [91, 76] on span "COMPLETE" at bounding box center [97, 77] width 26 height 5
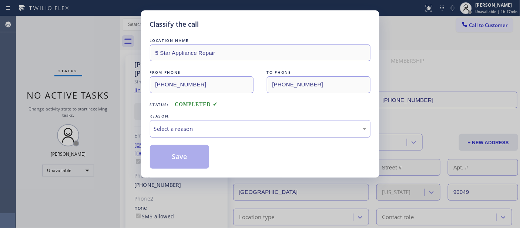
click at [215, 128] on div "Select a reason" at bounding box center [260, 128] width 213 height 9
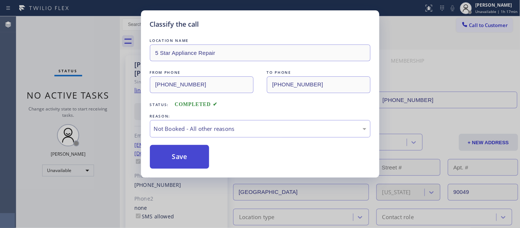
click at [174, 161] on button "Save" at bounding box center [180, 157] width 60 height 24
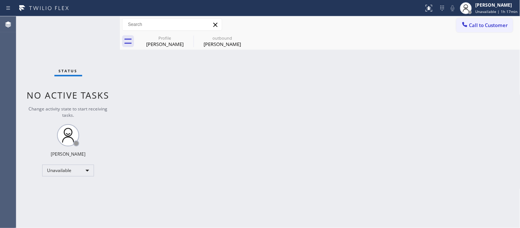
click at [477, 20] on button "Call to Customer" at bounding box center [485, 25] width 57 height 14
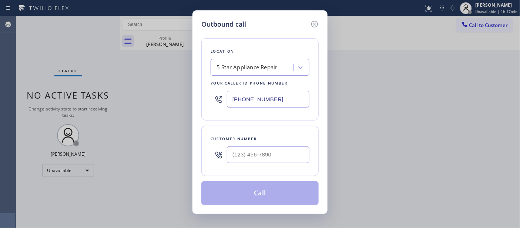
click at [256, 167] on div at bounding box center [268, 155] width 83 height 24
click at [268, 154] on input "(___) ___-____" at bounding box center [268, 154] width 83 height 17
paste input "510) 552-1346"
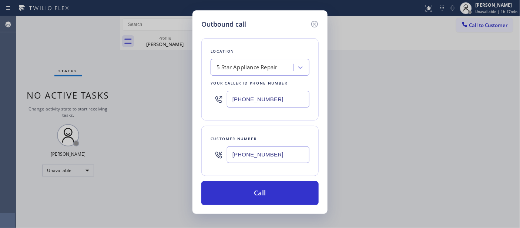
type input "(510) 552-1346"
drag, startPoint x: 276, startPoint y: 97, endPoint x: 174, endPoint y: 97, distance: 101.8
click at [180, 97] on div "Outbound call Location 5 Star Appliance Repair Your caller id phone number (855…" at bounding box center [260, 114] width 520 height 228
paste input "510) 851-9654"
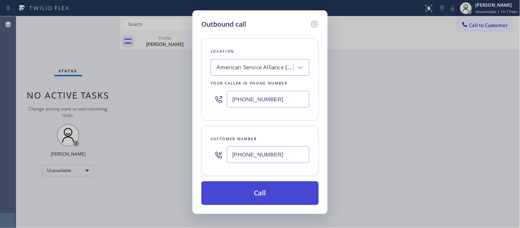
type input "(510) 851-9654"
click at [291, 184] on button "Call" at bounding box center [259, 193] width 117 height 24
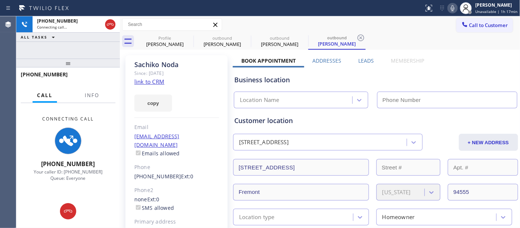
click at [454, 5] on icon at bounding box center [452, 8] width 9 height 9
type input "(510) 851-9654"
click at [186, 80] on div "Sachiko Noda Since: 20 may 2020 link to CRM copy Email snoda@sbcglobal.net Emai…" at bounding box center [177, 165] width 102 height 220
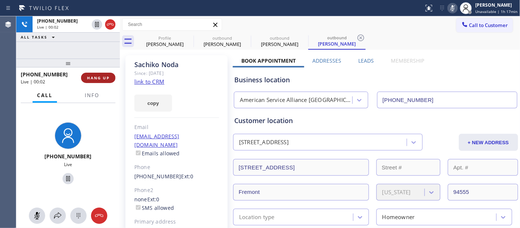
click at [107, 79] on span "HANG UP" at bounding box center [98, 77] width 23 height 5
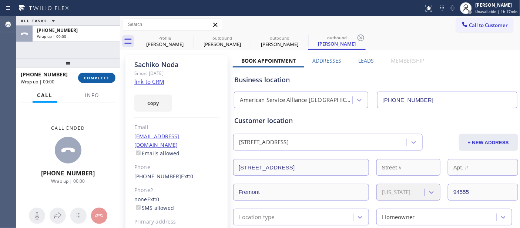
click at [107, 79] on span "COMPLETE" at bounding box center [97, 77] width 26 height 5
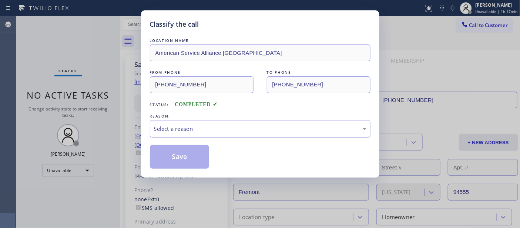
click at [231, 131] on div "Select a reason" at bounding box center [260, 128] width 213 height 9
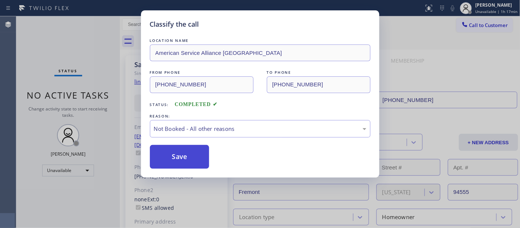
drag, startPoint x: 201, startPoint y: 155, endPoint x: 189, endPoint y: 153, distance: 12.8
click at [189, 153] on button "Save" at bounding box center [180, 157] width 60 height 24
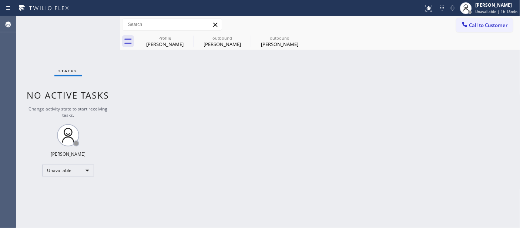
drag, startPoint x: 501, startPoint y: 27, endPoint x: 250, endPoint y: 165, distance: 287.1
click at [500, 27] on span "Call to Customer" at bounding box center [489, 25] width 39 height 7
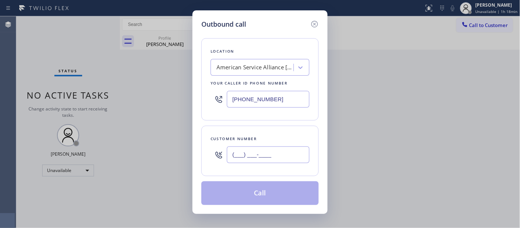
click at [259, 162] on input "(___) ___-____" at bounding box center [268, 154] width 83 height 17
paste input "714) 335-6181"
type input "(714) 335-6181"
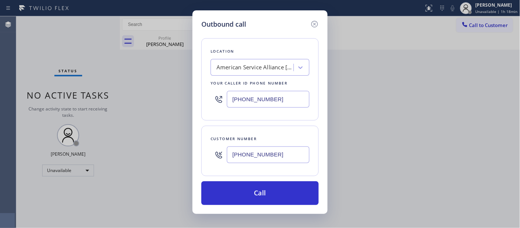
click at [251, 67] on div "American Service Alliance Union City" at bounding box center [256, 67] width 78 height 9
type input "5 star appliance re"
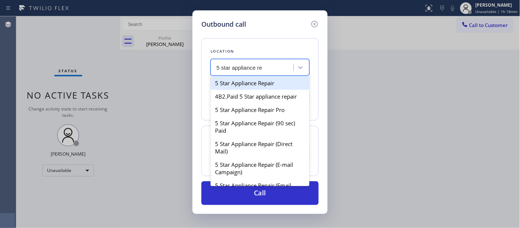
drag, startPoint x: 260, startPoint y: 77, endPoint x: 272, endPoint y: 119, distance: 43.7
click at [260, 78] on div "5 Star Appliance Repair" at bounding box center [260, 82] width 99 height 13
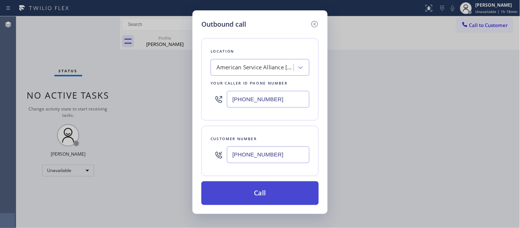
click at [272, 187] on button "Call" at bounding box center [259, 193] width 117 height 24
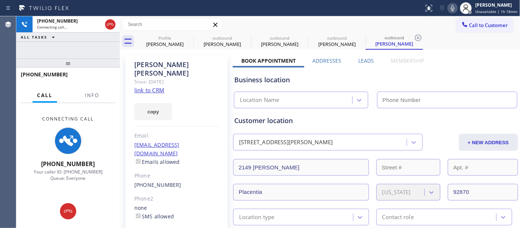
click at [457, 9] on icon at bounding box center [452, 8] width 9 height 9
type input "(510) 851-9654"
drag, startPoint x: 180, startPoint y: 59, endPoint x: 188, endPoint y: 36, distance: 24.4
click at [180, 59] on div "Glen Collard Since: 20 may 2020 link to CRM copy Email glenbrenda56@gmail.com E…" at bounding box center [177, 173] width 102 height 237
click at [188, 36] on icon at bounding box center [188, 37] width 9 height 9
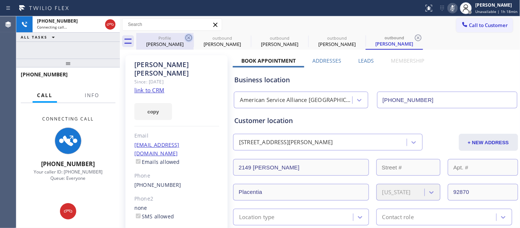
type input "[PHONE_NUMBER]"
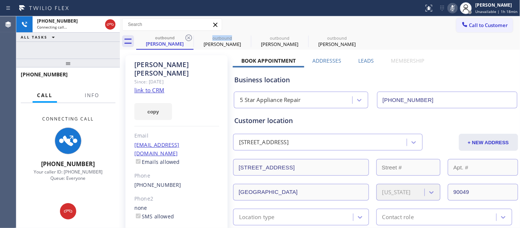
click at [188, 36] on icon at bounding box center [188, 37] width 9 height 9
type input "(510) 851-9654"
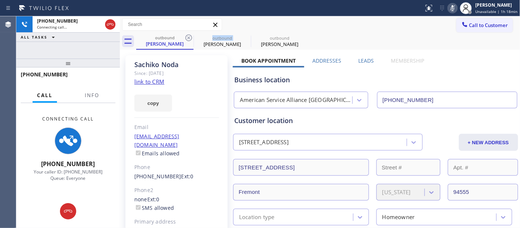
click at [188, 36] on icon at bounding box center [188, 37] width 9 height 9
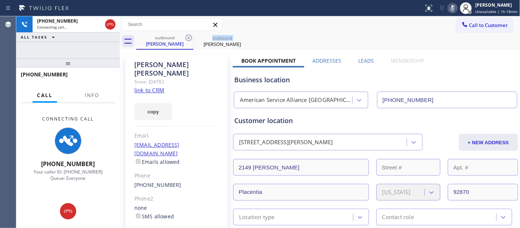
drag, startPoint x: 188, startPoint y: 36, endPoint x: 295, endPoint y: 24, distance: 107.6
click at [188, 36] on icon at bounding box center [188, 37] width 9 height 9
click at [299, 25] on div "Call to Customer Outbound call Location American Service Alliance Union City Yo…" at bounding box center [320, 24] width 401 height 13
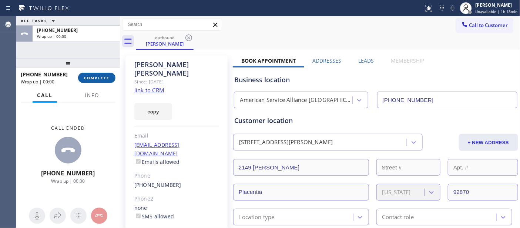
click at [106, 77] on span "COMPLETE" at bounding box center [97, 77] width 26 height 5
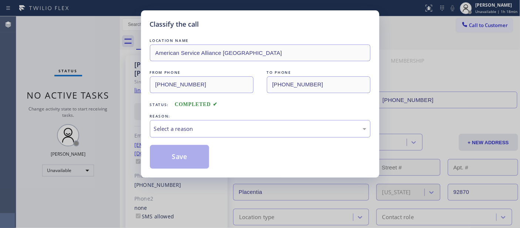
click at [234, 130] on div "Select a reason" at bounding box center [260, 128] width 213 height 9
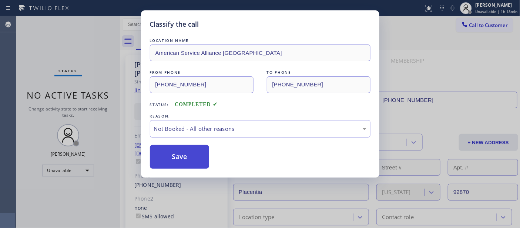
click at [196, 157] on button "Save" at bounding box center [180, 157] width 60 height 24
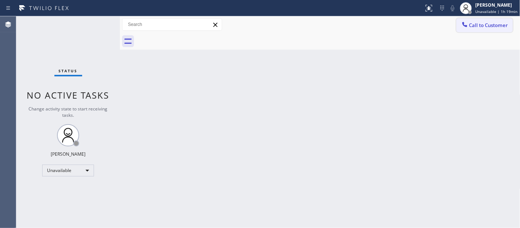
click at [500, 21] on button "Call to Customer" at bounding box center [485, 25] width 57 height 14
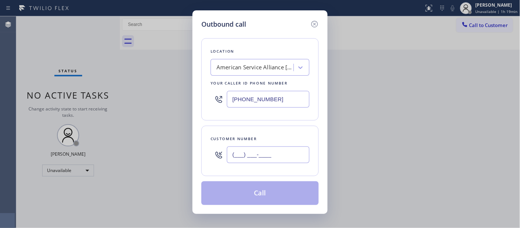
click at [267, 156] on input "(___) ___-____" at bounding box center [268, 154] width 83 height 17
paste input "818) 481-0826"
type input "(818) 481-0826"
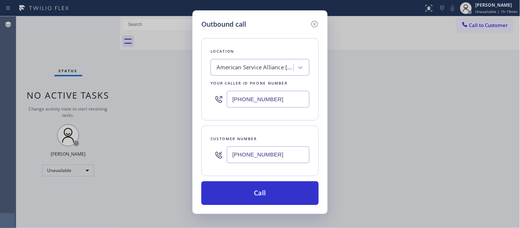
drag, startPoint x: 284, startPoint y: 94, endPoint x: 157, endPoint y: 94, distance: 127.0
click at [157, 94] on div "Outbound call Location American Service Alliance Union City Your caller id phon…" at bounding box center [260, 114] width 520 height 228
paste input "855) 731-4952"
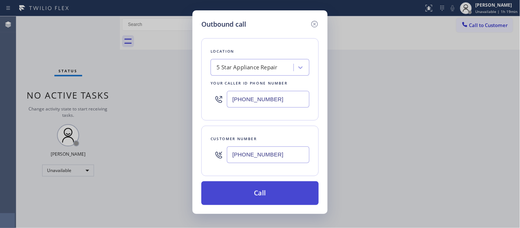
type input "[PHONE_NUMBER]"
click at [265, 190] on button "Call" at bounding box center [259, 193] width 117 height 24
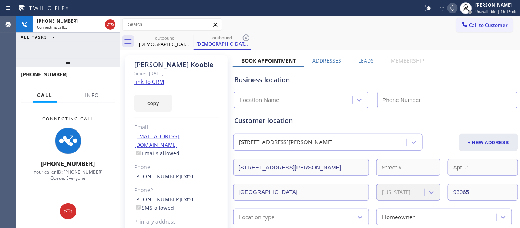
type input "[PHONE_NUMBER]"
click at [453, 8] on icon at bounding box center [452, 8] width 9 height 9
click at [176, 87] on div "copy" at bounding box center [176, 99] width 85 height 26
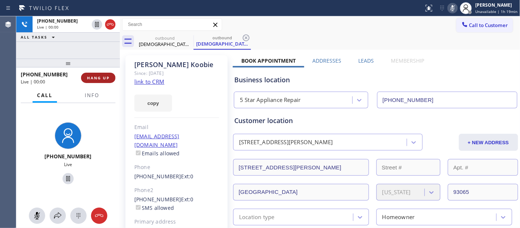
click at [105, 73] on button "HANG UP" at bounding box center [98, 78] width 34 height 10
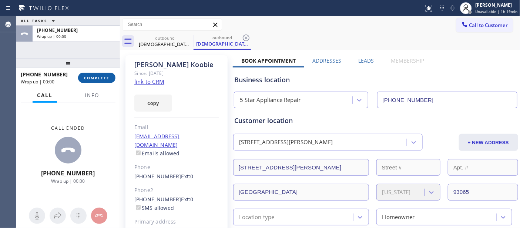
click at [104, 75] on span "COMPLETE" at bounding box center [97, 77] width 26 height 5
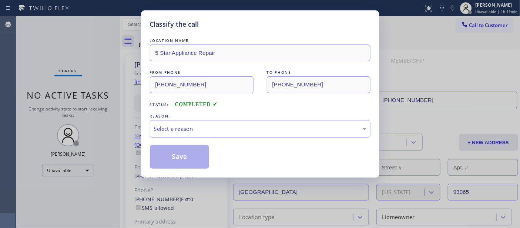
click at [221, 132] on div "Select a reason" at bounding box center [260, 128] width 213 height 9
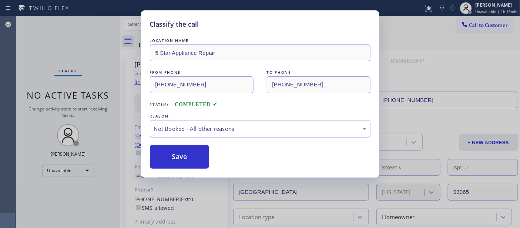
click at [166, 156] on button "Save" at bounding box center [180, 157] width 60 height 24
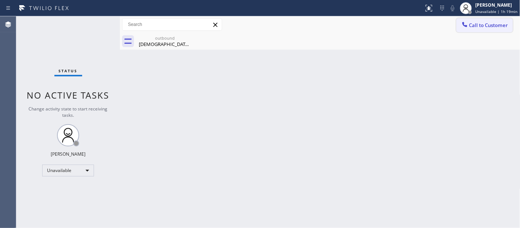
click at [480, 19] on button "Call to Customer" at bounding box center [485, 25] width 57 height 14
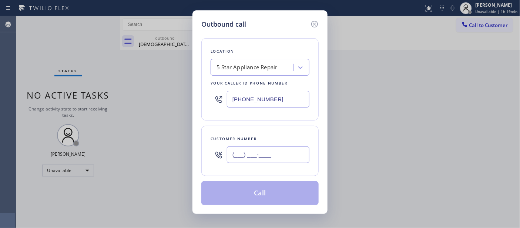
click at [276, 156] on input "(___) ___-____" at bounding box center [268, 154] width 83 height 17
paste input "323) 810-1148"
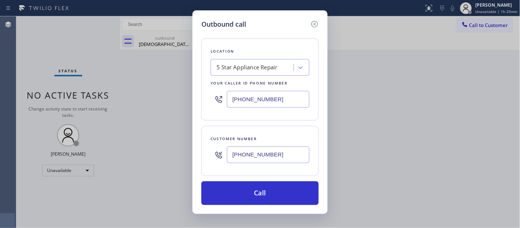
type input "(323) 810-1148"
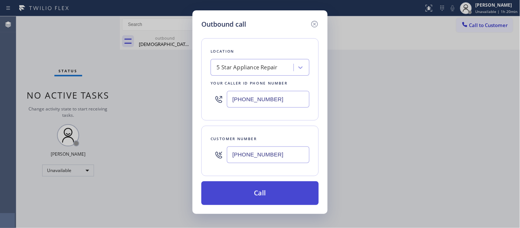
click at [284, 196] on button "Call" at bounding box center [259, 193] width 117 height 24
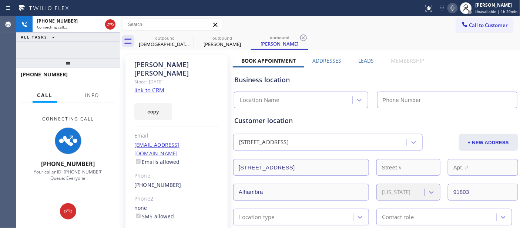
type input "[PHONE_NUMBER]"
click at [453, 7] on icon at bounding box center [452, 8] width 9 height 9
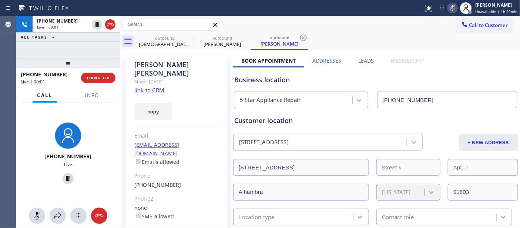
click at [453, 7] on icon at bounding box center [452, 8] width 9 height 9
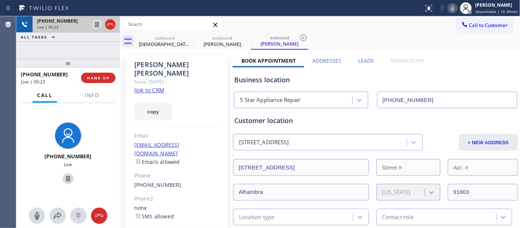
drag, startPoint x: 103, startPoint y: 61, endPoint x: 99, endPoint y: 30, distance: 31.7
click at [102, 45] on div "+13238101148 Live | 00:23 ALL TASKS ALL TASKS ACTIVE TASKS TASKS IN WRAP UP +13…" at bounding box center [68, 121] width 104 height 211
drag, startPoint x: 114, startPoint y: 65, endPoint x: 131, endPoint y: 7, distance: 60.8
click at [113, 26] on div "+13238101148 Live | 00:34 ALL TASKS ALL TASKS ACTIVE TASKS TASKS IN WRAP UP +13…" at bounding box center [68, 121] width 104 height 211
drag, startPoint x: 98, startPoint y: 64, endPoint x: 183, endPoint y: 4, distance: 104.4
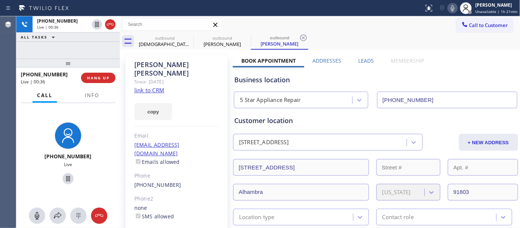
click at [100, 45] on div "+13238101148 Live | 00:36 ALL TASKS ALL TASKS ACTIVE TASKS TASKS IN WRAP UP +13…" at bounding box center [68, 121] width 104 height 211
drag, startPoint x: 85, startPoint y: 59, endPoint x: 90, endPoint y: 39, distance: 21.0
click at [87, 49] on div "+13238101148 Live | 00:48 ALL TASKS ALL TASKS ACTIVE TASKS TASKS IN WRAP UP +13…" at bounding box center [68, 121] width 104 height 211
drag, startPoint x: 91, startPoint y: 60, endPoint x: 93, endPoint y: 34, distance: 26.7
click at [83, 36] on div "+13238101148 Live | 00:56 ALL TASKS ALL TASKS ACTIVE TASKS TASKS IN WRAP UP +13…" at bounding box center [68, 121] width 104 height 211
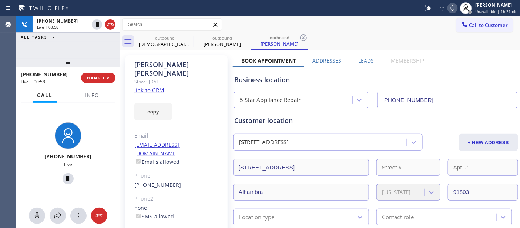
drag, startPoint x: 97, startPoint y: 60, endPoint x: 104, endPoint y: 38, distance: 22.6
click at [101, 44] on div "+13238101148 Live | 00:58 ALL TASKS ALL TASKS ACTIVE TASKS TASKS IN WRAP UP +13…" at bounding box center [68, 121] width 104 height 211
drag, startPoint x: 83, startPoint y: 63, endPoint x: 96, endPoint y: 33, distance: 32.6
click at [86, 37] on div "+13238101148 Live | 01:00 ALL TASKS ALL TASKS ACTIVE TASKS TASKS IN WRAP UP +13…" at bounding box center [68, 121] width 104 height 211
click at [188, 39] on icon at bounding box center [188, 37] width 9 height 9
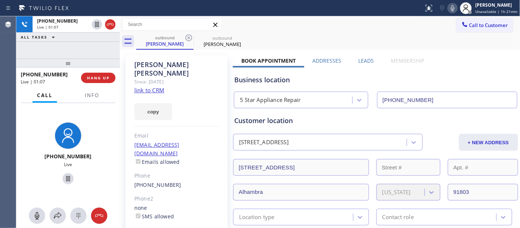
click at [336, 33] on div "outbound Rick Ortiz outbound Rick Ortiz" at bounding box center [328, 41] width 384 height 17
drag, startPoint x: 107, startPoint y: 63, endPoint x: 108, endPoint y: 44, distance: 19.3
click at [108, 45] on div "+13238101148 Live | 01:11 ALL TASKS ALL TASKS ACTIVE TASKS TASKS IN WRAP UP +13…" at bounding box center [68, 121] width 104 height 211
click at [106, 87] on div "+13238101148 Live | 01:12 HANG UP" at bounding box center [68, 77] width 95 height 19
click at [102, 80] on span "HANG UP" at bounding box center [98, 77] width 23 height 5
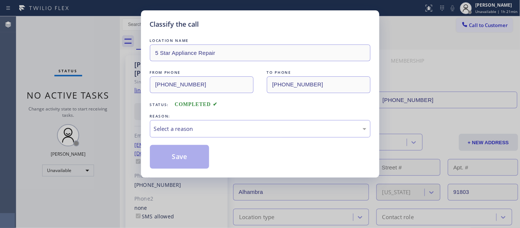
click at [236, 116] on div "REASON:" at bounding box center [260, 116] width 221 height 8
click at [227, 131] on div "Select a reason" at bounding box center [260, 128] width 213 height 9
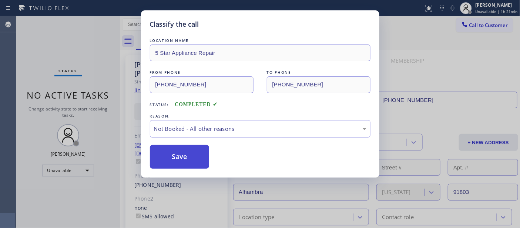
click at [189, 156] on button "Save" at bounding box center [180, 157] width 60 height 24
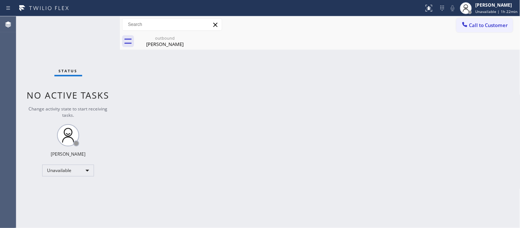
click at [473, 16] on div "Call to Customer Outbound call Location 5 Star Appliance Repair Your caller id …" at bounding box center [320, 24] width 401 height 17
click at [464, 28] on icon at bounding box center [464, 24] width 7 height 7
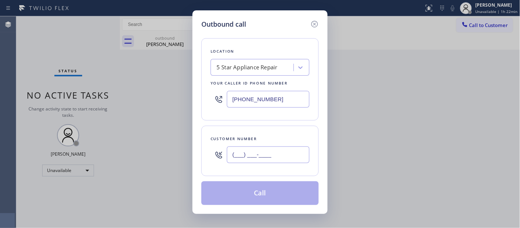
click at [268, 160] on input "(___) ___-____" at bounding box center [268, 154] width 83 height 17
paste input "562) 378-9190"
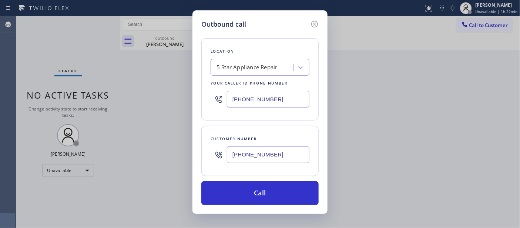
type input "(562) 378-9190"
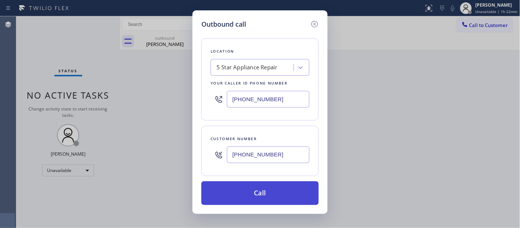
click at [271, 191] on button "Call" at bounding box center [259, 193] width 117 height 24
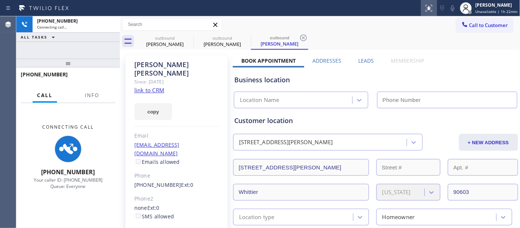
type input "[PHONE_NUMBER]"
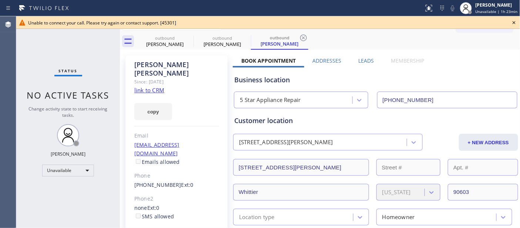
click at [512, 21] on icon at bounding box center [514, 22] width 9 height 9
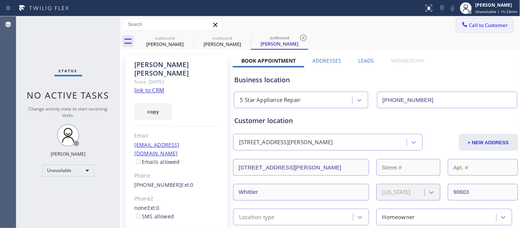
drag, startPoint x: 478, startPoint y: 28, endPoint x: 400, endPoint y: 74, distance: 90.7
click at [477, 28] on span "Call to Customer" at bounding box center [489, 25] width 39 height 7
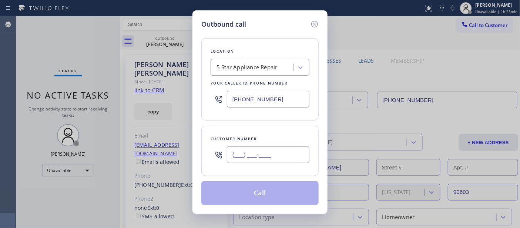
click at [276, 149] on input "(___) ___-____" at bounding box center [268, 154] width 83 height 17
paste input "562) 378-9190"
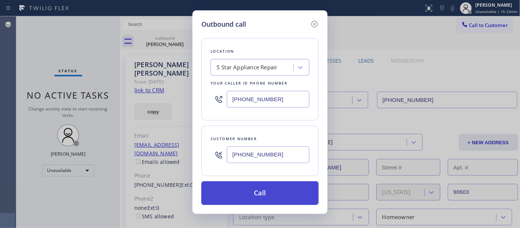
type input "(562) 378-9190"
click at [269, 186] on button "Call" at bounding box center [259, 193] width 117 height 24
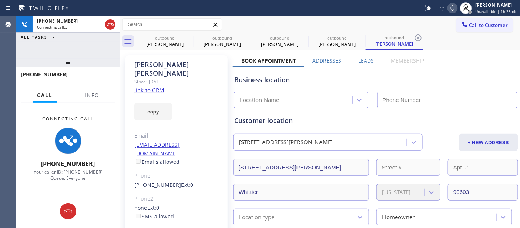
click at [457, 11] on icon at bounding box center [452, 8] width 9 height 9
type input "[PHONE_NUMBER]"
click at [188, 37] on icon at bounding box center [189, 37] width 7 height 7
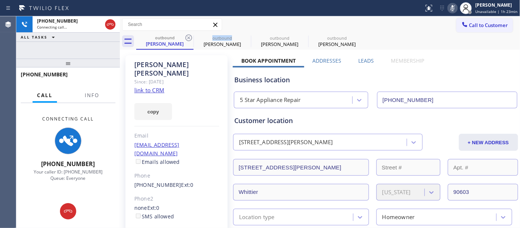
click at [188, 37] on icon at bounding box center [189, 37] width 7 height 7
click at [0, 0] on icon at bounding box center [0, 0] width 0 height 0
click at [188, 37] on icon at bounding box center [189, 37] width 7 height 7
click at [306, 31] on div "Call to Customer Outbound call Location 5 Star Appliance Repair Your caller id …" at bounding box center [320, 24] width 401 height 13
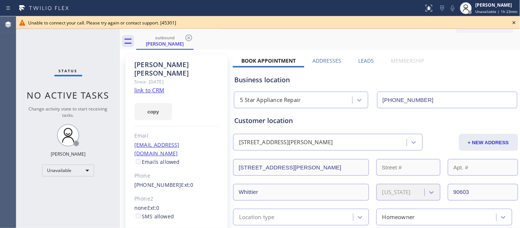
click at [512, 23] on icon at bounding box center [514, 22] width 9 height 9
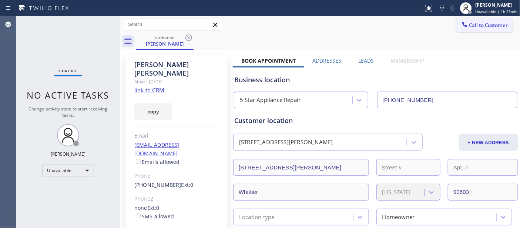
click at [482, 23] on span "Call to Customer" at bounding box center [489, 25] width 39 height 7
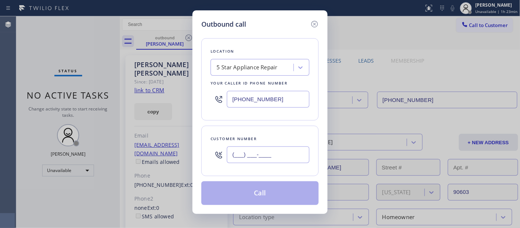
click at [277, 156] on input "(___) ___-____" at bounding box center [268, 154] width 83 height 17
paste input "562) 378-9190"
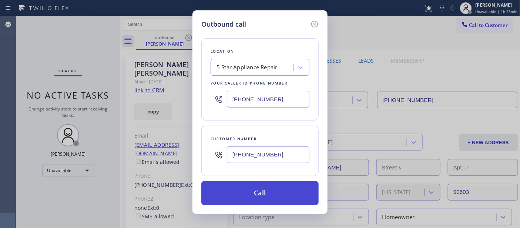
click at [293, 185] on button "Call" at bounding box center [259, 193] width 117 height 24
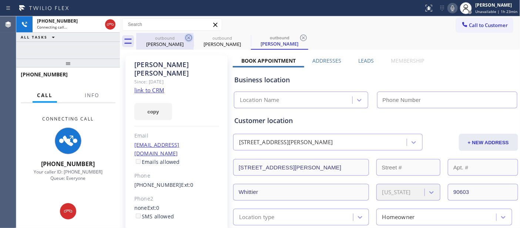
click at [190, 36] on icon at bounding box center [188, 37] width 9 height 9
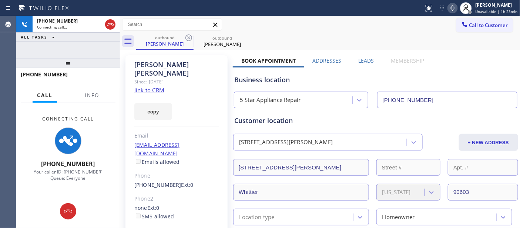
drag, startPoint x: 88, startPoint y: 59, endPoint x: 156, endPoint y: 20, distance: 78.3
click at [87, 47] on div "+15623789190 Connecting call… ALL TASKS ALL TASKS ACTIVE TASKS TASKS IN WRAP UP…" at bounding box center [68, 121] width 104 height 211
drag, startPoint x: 454, startPoint y: 8, endPoint x: 360, endPoint y: 36, distance: 99.0
click at [454, 8] on icon at bounding box center [452, 8] width 9 height 9
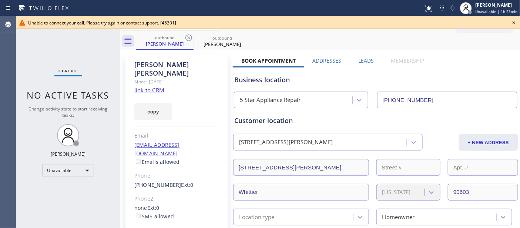
click at [516, 19] on icon at bounding box center [514, 22] width 9 height 9
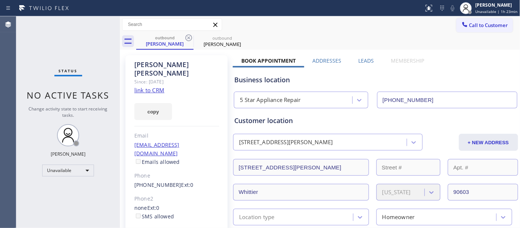
click at [479, 27] on span "Call to Customer" at bounding box center [489, 25] width 39 height 7
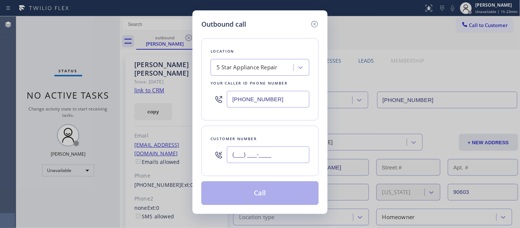
drag, startPoint x: 256, startPoint y: 157, endPoint x: 275, endPoint y: 150, distance: 20.2
click at [257, 157] on input "(___) ___-____" at bounding box center [268, 154] width 83 height 17
paste input "562) 378-9190"
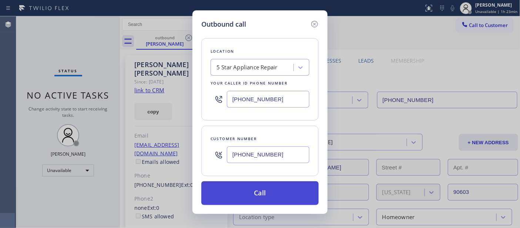
type input "(562) 378-9190"
click at [289, 190] on button "Call" at bounding box center [259, 193] width 117 height 24
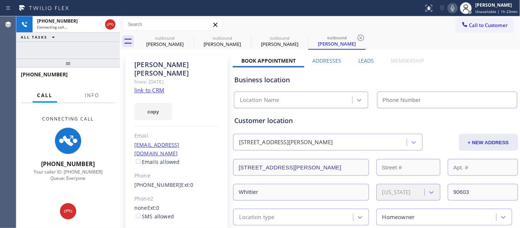
click at [454, 9] on icon at bounding box center [453, 8] width 4 height 6
type input "[PHONE_NUMBER]"
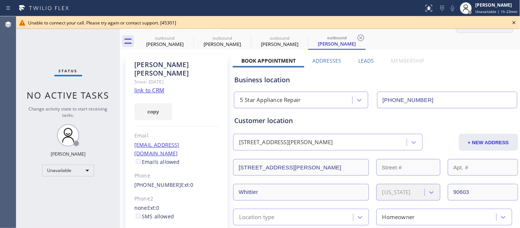
drag, startPoint x: 515, startPoint y: 21, endPoint x: 491, endPoint y: 27, distance: 24.2
click at [515, 21] on icon at bounding box center [514, 22] width 9 height 9
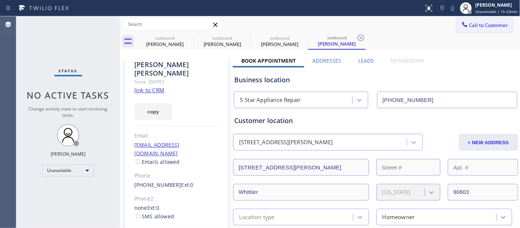
click at [473, 30] on button "Call to Customer" at bounding box center [485, 25] width 57 height 14
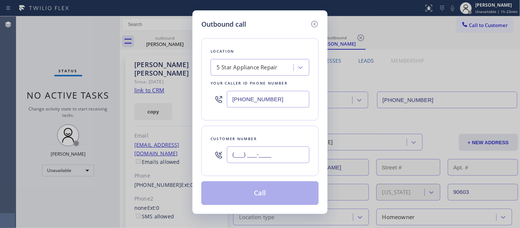
click at [257, 158] on input "(___) ___-____" at bounding box center [268, 154] width 83 height 17
paste input "562) 378-9190"
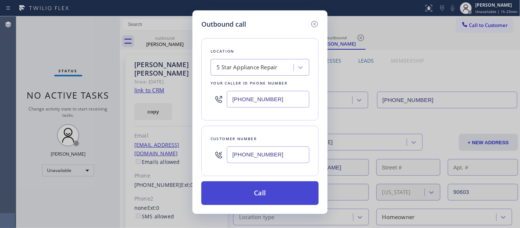
type input "(562) 378-9190"
click at [254, 187] on button "Call" at bounding box center [259, 193] width 117 height 24
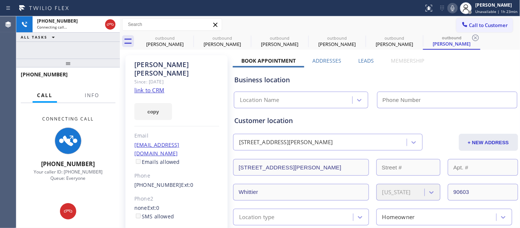
click at [455, 8] on icon at bounding box center [452, 8] width 9 height 9
type input "[PHONE_NUMBER]"
click at [189, 37] on icon at bounding box center [189, 37] width 7 height 7
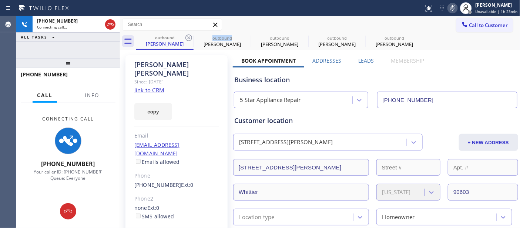
click at [189, 37] on icon at bounding box center [189, 37] width 7 height 7
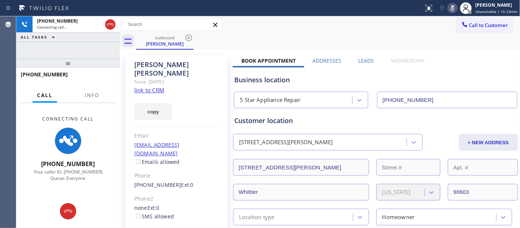
click at [280, 43] on div "outbound Jonathan Fernandez" at bounding box center [328, 41] width 384 height 17
click at [479, 25] on span "Call to Customer" at bounding box center [489, 25] width 39 height 7
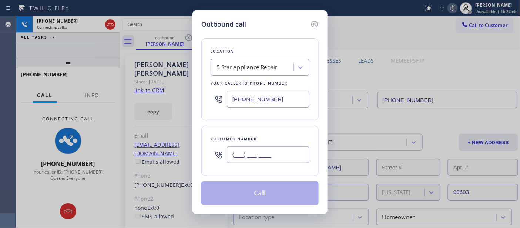
click at [260, 154] on input "(___) ___-____" at bounding box center [268, 154] width 83 height 17
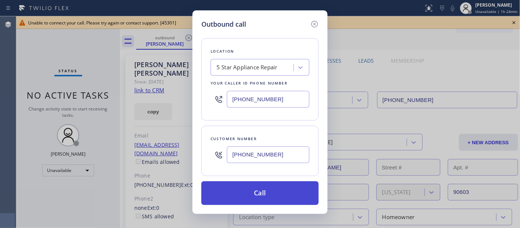
type input "(562) 378-9190"
click at [263, 197] on button "Call" at bounding box center [259, 193] width 117 height 24
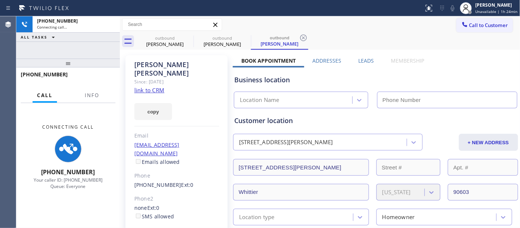
type input "[PHONE_NUMBER]"
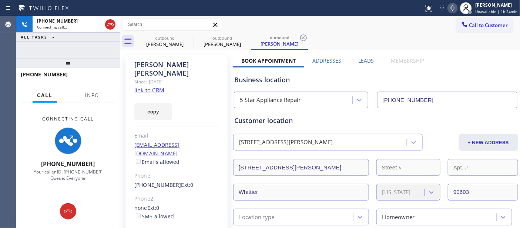
click at [456, 7] on icon at bounding box center [452, 8] width 9 height 9
click at [194, 36] on div at bounding box center [194, 42] width 0 height 12
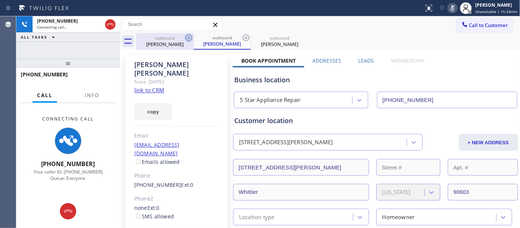
click at [190, 36] on icon at bounding box center [189, 37] width 7 height 7
click at [325, 30] on div "Call to Customer Outbound call Location 5 Star Appliance Repair Your caller id …" at bounding box center [320, 24] width 401 height 13
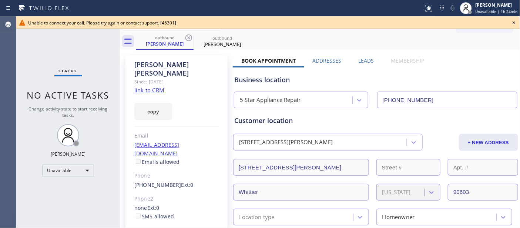
click at [513, 24] on icon at bounding box center [514, 22] width 9 height 9
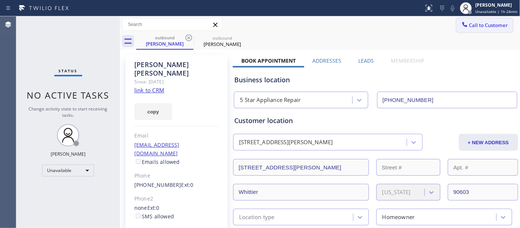
click at [485, 28] on span "Call to Customer" at bounding box center [489, 25] width 39 height 7
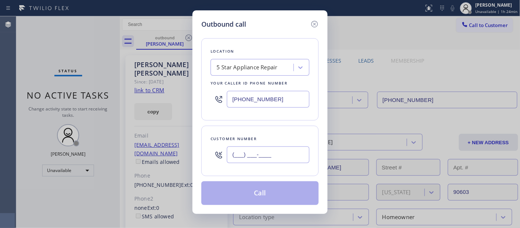
click at [278, 147] on input "(___) ___-____" at bounding box center [268, 154] width 83 height 17
paste input "562) 378-9190"
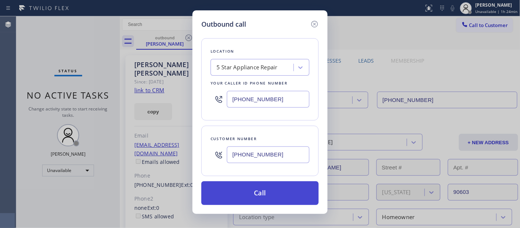
type input "(562) 378-9190"
click at [278, 188] on button "Call" at bounding box center [259, 193] width 117 height 24
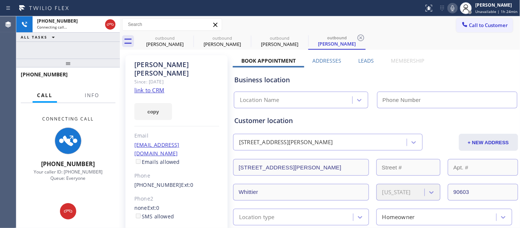
click at [452, 10] on icon at bounding box center [452, 8] width 9 height 9
type input "[PHONE_NUMBER]"
click at [179, 23] on input "text" at bounding box center [172, 25] width 99 height 12
click at [423, 46] on div "outbound Jonathan Fernandez outbound Jonathan Fernandez outbound Jonathan Ferna…" at bounding box center [328, 41] width 384 height 17
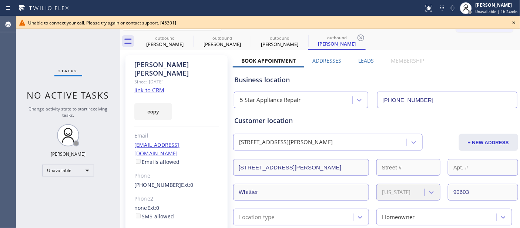
click at [512, 20] on icon at bounding box center [514, 22] width 9 height 9
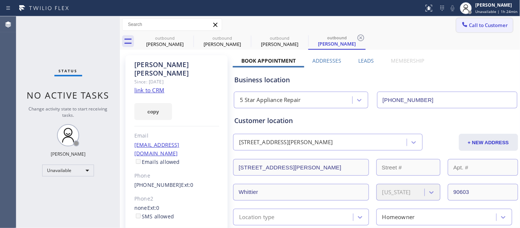
click at [461, 27] on icon at bounding box center [464, 24] width 7 height 7
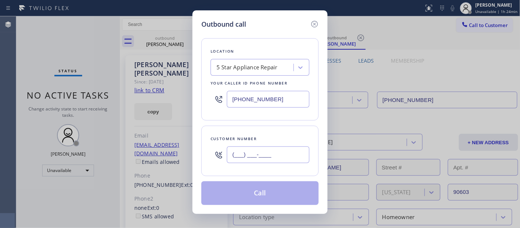
drag, startPoint x: 261, startPoint y: 153, endPoint x: 253, endPoint y: 127, distance: 26.7
click at [261, 153] on input "(___) ___-____" at bounding box center [268, 154] width 83 height 17
paste input "562) 378-9190"
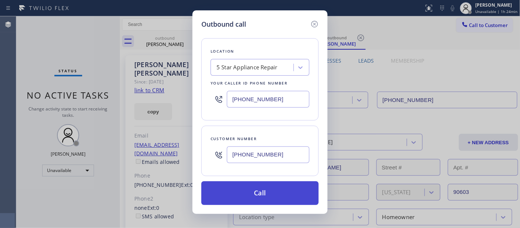
type input "(562) 378-9190"
click at [278, 184] on button "Call" at bounding box center [259, 193] width 117 height 24
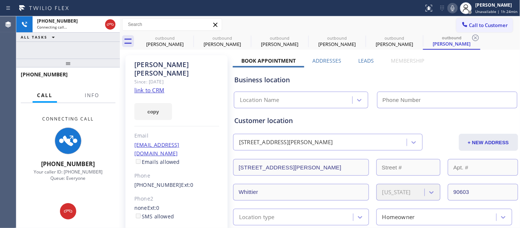
click at [453, 9] on icon at bounding box center [453, 8] width 4 height 6
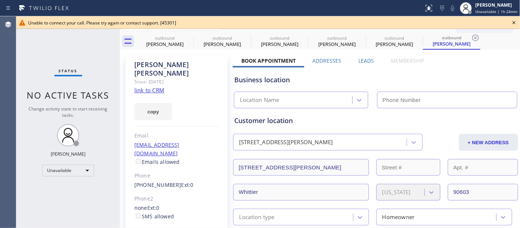
type input "[PHONE_NUMBER]"
click at [513, 21] on icon at bounding box center [514, 22] width 9 height 9
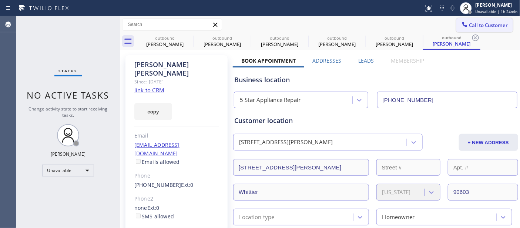
click at [483, 27] on span "Call to Customer" at bounding box center [489, 25] width 39 height 7
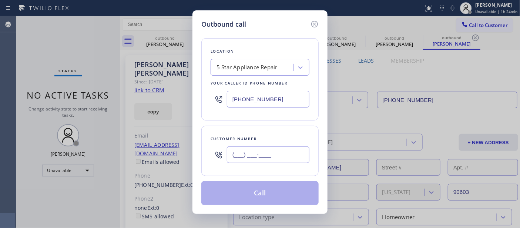
click at [260, 157] on input "(___) ___-____" at bounding box center [268, 154] width 83 height 17
paste input "562) 378-9190"
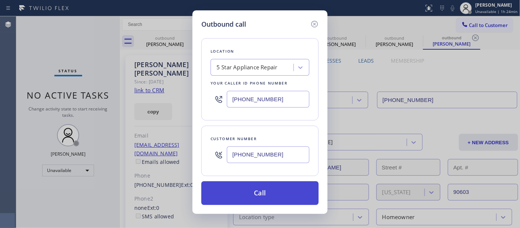
type input "(562) 378-9190"
click at [268, 187] on button "Call" at bounding box center [259, 193] width 117 height 24
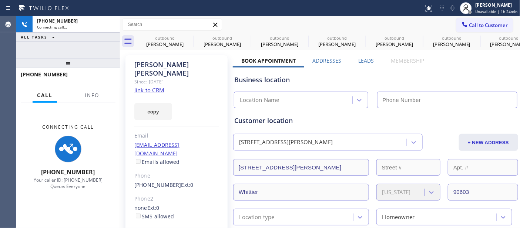
type input "[PHONE_NUMBER]"
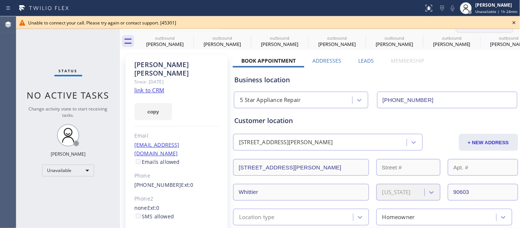
drag, startPoint x: 511, startPoint y: 23, endPoint x: 495, endPoint y: 27, distance: 16.9
click at [511, 23] on icon at bounding box center [514, 22] width 9 height 9
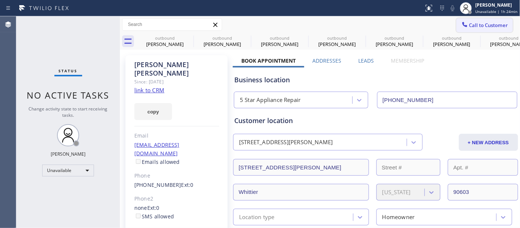
click at [482, 32] on button "Call to Customer" at bounding box center [485, 25] width 57 height 14
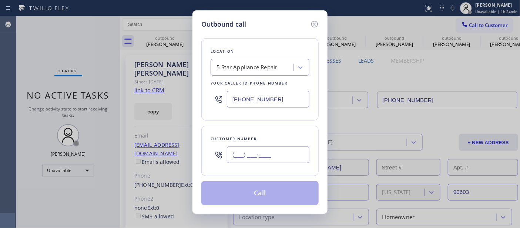
click at [247, 153] on input "(___) ___-____" at bounding box center [268, 154] width 83 height 17
paste input "562) 378-9190"
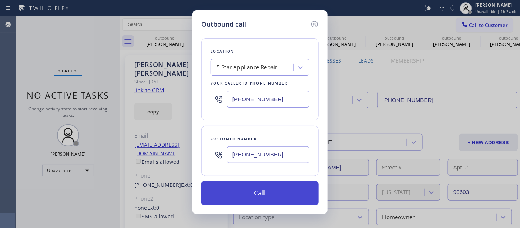
type input "(562) 378-9190"
click at [253, 183] on button "Call" at bounding box center [259, 193] width 117 height 24
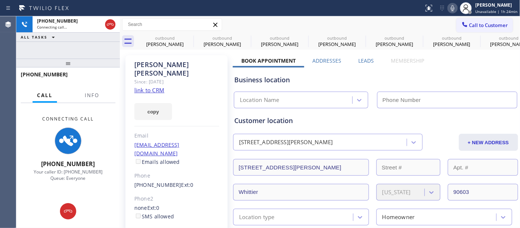
click at [454, 8] on icon at bounding box center [452, 8] width 9 height 9
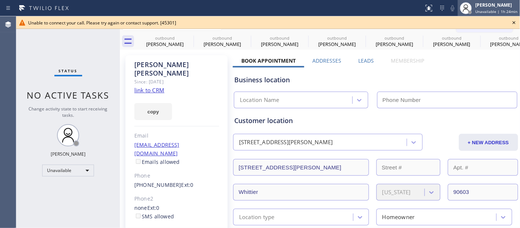
type input "[PHONE_NUMBER]"
drag, startPoint x: 511, startPoint y: 19, endPoint x: 508, endPoint y: 22, distance: 4.2
click at [511, 19] on icon at bounding box center [514, 22] width 9 height 9
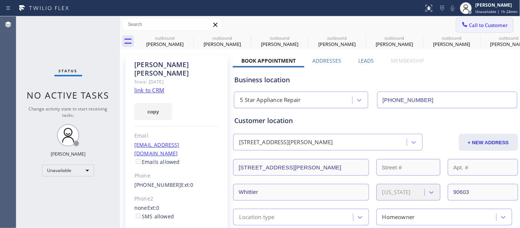
click at [503, 24] on button "Call to Customer" at bounding box center [485, 25] width 57 height 14
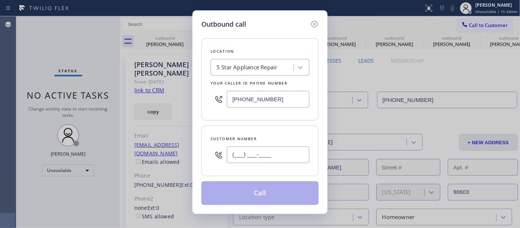
click at [277, 159] on input "(___) ___-____" at bounding box center [268, 154] width 83 height 17
paste input "562) 378-9190"
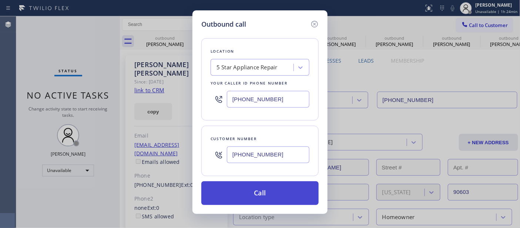
type input "(562) 378-9190"
click at [269, 186] on button "Call" at bounding box center [259, 193] width 117 height 24
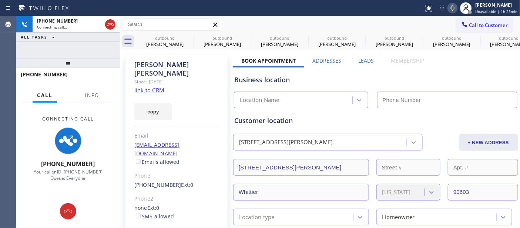
click at [456, 7] on icon at bounding box center [452, 8] width 9 height 9
click at [189, 35] on icon at bounding box center [189, 37] width 7 height 7
click at [0, 0] on icon at bounding box center [0, 0] width 0 height 0
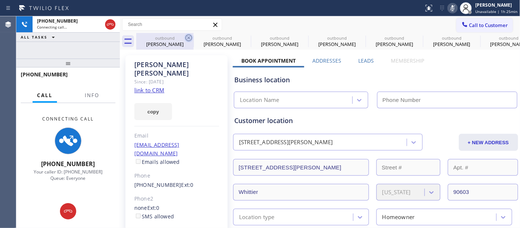
click at [0, 0] on icon at bounding box center [0, 0] width 0 height 0
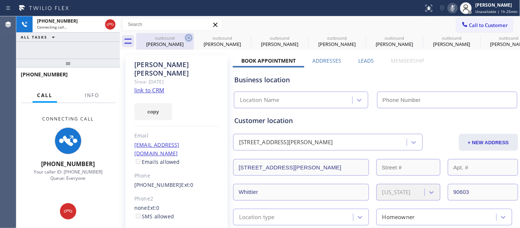
click at [0, 0] on icon at bounding box center [0, 0] width 0 height 0
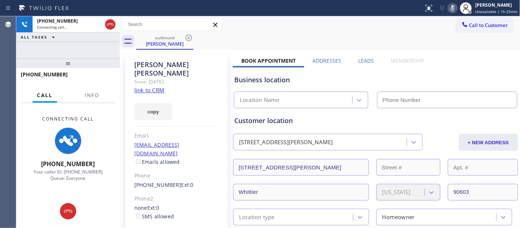
type input "[PHONE_NUMBER]"
click at [189, 35] on icon at bounding box center [189, 37] width 7 height 7
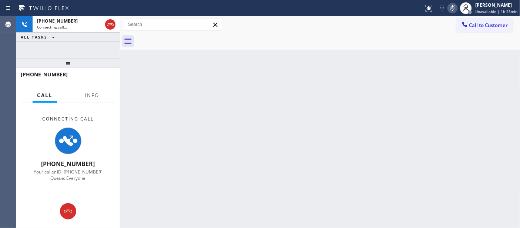
click at [305, 35] on div at bounding box center [328, 41] width 384 height 17
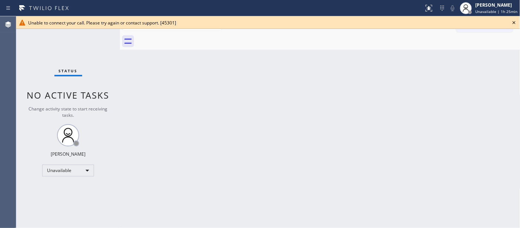
click at [517, 24] on icon at bounding box center [514, 22] width 9 height 9
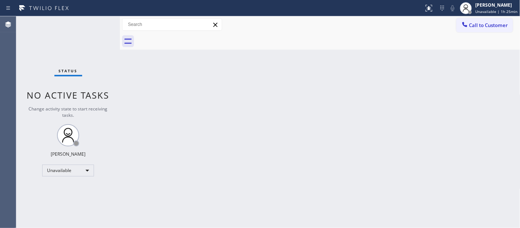
drag, startPoint x: 499, startPoint y: 24, endPoint x: 383, endPoint y: 73, distance: 125.8
click at [498, 24] on span "Call to Customer" at bounding box center [489, 25] width 39 height 7
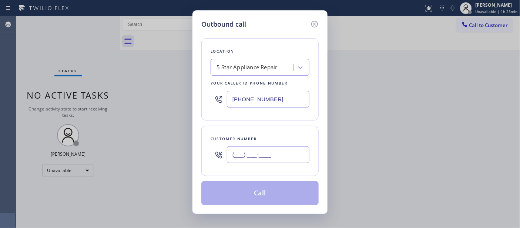
click at [238, 159] on input "(___) ___-____" at bounding box center [268, 154] width 83 height 17
paste input "646) 696-0444"
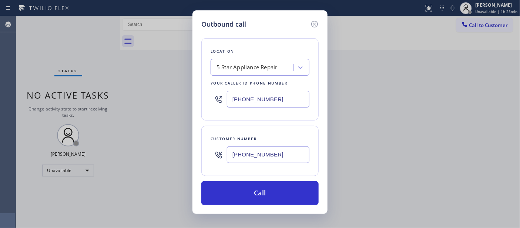
type input "(646) 696-0444"
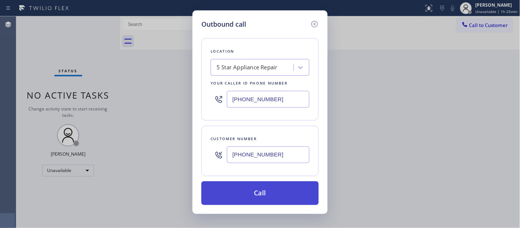
click at [251, 193] on button "Call" at bounding box center [259, 193] width 117 height 24
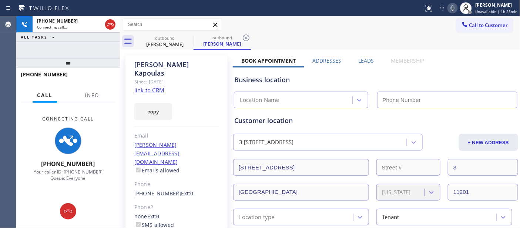
click at [457, 6] on icon at bounding box center [452, 8] width 9 height 9
type input "[PHONE_NUMBER]"
drag, startPoint x: 454, startPoint y: 9, endPoint x: 443, endPoint y: 1, distance: 14.1
click at [454, 9] on icon at bounding box center [452, 8] width 9 height 9
click at [169, 84] on div "Elena Kapoulas Since: 20 may 2020 link to CRM copy Email spyros.kapoulas@gmail.…" at bounding box center [177, 173] width 102 height 237
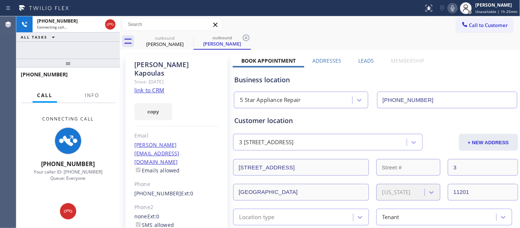
drag, startPoint x: 89, startPoint y: 60, endPoint x: 89, endPoint y: 36, distance: 23.7
click at [87, 37] on div "+16466960444 Connecting call… ALL TASKS ALL TASKS ACTIVE TASKS TASKS IN WRAP UP…" at bounding box center [68, 121] width 104 height 211
click at [453, 6] on icon at bounding box center [452, 8] width 9 height 9
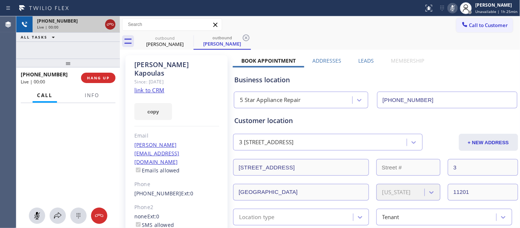
click at [109, 26] on icon at bounding box center [110, 24] width 9 height 9
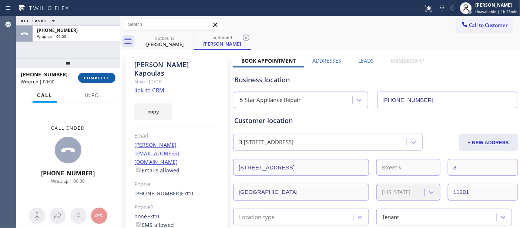
click at [104, 76] on span "COMPLETE" at bounding box center [97, 77] width 26 height 5
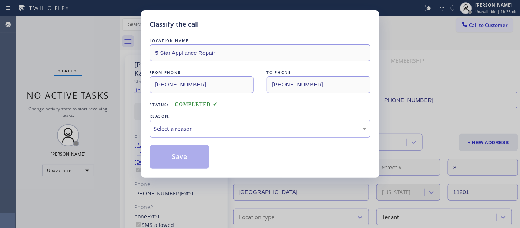
click at [205, 113] on div "REASON:" at bounding box center [260, 116] width 221 height 8
click at [207, 122] on div "Select a reason" at bounding box center [260, 128] width 221 height 17
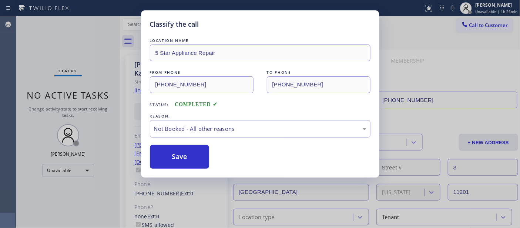
click at [188, 154] on button "Save" at bounding box center [180, 157] width 60 height 24
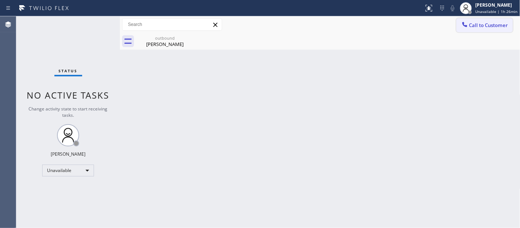
click at [486, 32] on button "Call to Customer" at bounding box center [485, 25] width 57 height 14
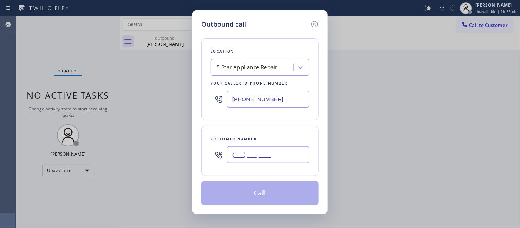
click at [244, 153] on input "(___) ___-____" at bounding box center [268, 154] width 83 height 17
paste input "575) 650-1786"
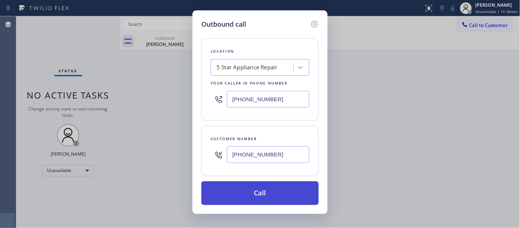
type input "(575) 650-1786"
click at [267, 190] on button "Call" at bounding box center [259, 193] width 117 height 24
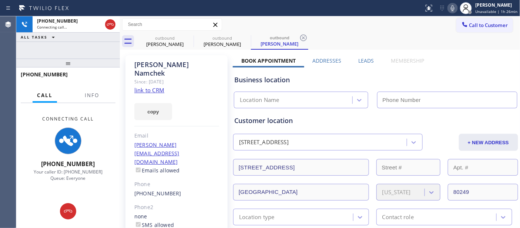
type input "[PHONE_NUMBER]"
click at [187, 37] on icon at bounding box center [188, 37] width 9 height 9
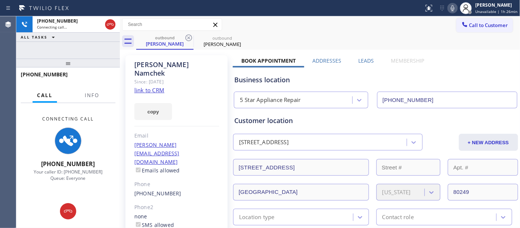
click at [320, 30] on div "Call to Customer Outbound call Location 5 Star Appliance Repair Your caller id …" at bounding box center [320, 24] width 401 height 13
drag, startPoint x: 246, startPoint y: 58, endPoint x: 291, endPoint y: 58, distance: 44.4
click at [291, 58] on label "Book Appointment" at bounding box center [268, 60] width 54 height 7
click at [350, 36] on div "outbound Denise Namchek outbound Denise Namchek" at bounding box center [328, 41] width 384 height 17
drag, startPoint x: 246, startPoint y: 61, endPoint x: 289, endPoint y: 61, distance: 43.0
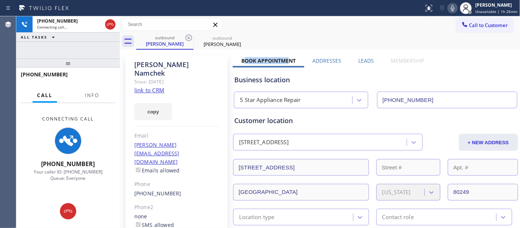
click at [289, 61] on label "Book Appointment" at bounding box center [268, 60] width 54 height 7
click at [350, 39] on div "outbound Denise Namchek outbound Denise Namchek" at bounding box center [328, 41] width 384 height 17
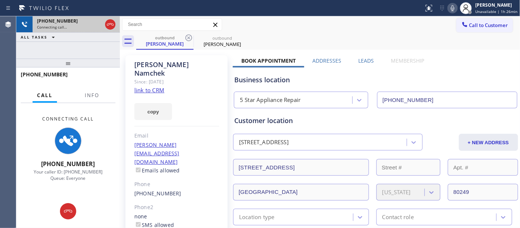
drag, startPoint x: 87, startPoint y: 61, endPoint x: 117, endPoint y: 22, distance: 49.1
click at [91, 35] on div "+15756501786 Connecting call… ALL TASKS ALL TASKS ACTIVE TASKS TASKS IN WRAP UP…" at bounding box center [68, 121] width 104 height 211
click at [113, 26] on icon at bounding box center [110, 24] width 9 height 9
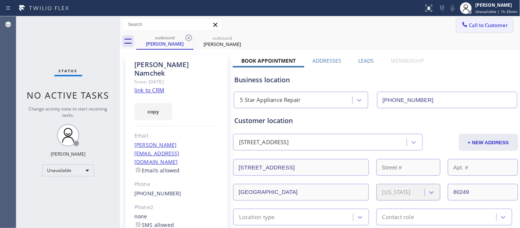
click at [480, 23] on span "Call to Customer" at bounding box center [489, 25] width 39 height 7
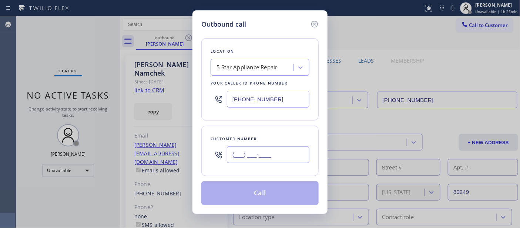
click at [276, 149] on input "(___) ___-____" at bounding box center [268, 154] width 83 height 17
paste input "602) 980-5185"
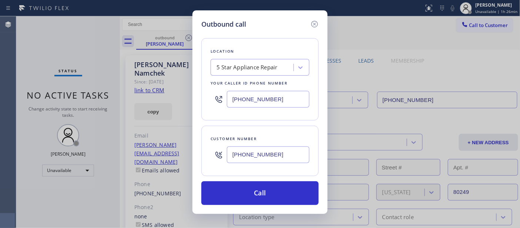
type input "(602) 980-5185"
click at [278, 180] on div "Location 5 Star Appliance Repair Your caller id phone number (855) 731-4952 Cus…" at bounding box center [259, 117] width 117 height 176
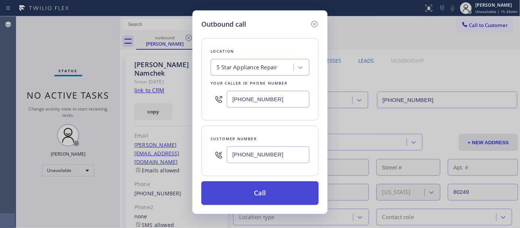
click at [279, 186] on button "Call" at bounding box center [259, 193] width 117 height 24
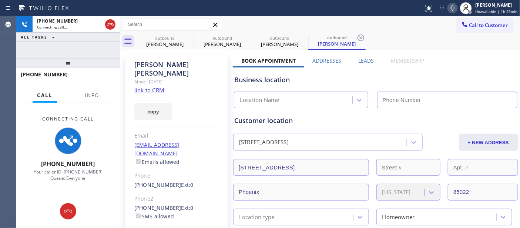
click at [450, 5] on icon at bounding box center [452, 8] width 9 height 9
type input "[PHONE_NUMBER]"
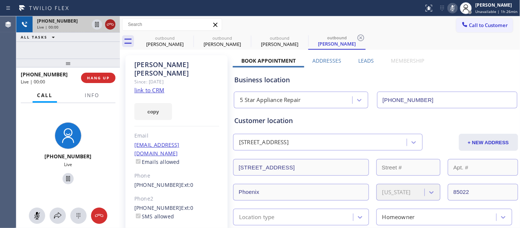
click at [111, 23] on icon at bounding box center [110, 24] width 9 height 9
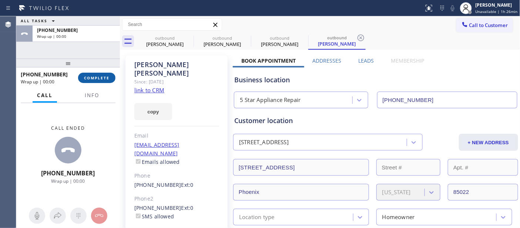
click at [110, 75] on button "COMPLETE" at bounding box center [96, 78] width 37 height 10
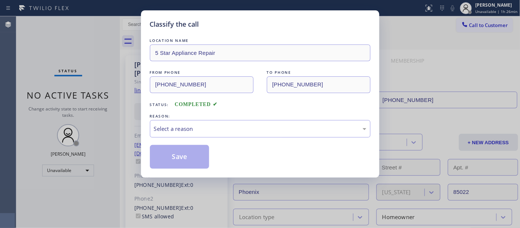
click at [207, 116] on div "REASON:" at bounding box center [260, 116] width 221 height 8
click at [205, 122] on div "Select a reason" at bounding box center [260, 128] width 221 height 17
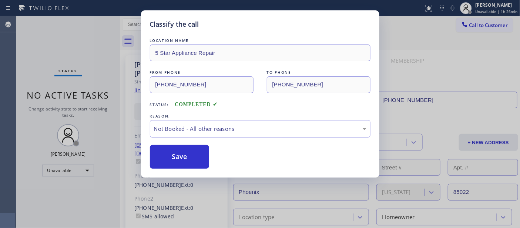
click at [180, 158] on button "Save" at bounding box center [180, 157] width 60 height 24
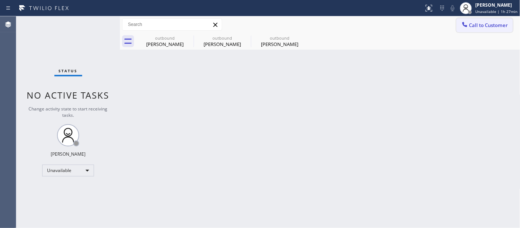
click at [476, 19] on button "Call to Customer" at bounding box center [485, 25] width 57 height 14
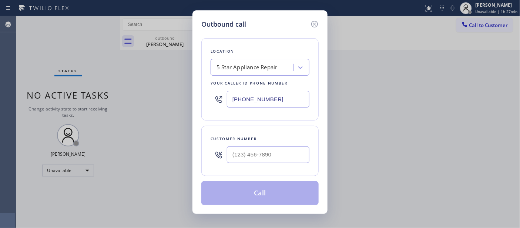
click at [297, 145] on div at bounding box center [268, 155] width 83 height 24
drag, startPoint x: 287, startPoint y: 148, endPoint x: 316, endPoint y: 132, distance: 33.5
click at [287, 149] on input "(___) ___-____" at bounding box center [268, 154] width 83 height 17
paste input "602) 741-3535"
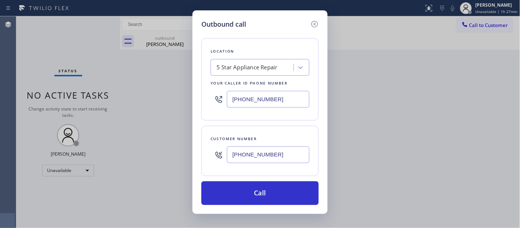
type input "(602) 741-3535"
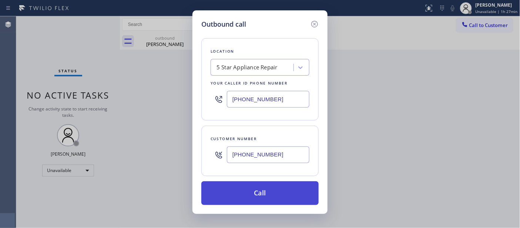
click at [268, 196] on button "Call" at bounding box center [259, 193] width 117 height 24
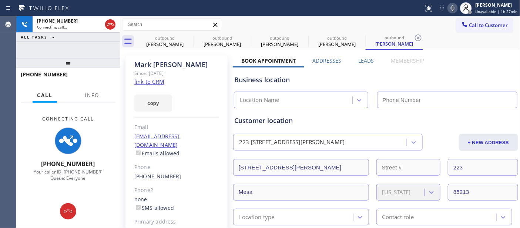
type input "[PHONE_NUMBER]"
drag, startPoint x: 86, startPoint y: 63, endPoint x: 99, endPoint y: 43, distance: 23.6
click at [85, 51] on div "+16027413535 Connecting call… ALL TASKS ALL TASKS ACTIVE TASKS TASKS IN WRAP UP…" at bounding box center [68, 121] width 104 height 211
click at [187, 37] on icon at bounding box center [188, 37] width 9 height 9
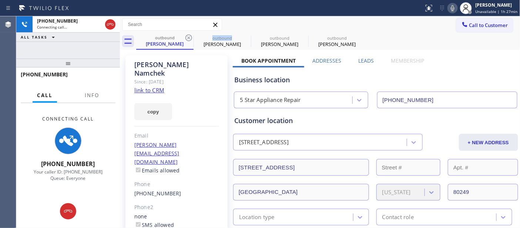
click at [187, 37] on icon at bounding box center [188, 37] width 9 height 9
click at [0, 0] on icon at bounding box center [0, 0] width 0 height 0
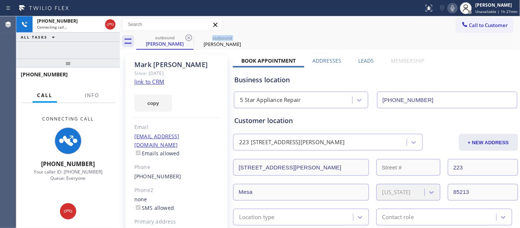
click at [187, 37] on icon at bounding box center [188, 37] width 9 height 9
click at [303, 34] on div "outbound Mark Creson" at bounding box center [328, 41] width 384 height 17
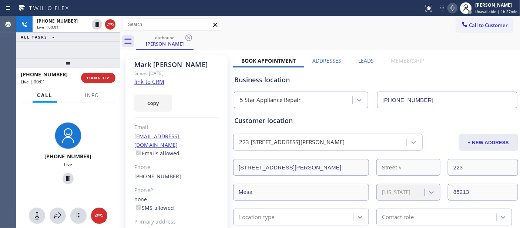
drag, startPoint x: 97, startPoint y: 64, endPoint x: 112, endPoint y: 41, distance: 27.3
click at [97, 53] on div "+16027413535 Live | 00:01 ALL TASKS ALL TASKS ACTIVE TASKS TASKS IN WRAP UP +16…" at bounding box center [68, 121] width 104 height 211
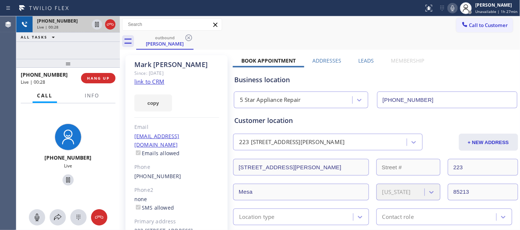
drag, startPoint x: 93, startPoint y: 67, endPoint x: 105, endPoint y: 16, distance: 51.7
click at [89, 34] on div "+16027413535 Live | 00:28 ALL TASKS ALL TASKS ACTIVE TASKS TASKS IN WRAP UP +16…" at bounding box center [68, 123] width 104 height 214
drag, startPoint x: 95, startPoint y: 68, endPoint x: 173, endPoint y: 17, distance: 92.9
click at [109, 37] on div "+16027413535 Live | 00:34 ALL TASKS ALL TASKS ACTIVE TASKS TASKS IN WRAP UP +16…" at bounding box center [68, 123] width 104 height 214
drag, startPoint x: 80, startPoint y: 59, endPoint x: 102, endPoint y: 30, distance: 35.9
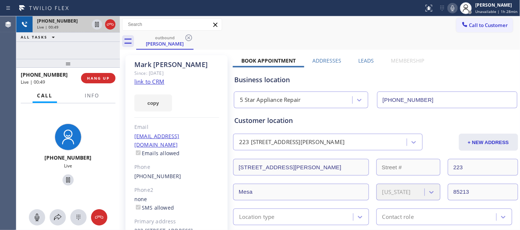
click at [83, 46] on div "+16027413535 Live | 00:49 ALL TASKS ALL TASKS ACTIVE TASKS TASKS IN WRAP UP +16…" at bounding box center [68, 123] width 104 height 214
drag, startPoint x: 98, startPoint y: 60, endPoint x: 90, endPoint y: 31, distance: 29.9
click at [92, 40] on div "+16027413535 Live | 00:55 ALL TASKS ALL TASKS ACTIVE TASKS TASKS IN WRAP UP +16…" at bounding box center [68, 123] width 104 height 214
drag, startPoint x: 93, startPoint y: 65, endPoint x: 110, endPoint y: 33, distance: 36.4
click at [99, 37] on div "+16027413535 Live | 00:57 ALL TASKS ALL TASKS ACTIVE TASKS TASKS IN WRAP UP +16…" at bounding box center [68, 123] width 104 height 214
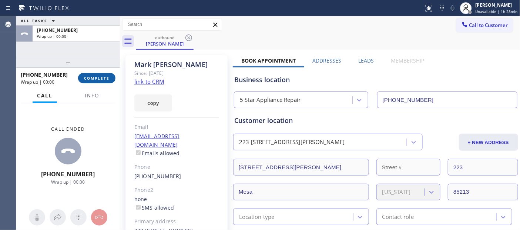
click at [90, 77] on span "COMPLETE" at bounding box center [97, 78] width 26 height 5
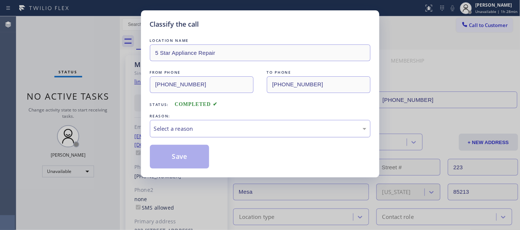
click at [208, 128] on div "Select a reason" at bounding box center [260, 128] width 213 height 9
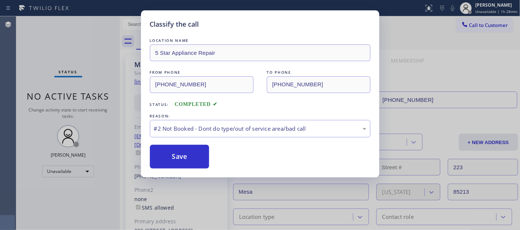
click at [188, 158] on button "Save" at bounding box center [180, 157] width 60 height 24
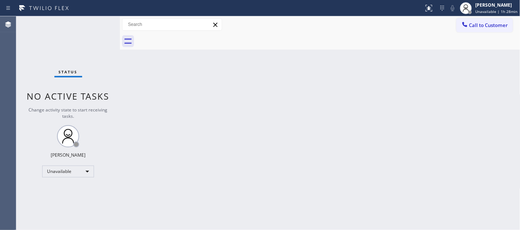
click at [473, 23] on span "Call to Customer" at bounding box center [489, 25] width 39 height 7
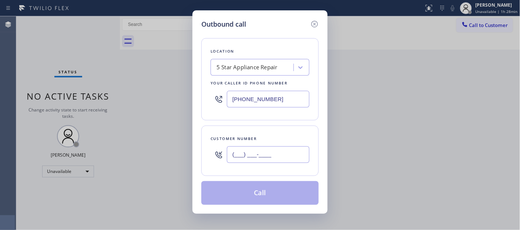
click at [256, 159] on input "(___) ___-____" at bounding box center [268, 154] width 83 height 17
paste input "925) 386-4225"
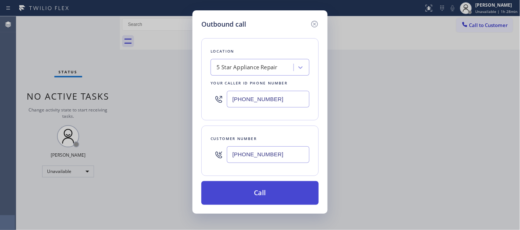
type input "(925) 386-4225"
click at [260, 190] on button "Call" at bounding box center [259, 193] width 117 height 24
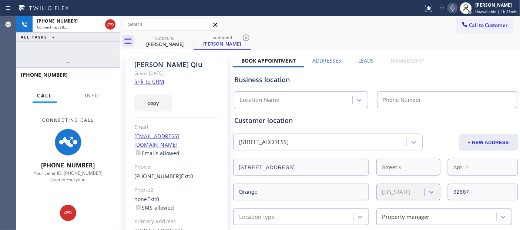
type input "[PHONE_NUMBER]"
click at [457, 6] on icon at bounding box center [452, 8] width 9 height 9
drag, startPoint x: 96, startPoint y: 67, endPoint x: 90, endPoint y: 33, distance: 35.0
click at [90, 35] on div "+19253864225 Connecting call… ALL TASKS ALL TASKS ACTIVE TASKS TASKS IN WRAP UP…" at bounding box center [68, 123] width 104 height 214
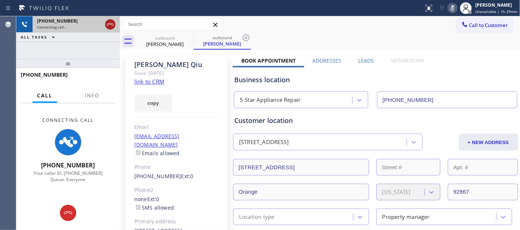
click at [112, 24] on icon at bounding box center [110, 24] width 9 height 9
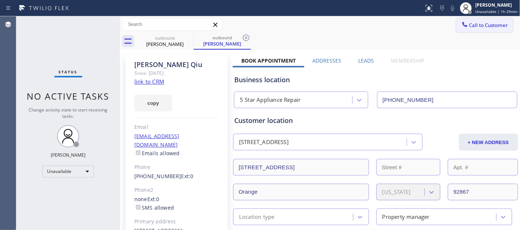
click at [480, 22] on span "Call to Customer" at bounding box center [489, 25] width 39 height 7
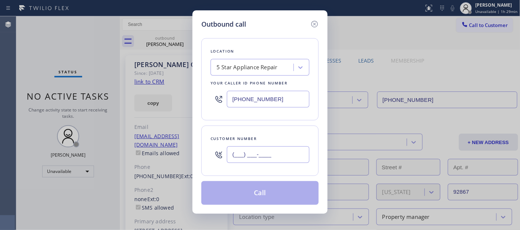
click at [273, 160] on input "(___) ___-____" at bounding box center [268, 154] width 83 height 17
paste input "562) 280-9885"
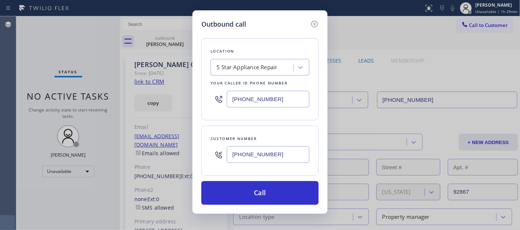
type input "(562) 280-9885"
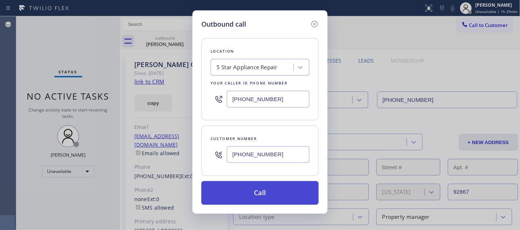
click at [260, 189] on button "Call" at bounding box center [259, 193] width 117 height 24
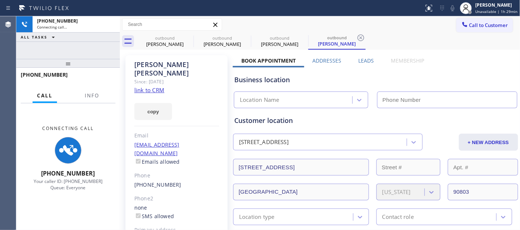
type input "[PHONE_NUMBER]"
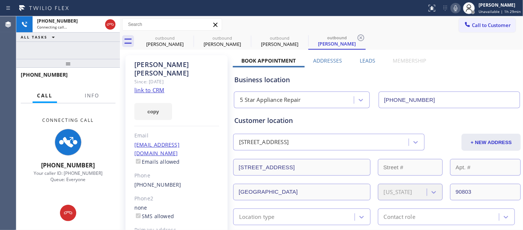
click at [457, 7] on icon at bounding box center [455, 8] width 9 height 9
drag, startPoint x: 99, startPoint y: 62, endPoint x: 99, endPoint y: 32, distance: 30.0
click at [99, 38] on div "+15622809885 Connecting call… ALL TASKS ALL TASKS ACTIVE TASKS TASKS IN WRAP UP…" at bounding box center [68, 123] width 104 height 214
click at [109, 23] on icon at bounding box center [110, 24] width 9 height 9
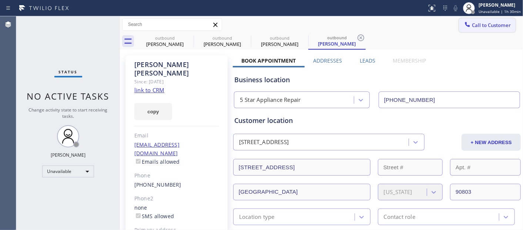
click at [491, 22] on span "Call to Customer" at bounding box center [491, 25] width 39 height 7
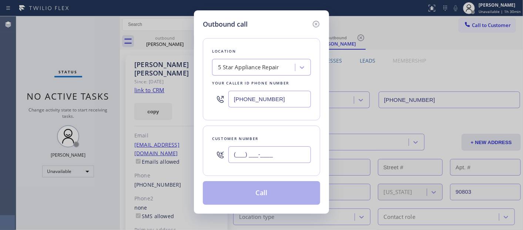
click at [281, 156] on input "(___) ___-____" at bounding box center [270, 154] width 83 height 17
paste input "714) 727-6657"
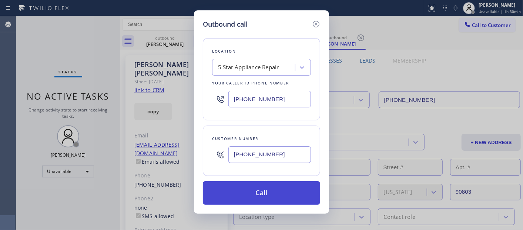
type input "(714) 727-6657"
click at [286, 190] on button "Call" at bounding box center [261, 193] width 117 height 24
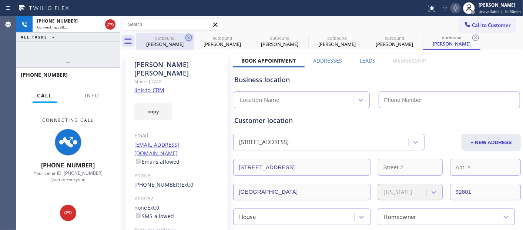
type input "[PHONE_NUMBER]"
click at [188, 37] on icon at bounding box center [189, 37] width 7 height 7
click at [0, 0] on icon at bounding box center [0, 0] width 0 height 0
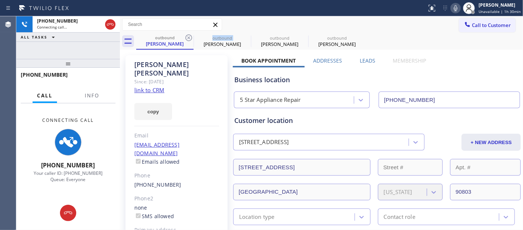
click at [188, 37] on icon at bounding box center [189, 37] width 7 height 7
click at [0, 0] on icon at bounding box center [0, 0] width 0 height 0
click at [291, 16] on div "Call to Customer Outbound call Location 5 Star Appliance Repair Your caller id …" at bounding box center [321, 24] width 403 height 17
click at [456, 7] on icon at bounding box center [455, 8] width 9 height 9
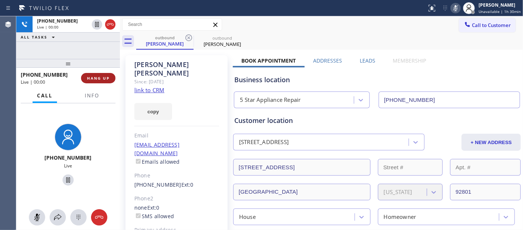
click at [94, 80] on span "HANG UP" at bounding box center [98, 78] width 23 height 5
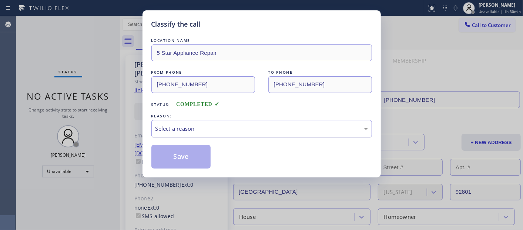
click at [230, 131] on div "Select a reason" at bounding box center [262, 128] width 213 height 9
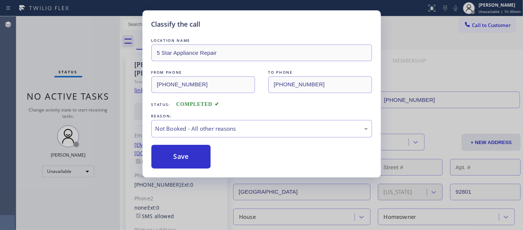
click at [187, 158] on button "Save" at bounding box center [181, 157] width 60 height 24
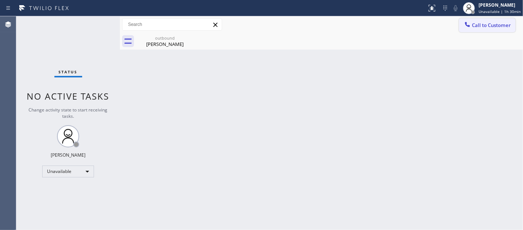
click at [487, 20] on button "Call to Customer" at bounding box center [487, 25] width 57 height 14
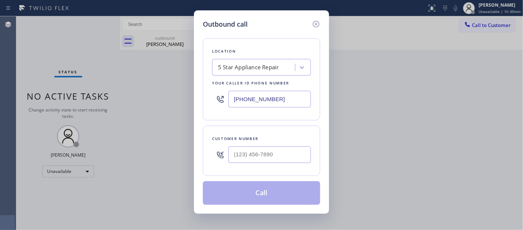
click at [281, 141] on div "Customer number" at bounding box center [261, 139] width 99 height 8
click at [274, 151] on input "(___) ___-____" at bounding box center [270, 154] width 83 height 17
paste input "602) 380-4031"
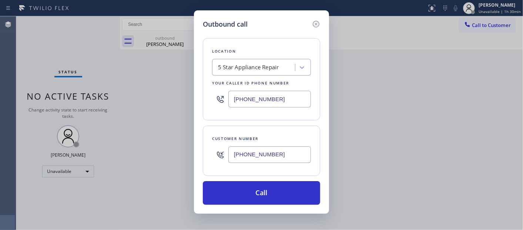
type input "(602) 380-4031"
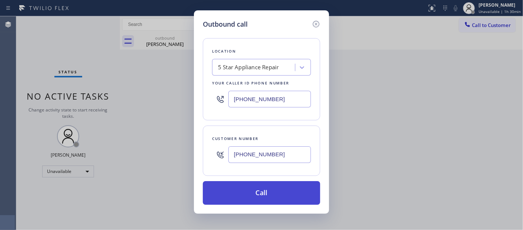
click at [249, 186] on button "Call" at bounding box center [261, 193] width 117 height 24
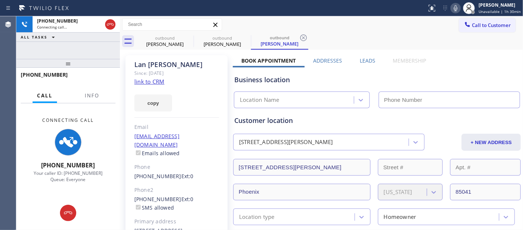
type input "[PHONE_NUMBER]"
drag, startPoint x: 276, startPoint y: 56, endPoint x: 395, endPoint y: 54, distance: 119.6
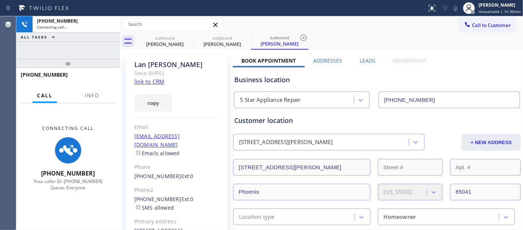
click at [383, 35] on div "outbound Leatha Stanley outbound Lan Smith outbound Lan Smith" at bounding box center [329, 41] width 387 height 17
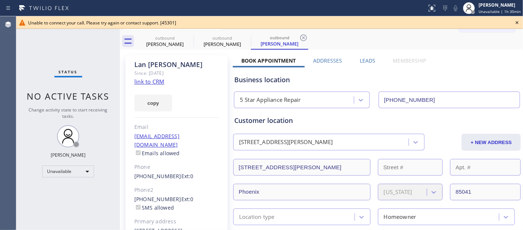
click at [511, 19] on div "Unable to connect your call. Please try again or contact support. [45301]" at bounding box center [269, 22] width 507 height 13
click at [518, 23] on icon at bounding box center [517, 22] width 9 height 9
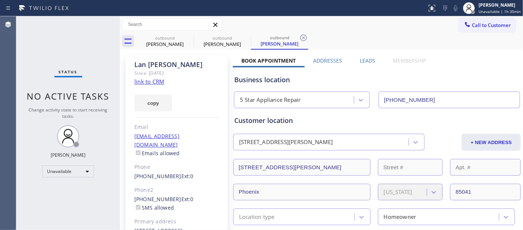
drag, startPoint x: 493, startPoint y: 23, endPoint x: 356, endPoint y: 109, distance: 162.2
click at [490, 24] on span "Call to Customer" at bounding box center [491, 25] width 39 height 7
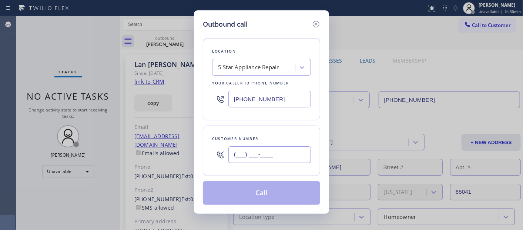
click at [278, 161] on input "(___) ___-____" at bounding box center [270, 154] width 83 height 17
paste input "310) 990-9296"
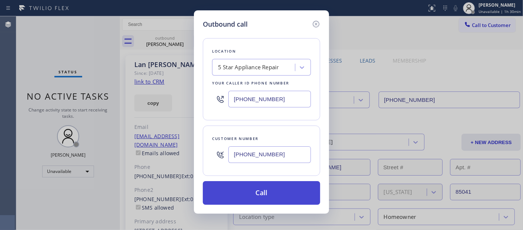
type input "[PHONE_NUMBER]"
click at [266, 184] on button "Call" at bounding box center [261, 193] width 117 height 24
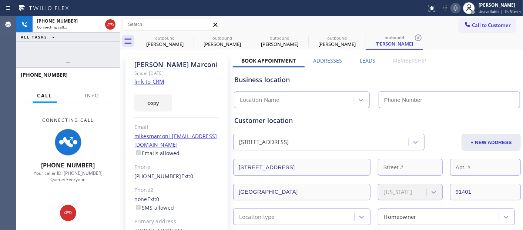
type input "[PHONE_NUMBER]"
drag, startPoint x: 79, startPoint y: 57, endPoint x: 134, endPoint y: 10, distance: 72.0
click at [97, 36] on div "+13109909296 Connecting call… ALL TASKS ALL TASKS ACTIVE TASKS TASKS IN WRAP UP…" at bounding box center [68, 123] width 104 height 214
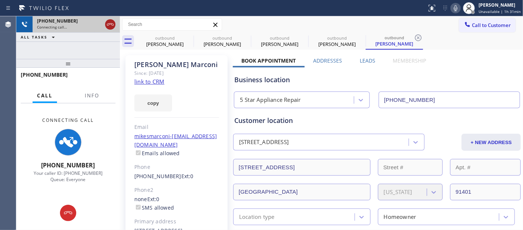
click at [111, 26] on icon at bounding box center [110, 24] width 9 height 9
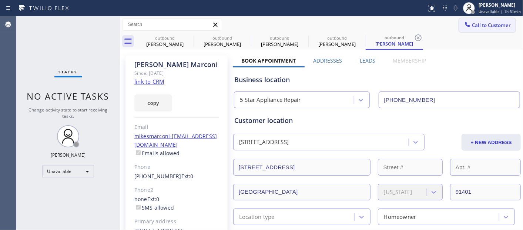
click at [464, 22] on icon at bounding box center [467, 24] width 7 height 7
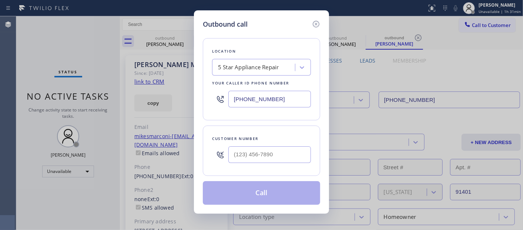
click at [246, 174] on div "Customer number" at bounding box center [261, 151] width 117 height 50
click at [255, 159] on input "(___) ___-____" at bounding box center [270, 154] width 83 height 17
paste input "520) 336-1476"
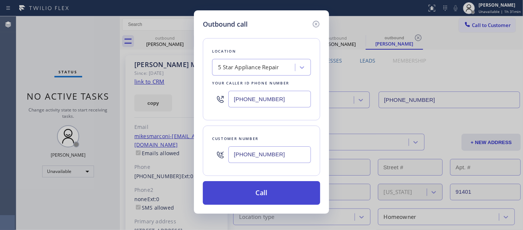
type input "(520) 336-1476"
click at [289, 189] on button "Call" at bounding box center [261, 193] width 117 height 24
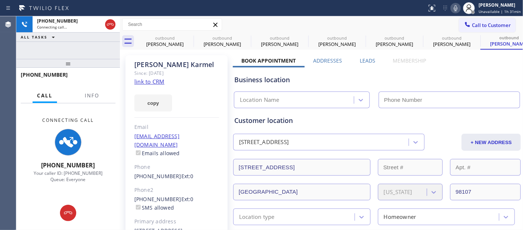
type input "[PHONE_NUMBER]"
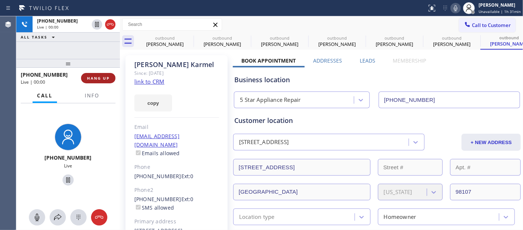
click at [110, 80] on button "HANG UP" at bounding box center [98, 78] width 34 height 10
click at [108, 82] on button "HANG UP" at bounding box center [98, 78] width 34 height 10
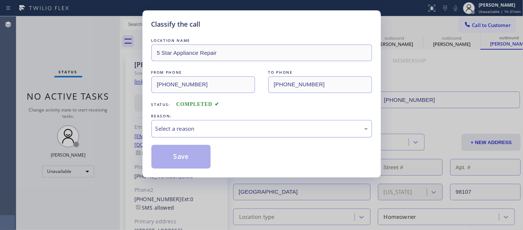
click at [234, 125] on div "Select a reason" at bounding box center [262, 128] width 213 height 9
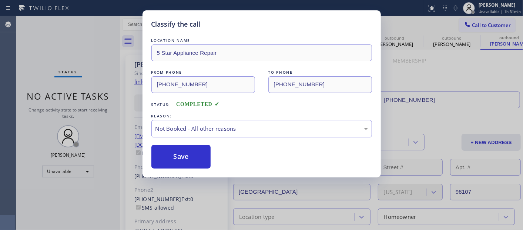
click at [195, 152] on button "Save" at bounding box center [181, 157] width 60 height 24
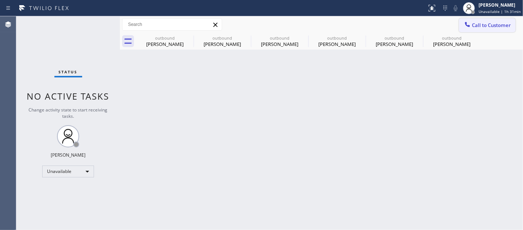
click at [477, 20] on button "Call to Customer" at bounding box center [487, 25] width 57 height 14
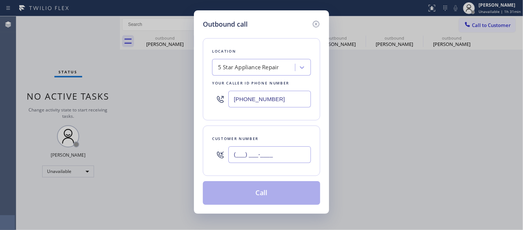
click at [291, 149] on input "(___) ___-____" at bounding box center [270, 154] width 83 height 17
paste input "408) 888-0626"
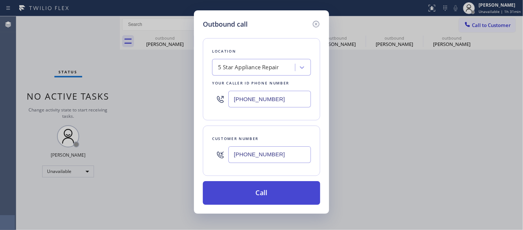
type input "(408) 888-0626"
click at [269, 186] on button "Call" at bounding box center [261, 193] width 117 height 24
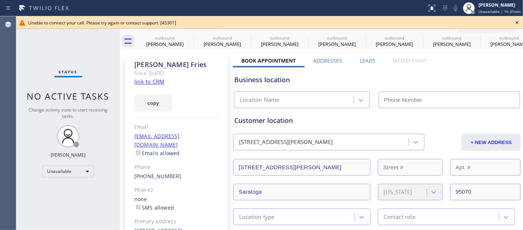
type input "[PHONE_NUMBER]"
click at [511, 23] on div "Unable to connect your call. Please try again or contact support. [45301]" at bounding box center [269, 23] width 483 height 6
click at [495, 25] on div "Unable to connect your call. Please try again or contact support. [45301]" at bounding box center [269, 23] width 483 height 6
click at [520, 22] on icon at bounding box center [517, 22] width 9 height 9
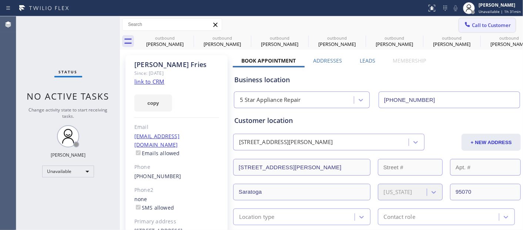
click at [487, 26] on span "Call to Customer" at bounding box center [491, 25] width 39 height 7
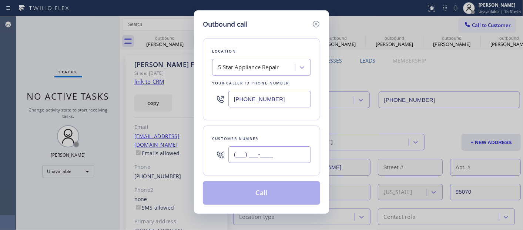
click at [293, 157] on input "(___) ___-____" at bounding box center [270, 154] width 83 height 17
paste input "408) 888-0626"
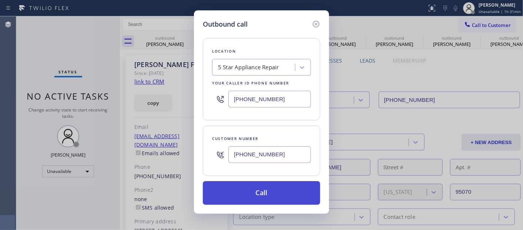
type input "(408) 888-0626"
click at [273, 199] on button "Call" at bounding box center [261, 193] width 117 height 24
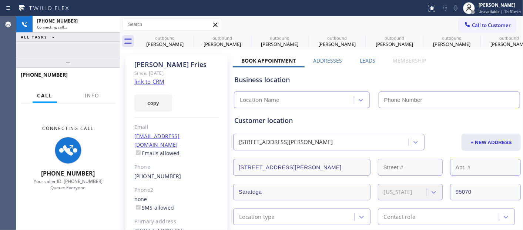
click at [476, 16] on div "Call to Customer Outbound call Location 5 Star Appliance Repair Your caller id …" at bounding box center [321, 24] width 403 height 17
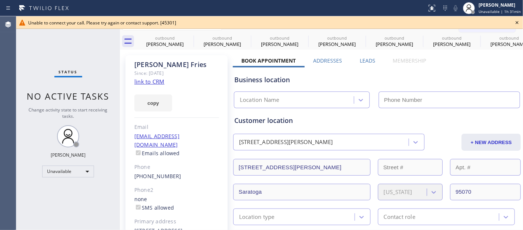
click at [483, 16] on div "Unable to connect your call. Please try again or contact support. [45301]" at bounding box center [269, 22] width 507 height 13
click at [520, 20] on icon at bounding box center [517, 22] width 9 height 9
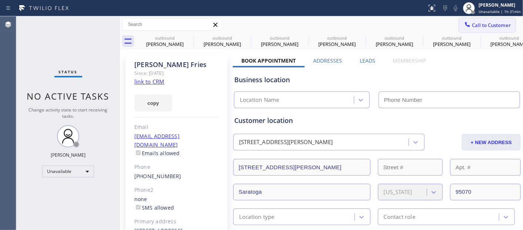
type input "[PHONE_NUMBER]"
drag, startPoint x: 499, startPoint y: 24, endPoint x: 336, endPoint y: 85, distance: 174.0
click at [498, 24] on span "Call to Customer" at bounding box center [491, 25] width 39 height 7
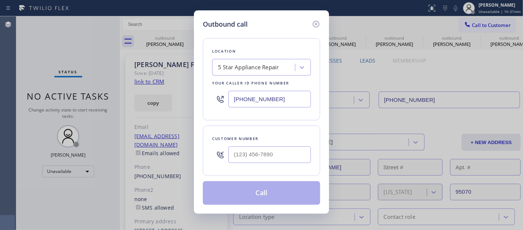
drag, startPoint x: 290, startPoint y: 143, endPoint x: 284, endPoint y: 156, distance: 14.1
click at [290, 144] on div at bounding box center [270, 155] width 83 height 24
click at [283, 160] on input "(___) ___-____" at bounding box center [270, 154] width 83 height 17
paste input "408) 888-0626"
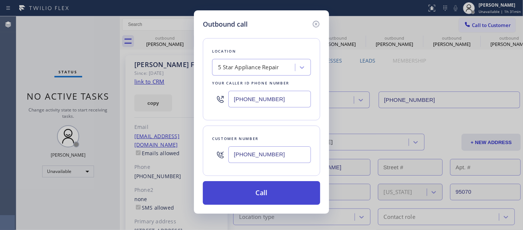
type input "(408) 888-0626"
click at [283, 189] on button "Call" at bounding box center [261, 193] width 117 height 24
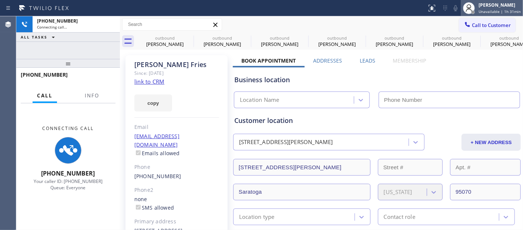
type input "[PHONE_NUMBER]"
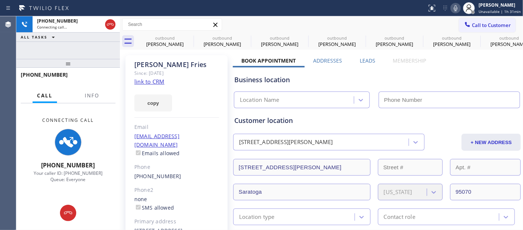
drag, startPoint x: 487, startPoint y: 27, endPoint x: 424, endPoint y: 65, distance: 73.9
click at [487, 27] on span "Call to Customer" at bounding box center [491, 25] width 39 height 7
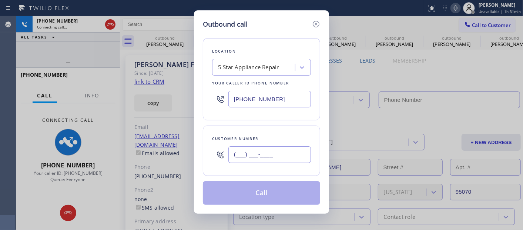
click at [264, 161] on input "(___) ___-____" at bounding box center [270, 154] width 83 height 17
paste input "408) 888-0626"
type input "(408) 888-0626"
type input "[PHONE_NUMBER]"
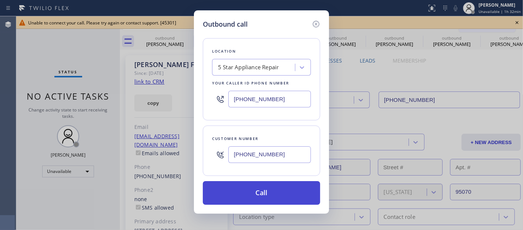
click at [297, 183] on button "Call" at bounding box center [261, 193] width 117 height 24
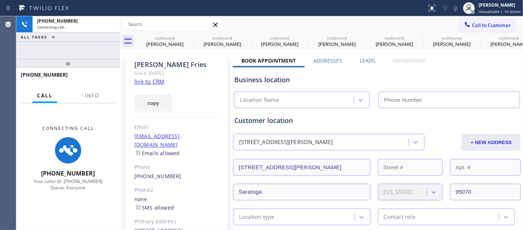
drag, startPoint x: 479, startPoint y: 24, endPoint x: 476, endPoint y: 28, distance: 5.6
click at [479, 24] on span "Call to Customer" at bounding box center [491, 25] width 39 height 7
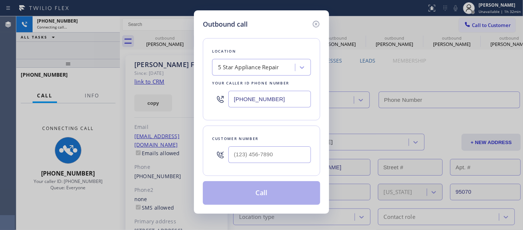
type input "(___) ___-____"
click at [268, 154] on input "(___) ___-____" at bounding box center [270, 154] width 83 height 17
type input "[PHONE_NUMBER]"
paste input "408) 888-0626"
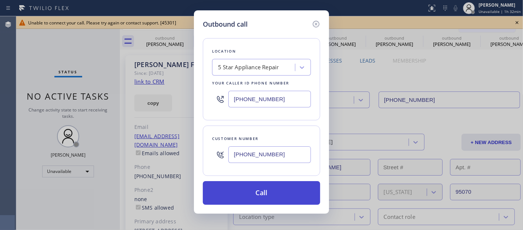
type input "(408) 888-0626"
click at [261, 190] on button "Call" at bounding box center [261, 193] width 117 height 24
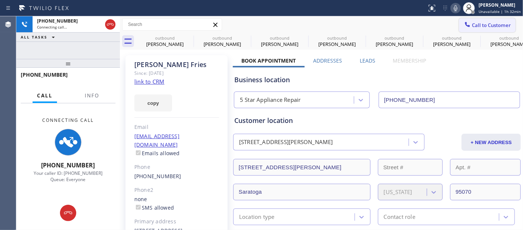
click at [494, 28] on button "Call to Customer" at bounding box center [487, 25] width 57 height 14
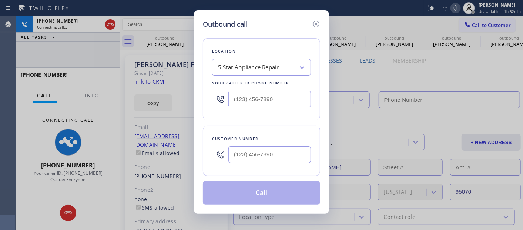
type input "[PHONE_NUMBER]"
click at [273, 162] on input "(___) ___-____" at bounding box center [270, 154] width 83 height 17
paste input "408) 888-0626"
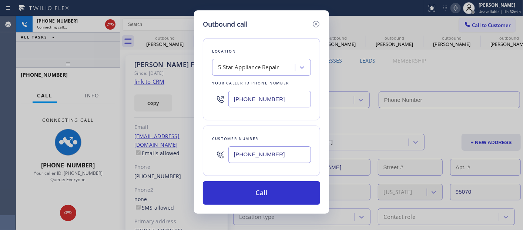
type input "(408) 888-0626"
type input "[PHONE_NUMBER]"
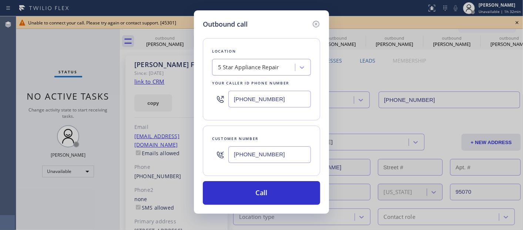
click at [256, 154] on input "(408) 888-0626" at bounding box center [270, 154] width 83 height 17
drag, startPoint x: 281, startPoint y: 152, endPoint x: 231, endPoint y: 150, distance: 50.8
click at [237, 150] on input "(408) 888-0626" at bounding box center [270, 154] width 83 height 17
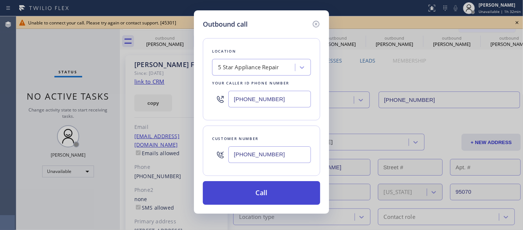
paste input "text"
type input "(408) 888-0626"
click at [295, 191] on button "Call" at bounding box center [261, 193] width 117 height 24
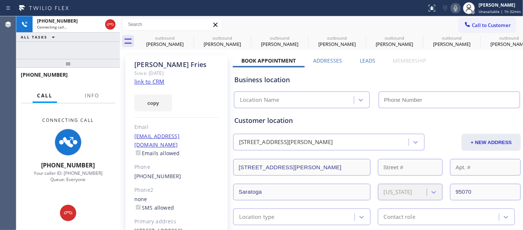
type input "[PHONE_NUMBER]"
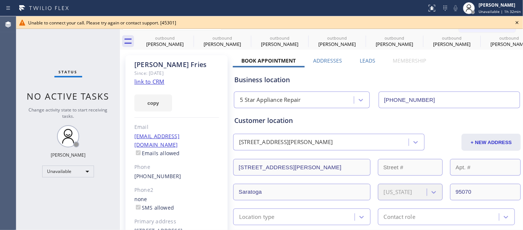
click at [190, 71] on div "Since: [DATE]" at bounding box center [176, 73] width 85 height 9
click at [487, 14] on div "Adam Alramadan Unavailable | 1h 32min" at bounding box center [500, 7] width 46 height 13
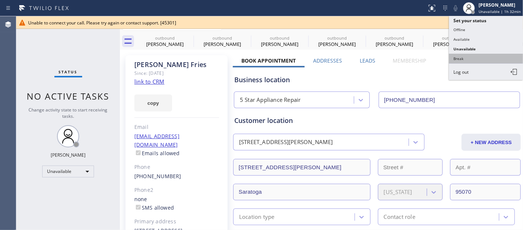
click at [465, 57] on button "Break" at bounding box center [486, 59] width 74 height 10
